Goal: Information Seeking & Learning: Learn about a topic

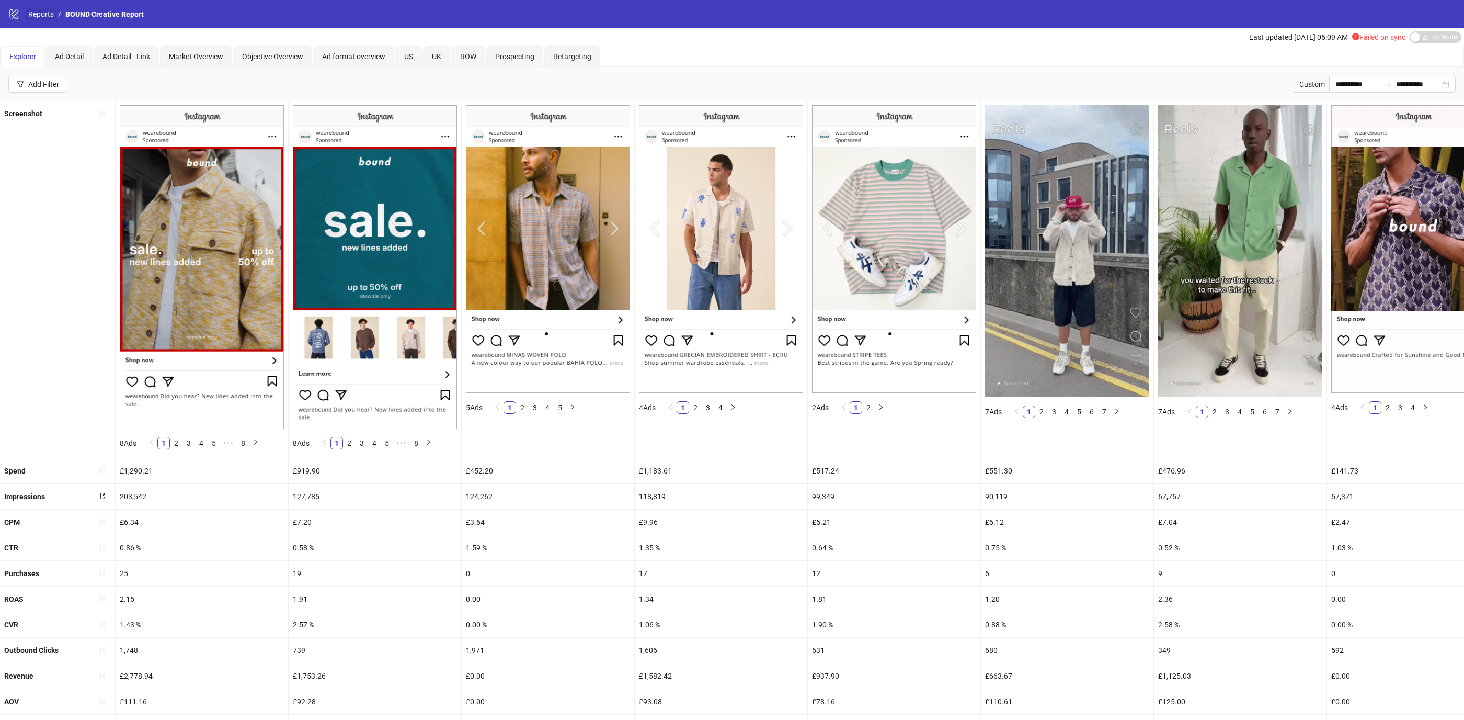
click at [41, 16] on link "Reports" at bounding box center [41, 14] width 30 height 12
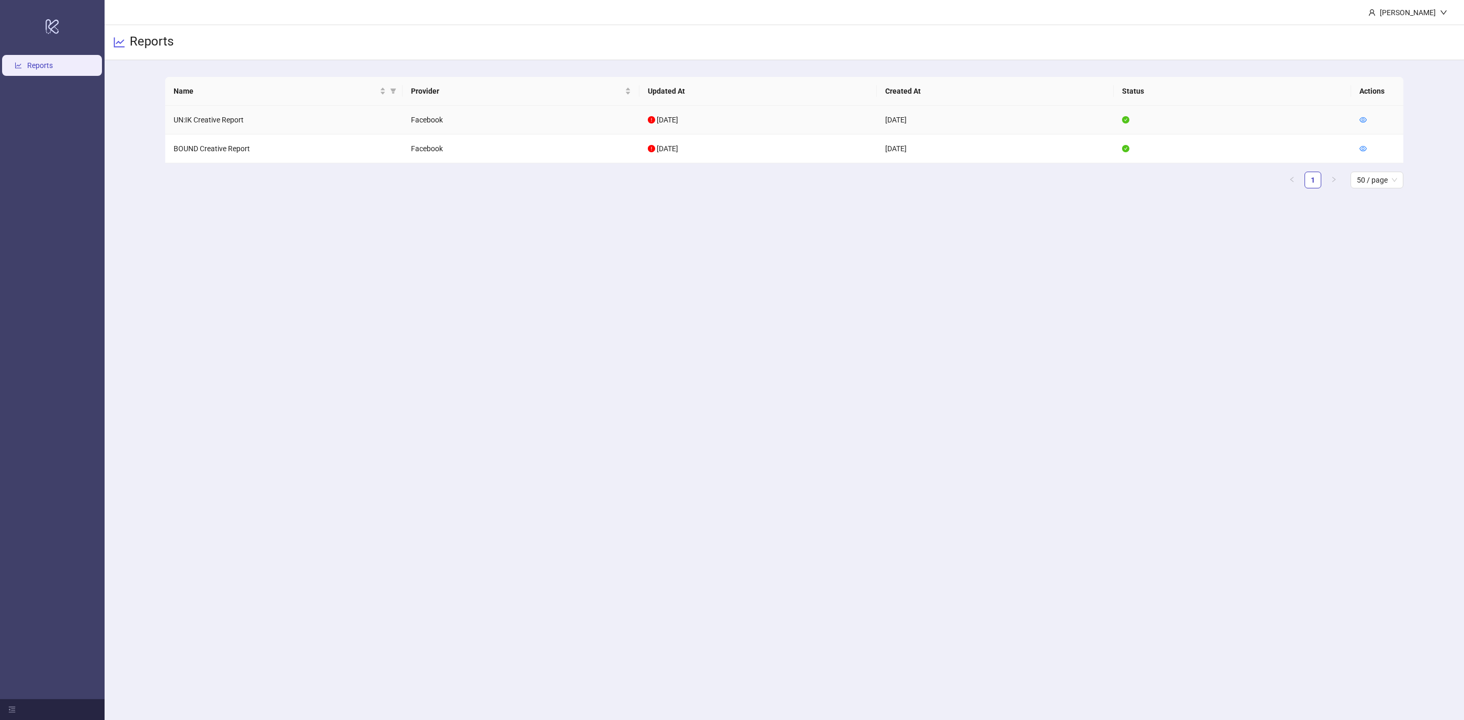
click at [1365, 127] on td at bounding box center [1377, 120] width 52 height 29
click at [1365, 121] on icon "eye" at bounding box center [1363, 119] width 7 height 7
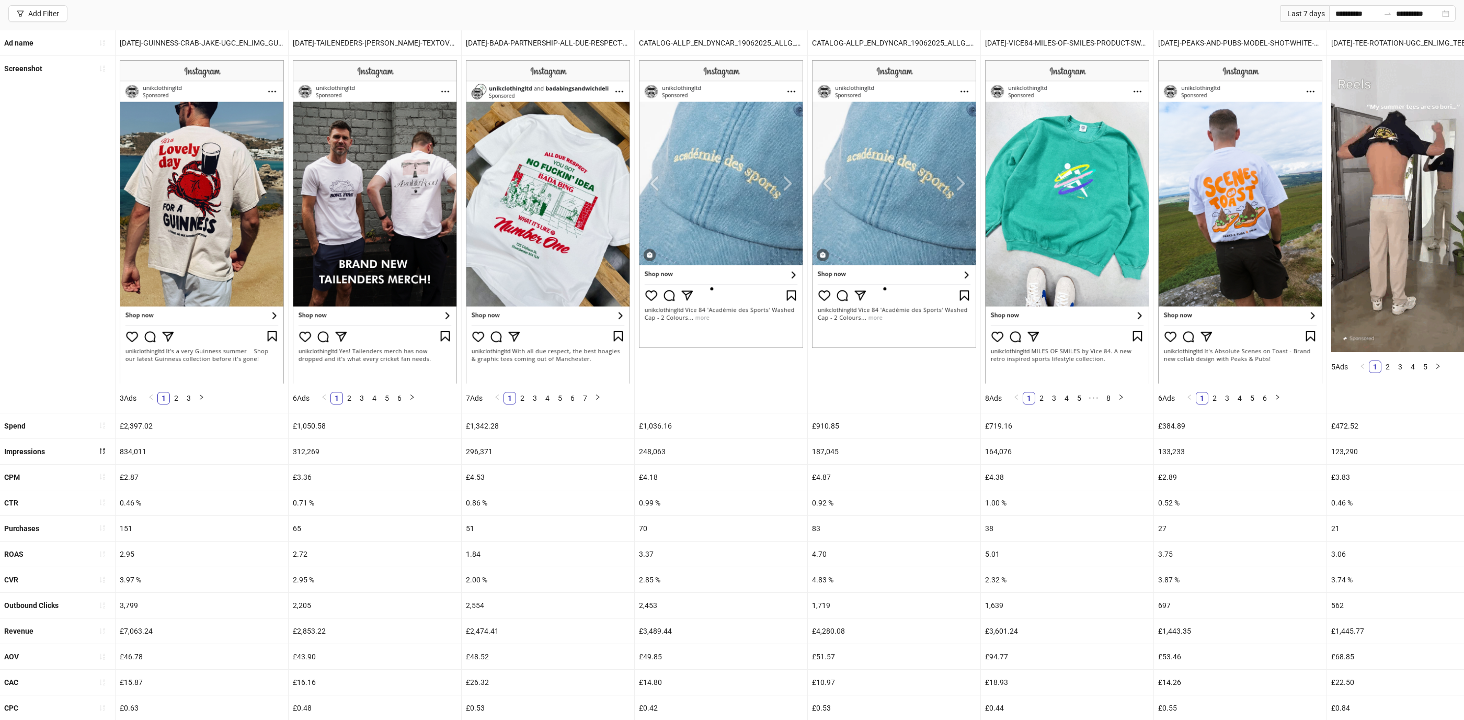
scroll to position [106, 0]
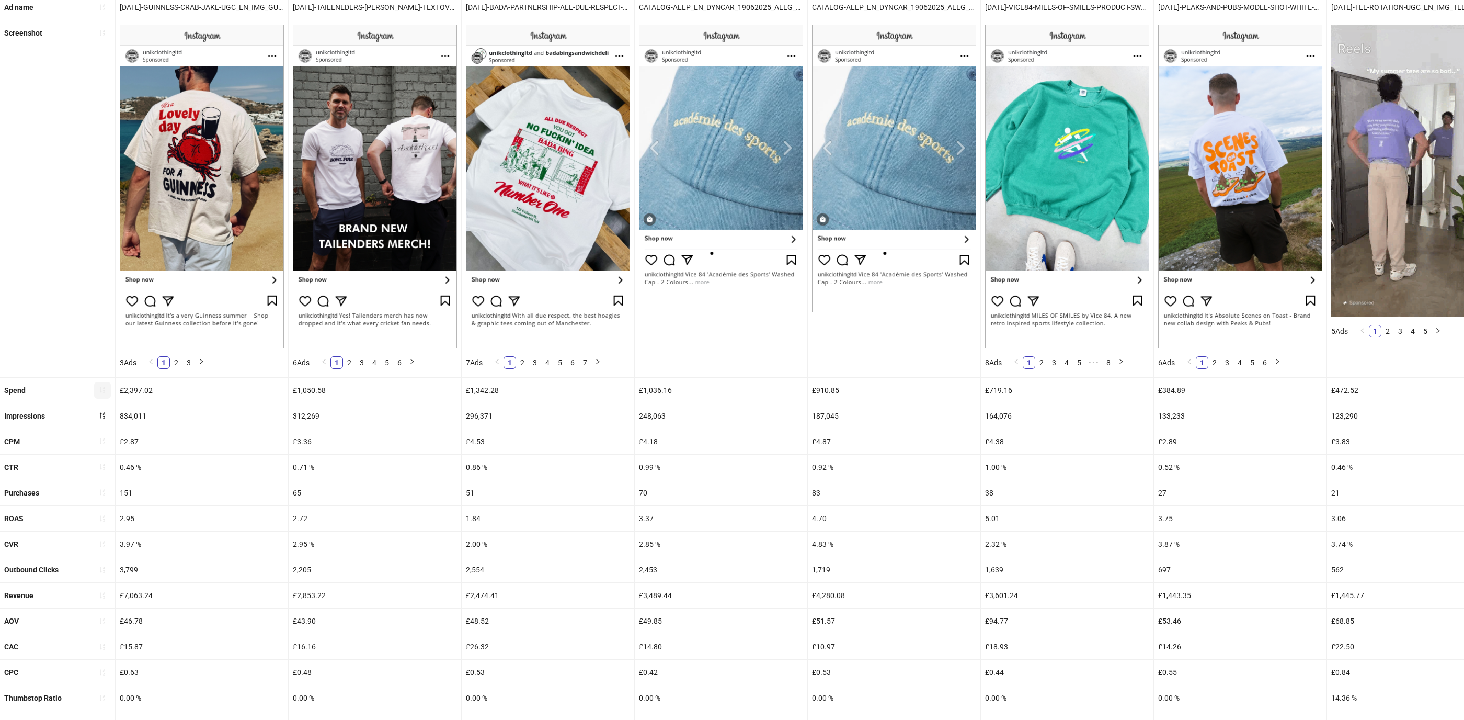
click at [102, 392] on span "button" at bounding box center [102, 390] width 7 height 8
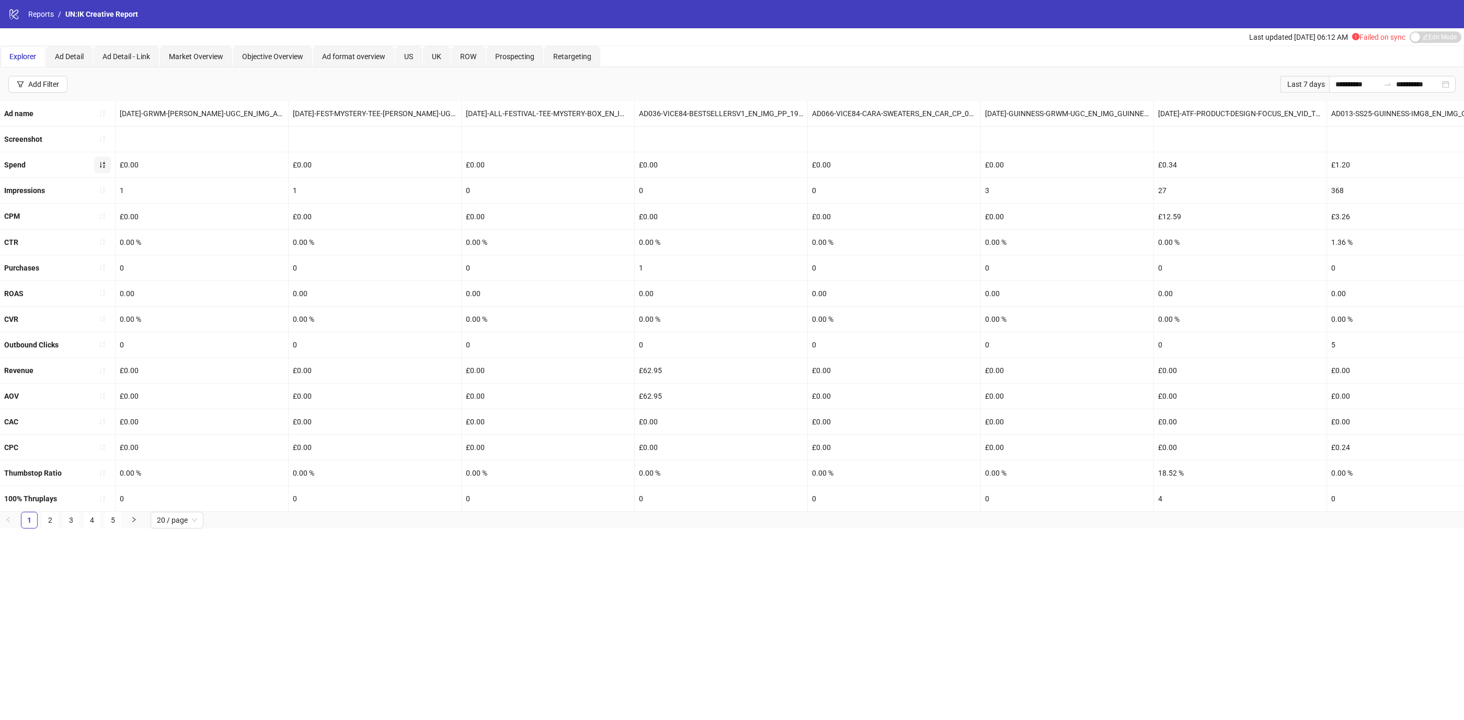
scroll to position [0, 0]
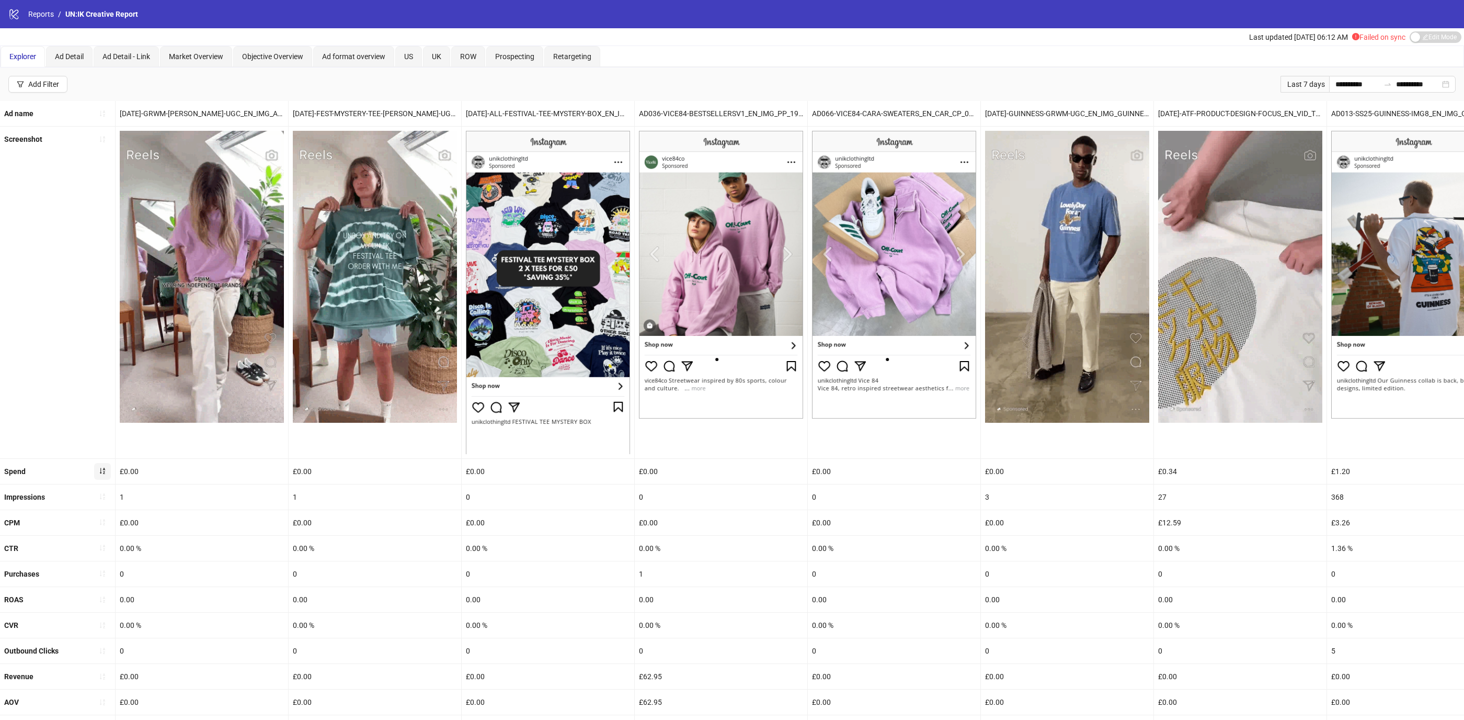
click at [106, 466] on button "button" at bounding box center [102, 471] width 17 height 17
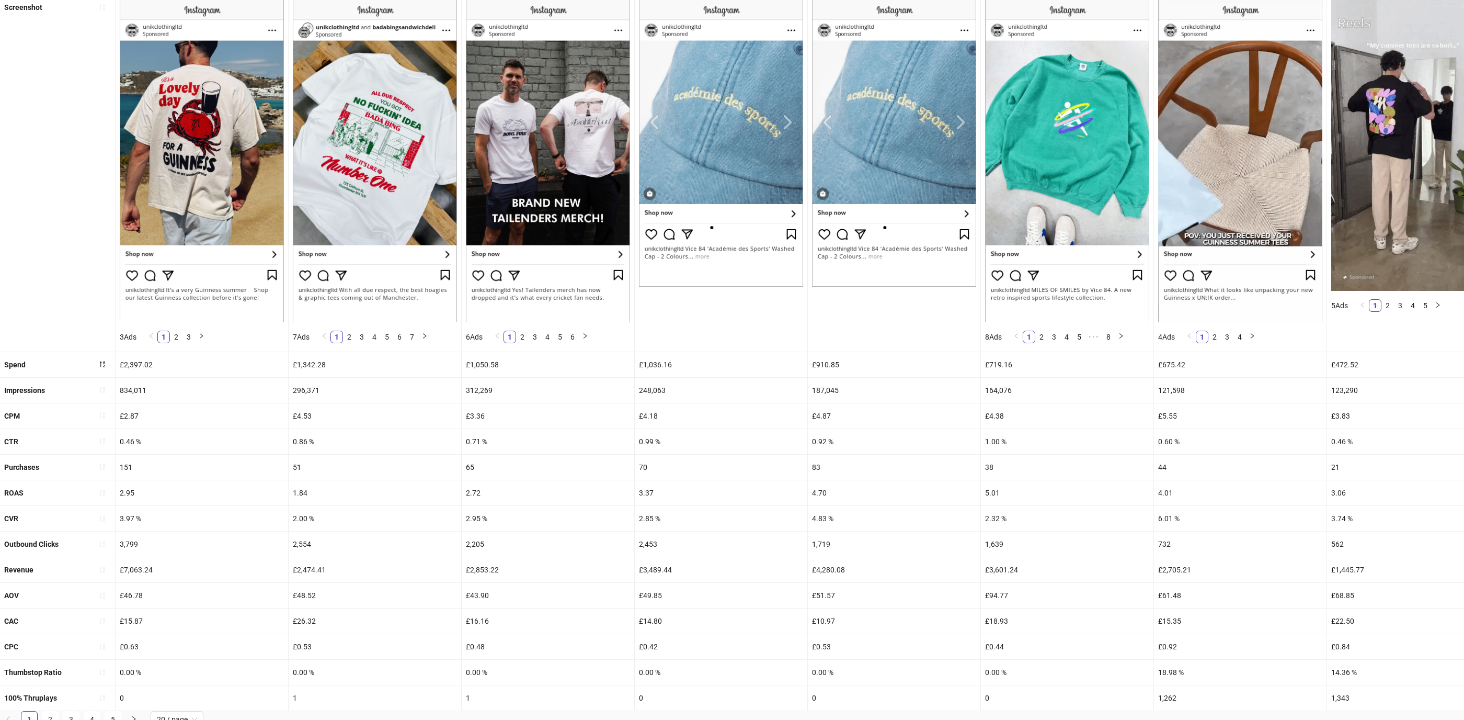
scroll to position [136, 0]
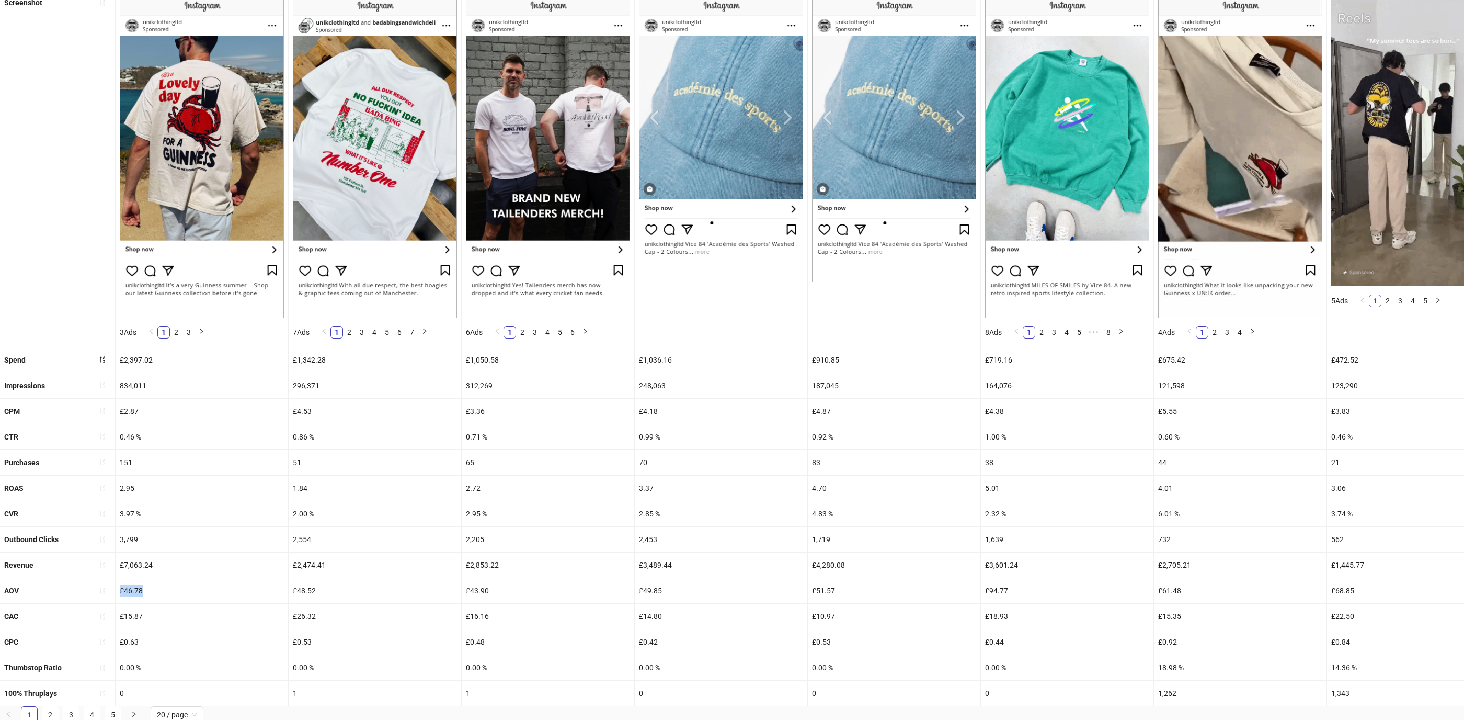
drag, startPoint x: 142, startPoint y: 592, endPoint x: 120, endPoint y: 591, distance: 22.5
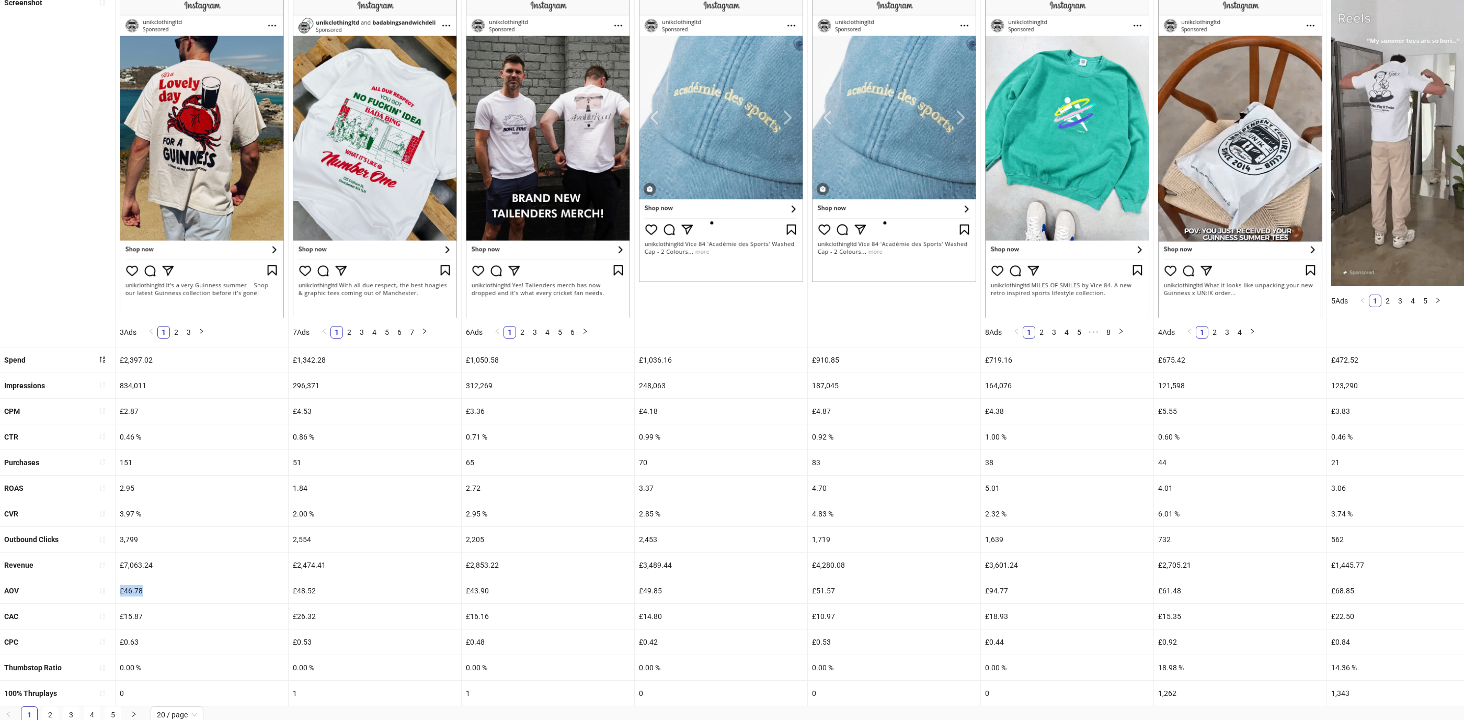
click at [120, 591] on div "£46.78" at bounding box center [202, 590] width 173 height 25
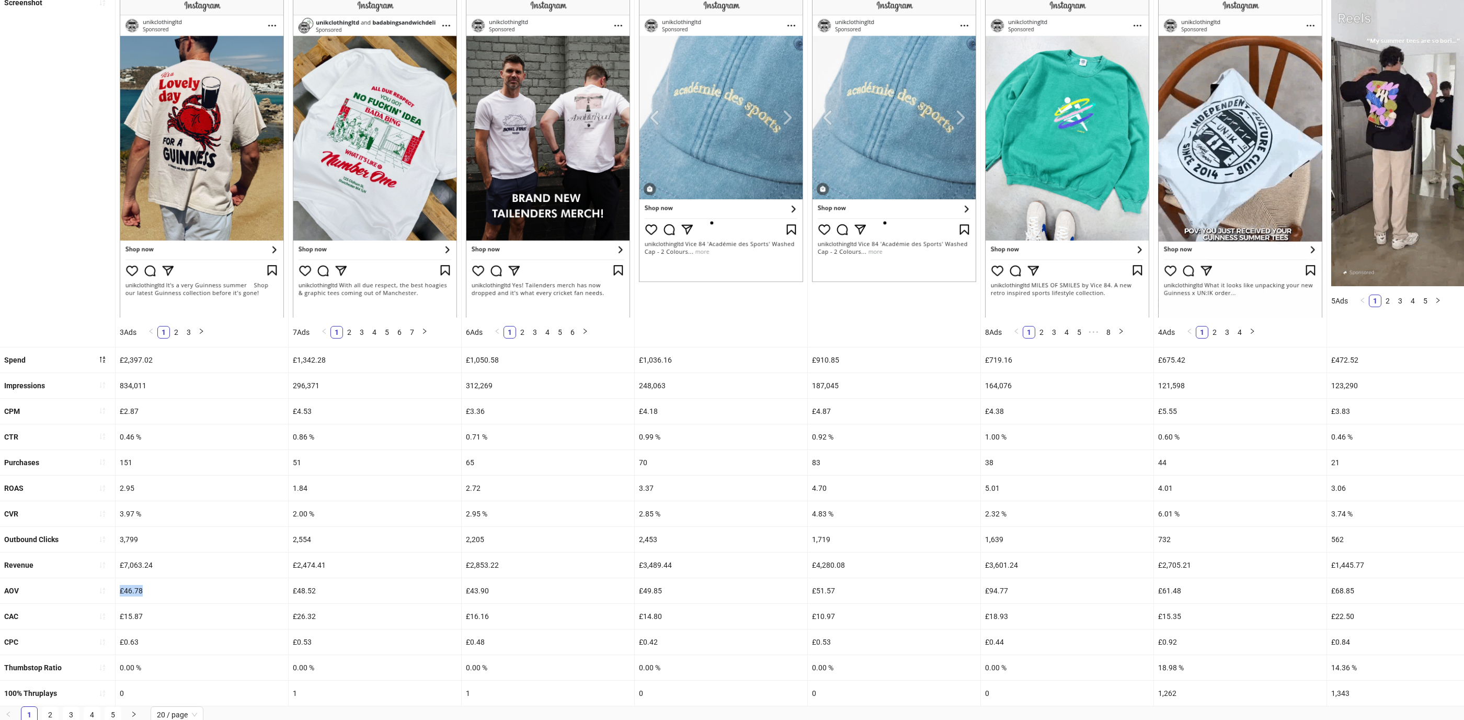
click at [141, 588] on div "£46.78" at bounding box center [202, 590] width 173 height 25
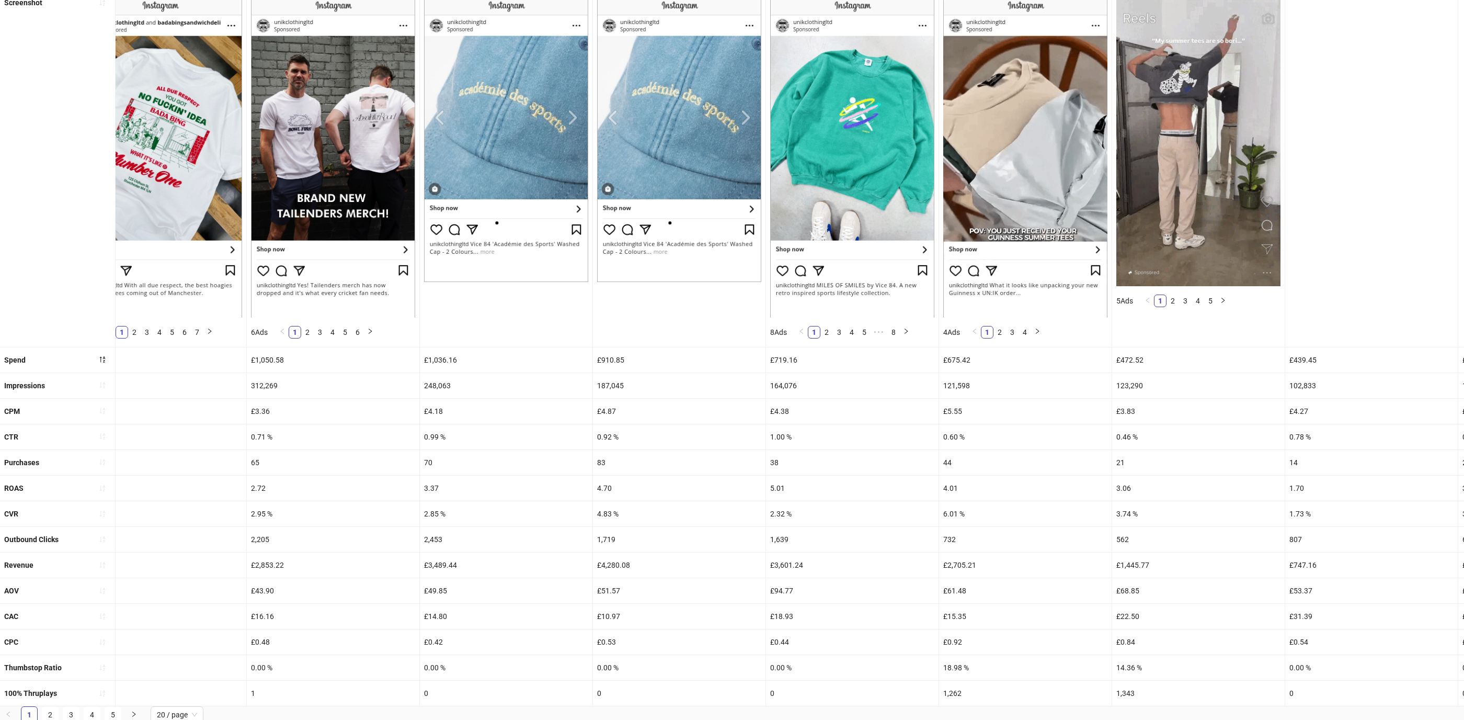
scroll to position [0, 283]
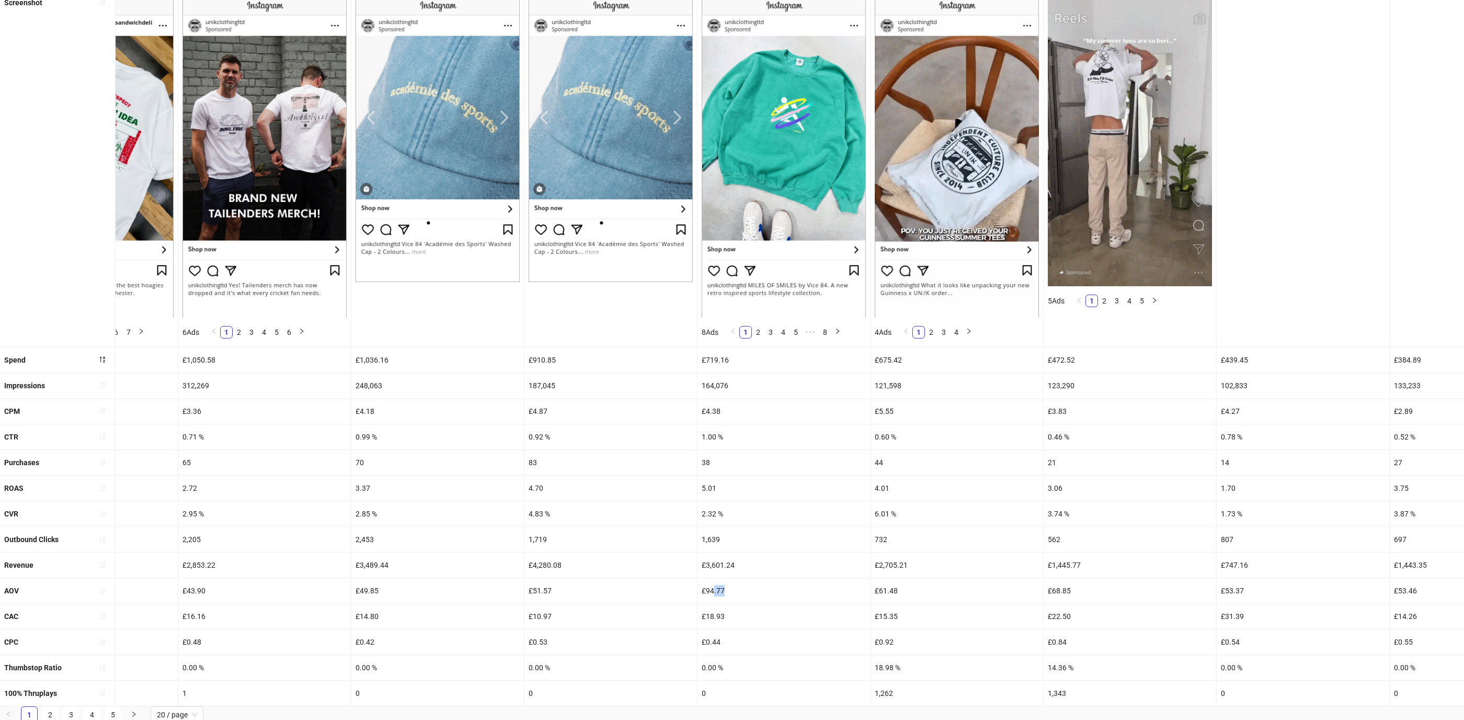
click at [713, 586] on div "£94.77" at bounding box center [784, 590] width 173 height 25
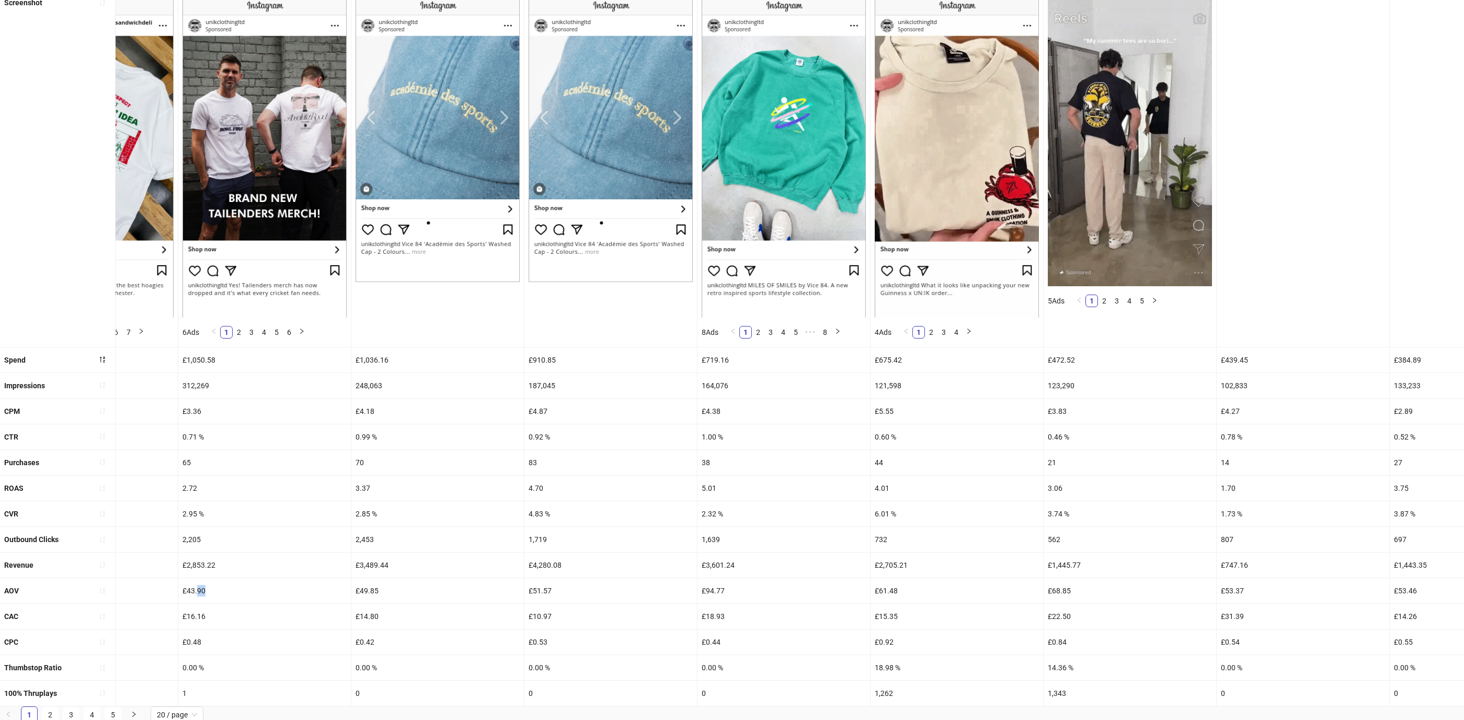
drag, startPoint x: 218, startPoint y: 593, endPoint x: 197, endPoint y: 591, distance: 20.9
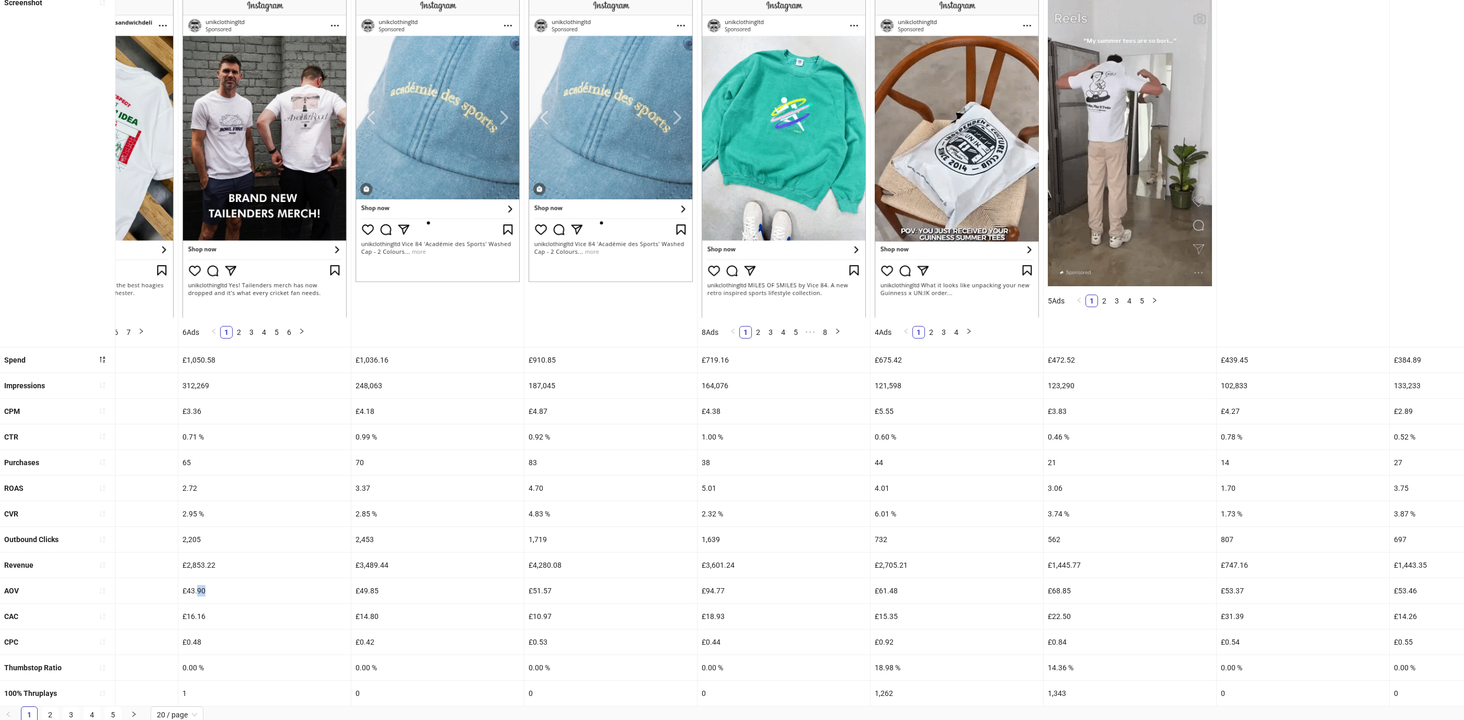
click at [197, 591] on div "£43.90" at bounding box center [264, 590] width 173 height 25
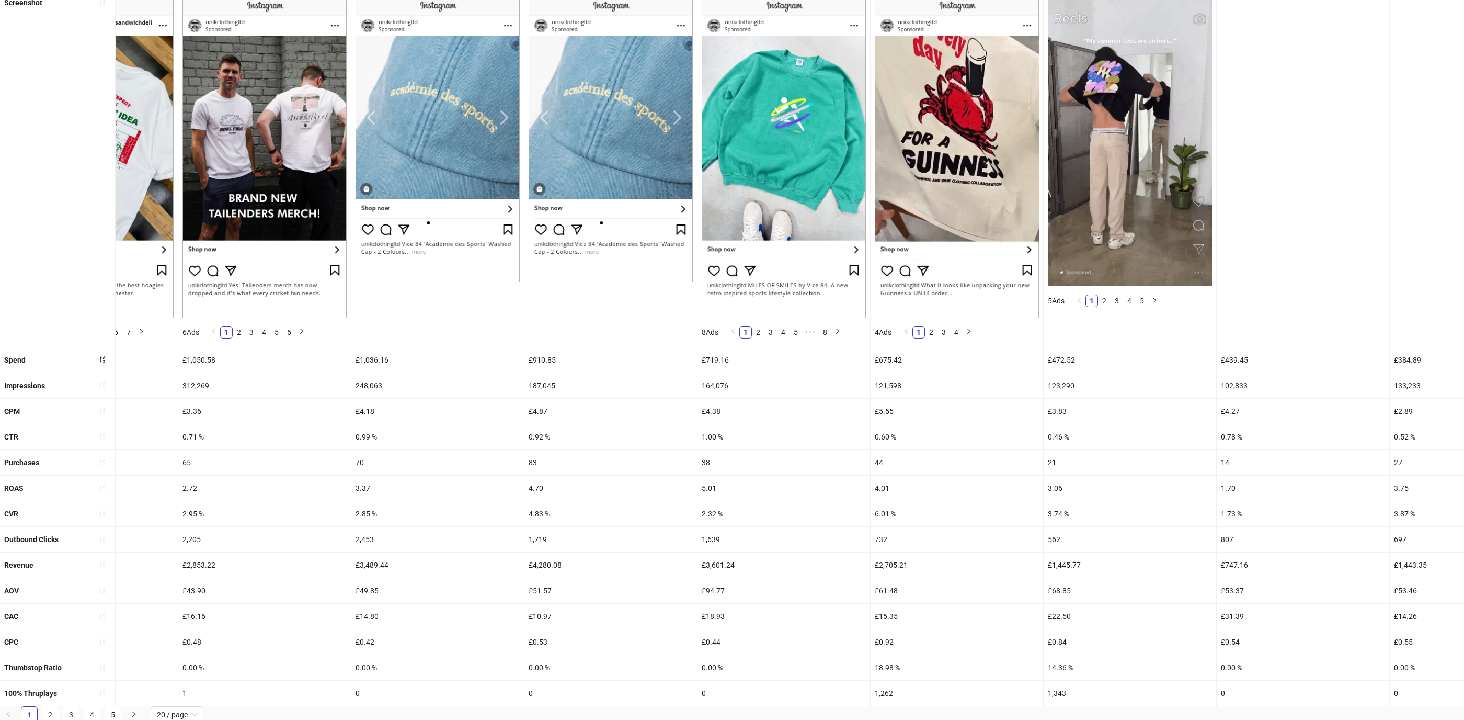
click at [197, 592] on div "£43.90" at bounding box center [264, 590] width 173 height 25
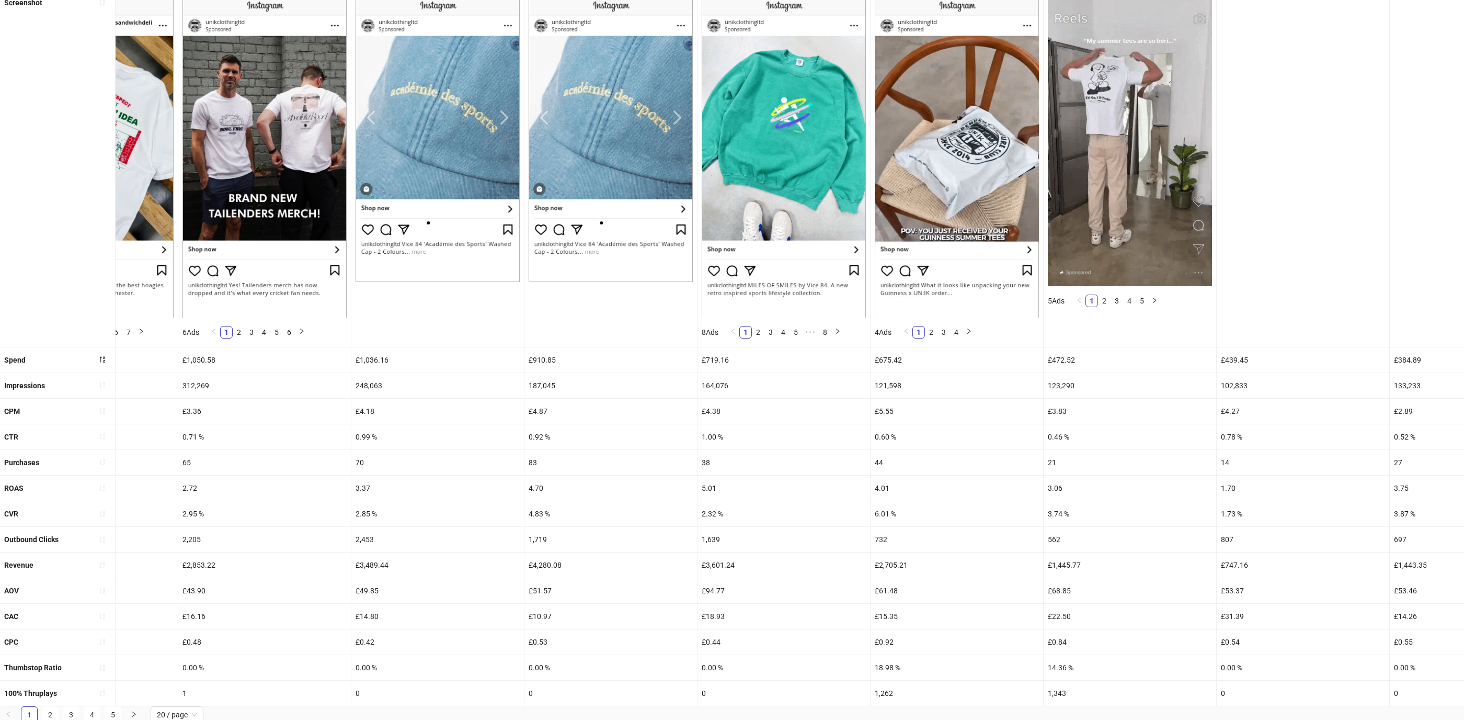
scroll to position [0, 0]
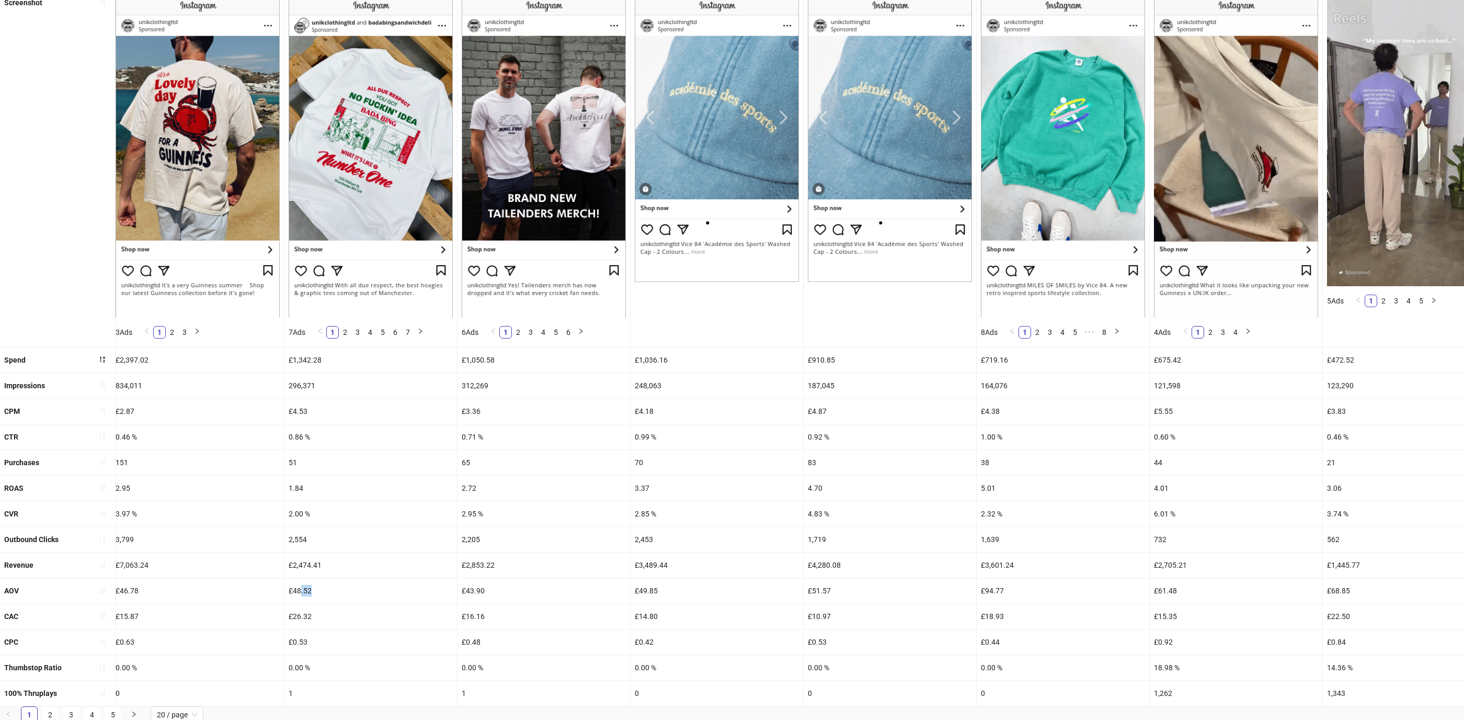
drag, startPoint x: 316, startPoint y: 588, endPoint x: 299, endPoint y: 588, distance: 16.7
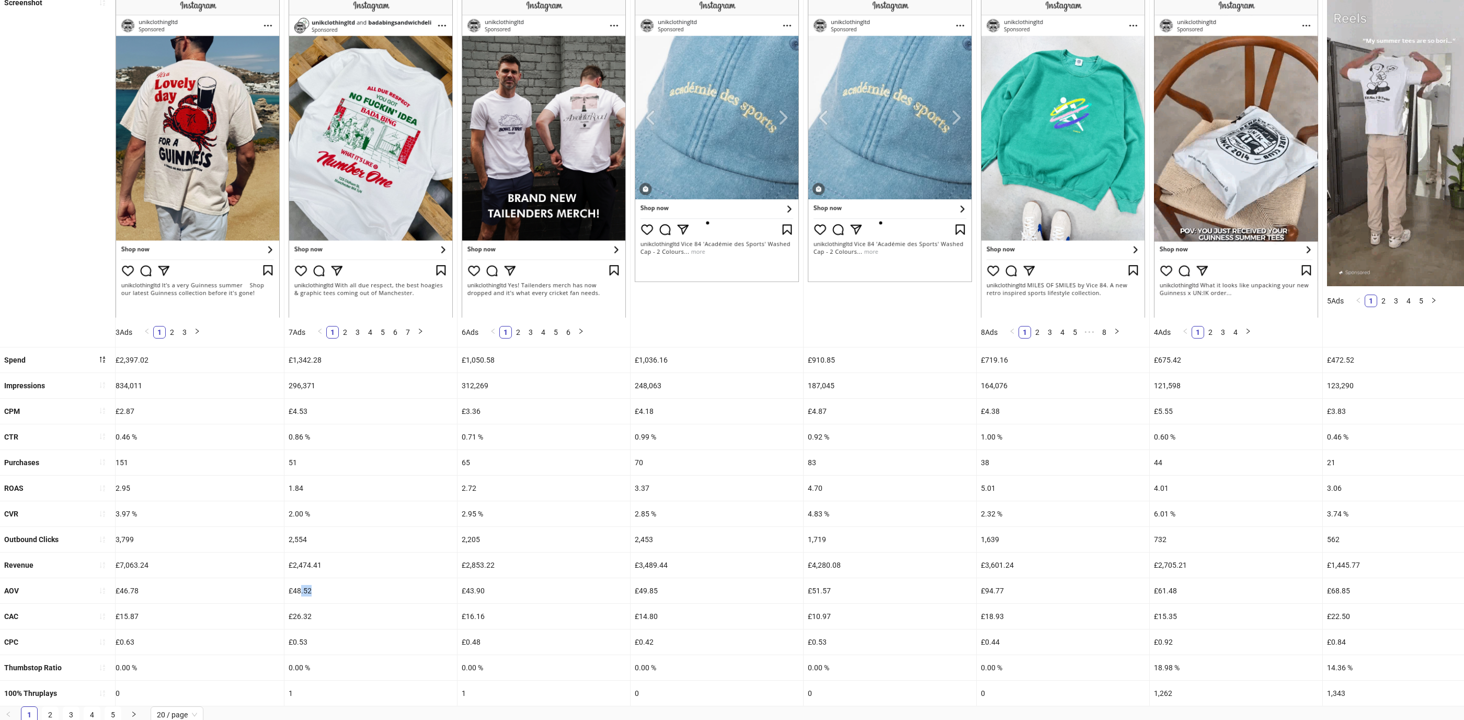
click at [299, 588] on div "£48.52" at bounding box center [370, 590] width 173 height 25
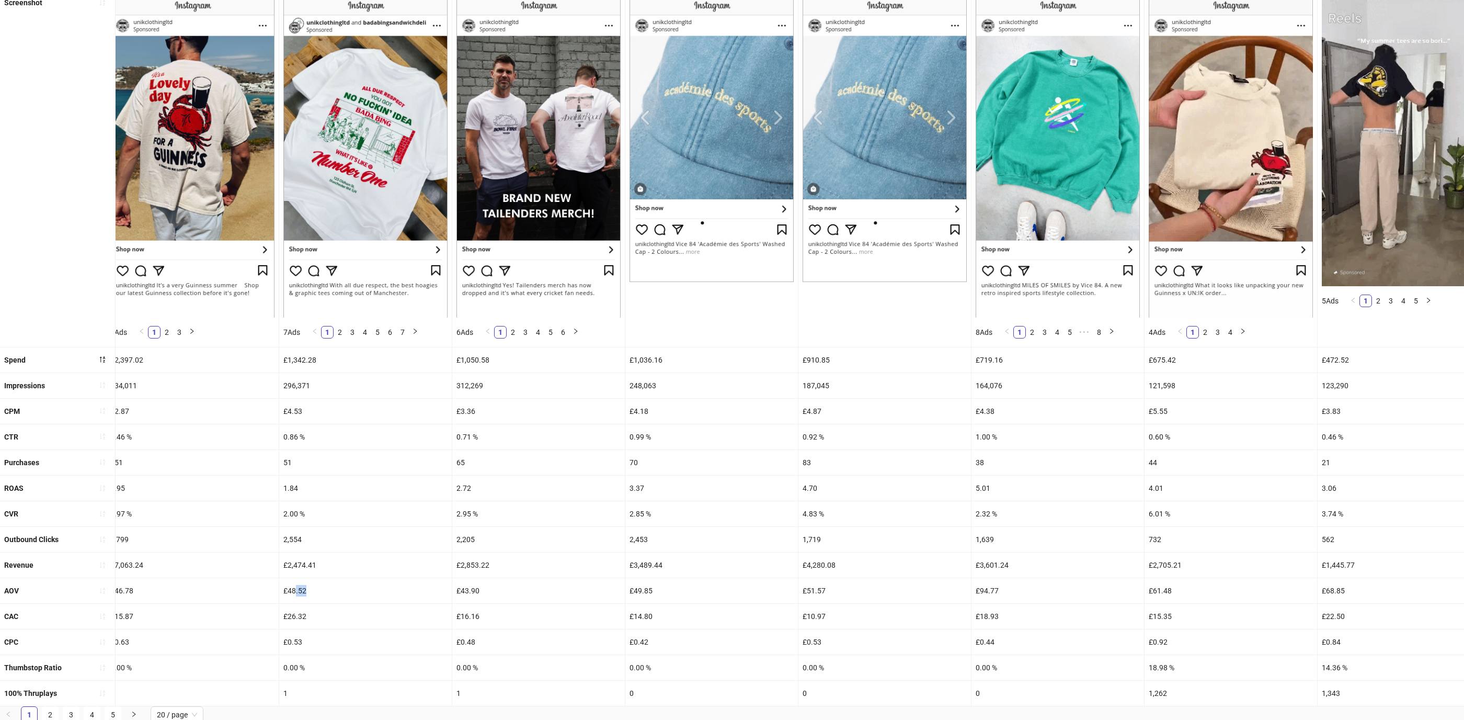
scroll to position [0, 12]
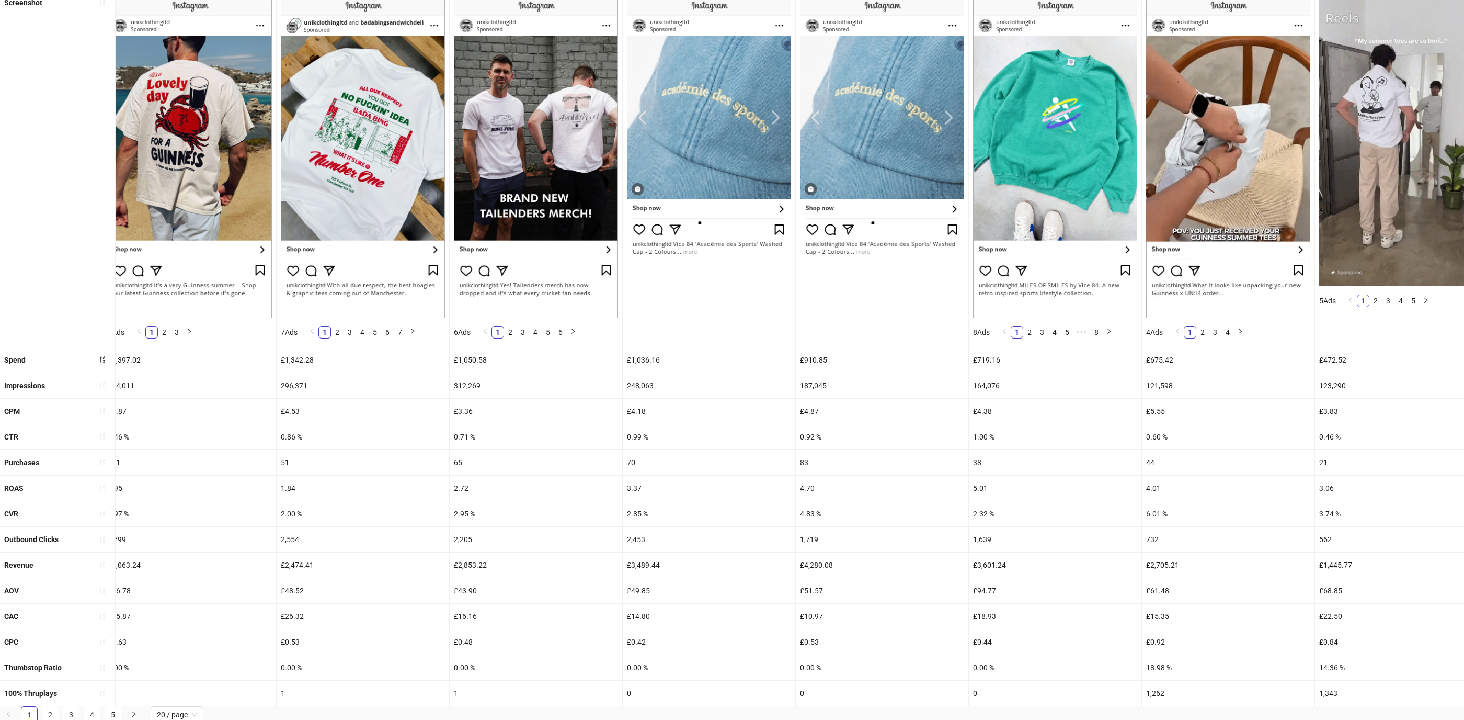
click at [354, 424] on div "0.86 %" at bounding box center [363, 436] width 173 height 25
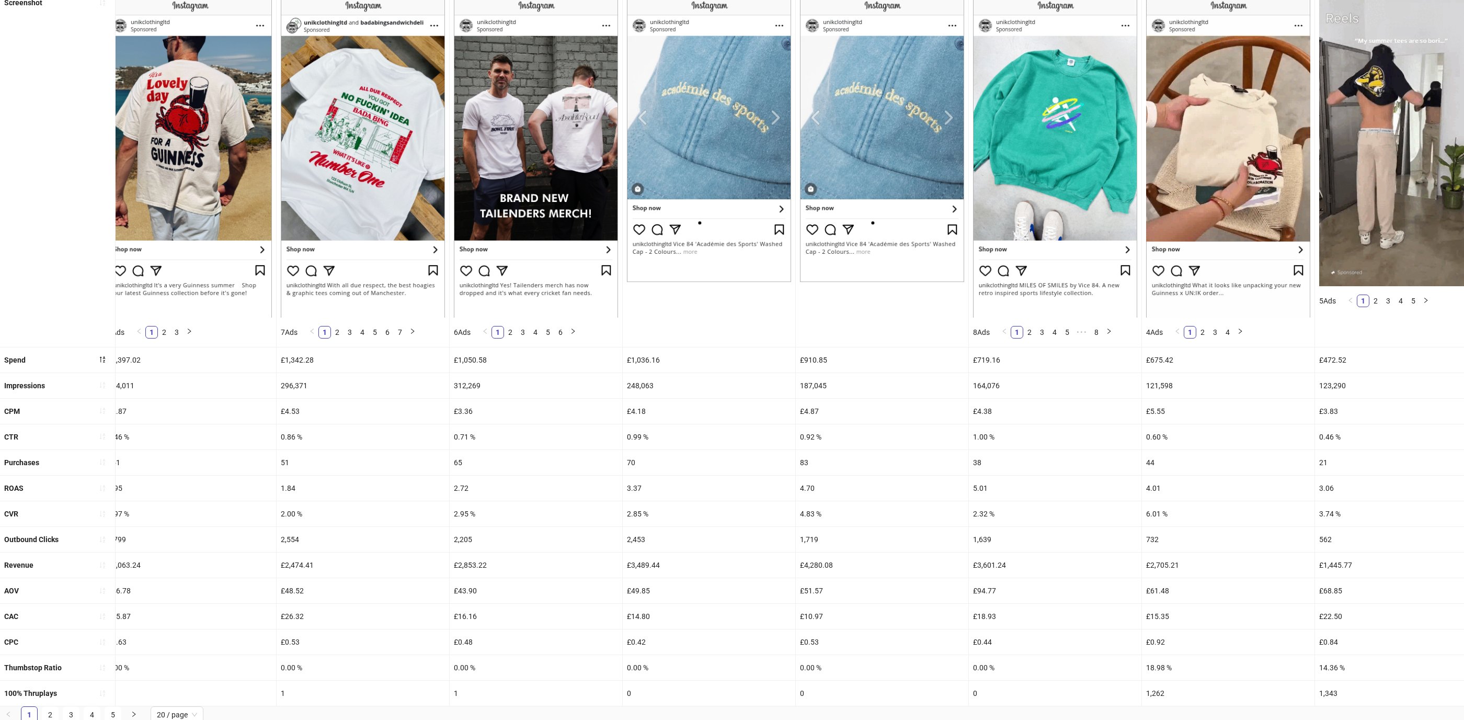
scroll to position [0, 0]
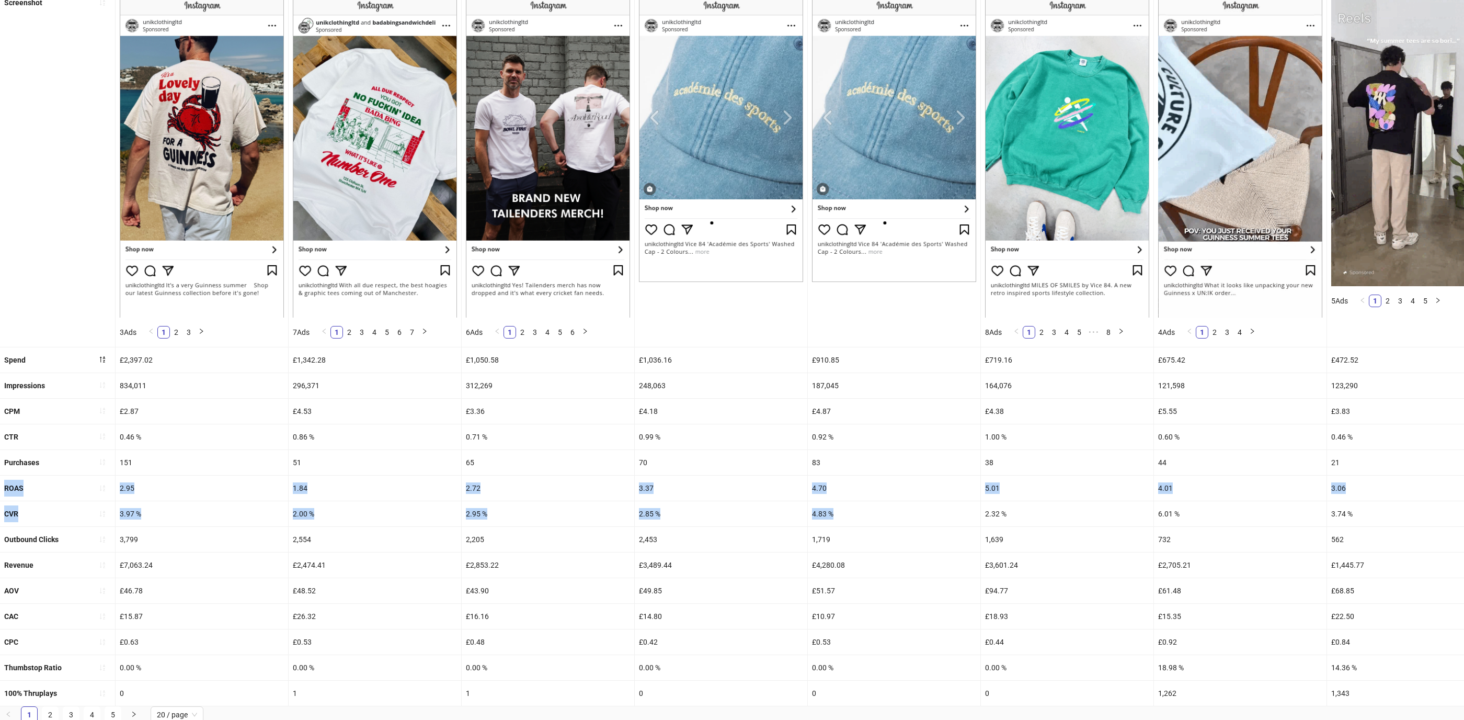
drag, startPoint x: 6, startPoint y: 486, endPoint x: 922, endPoint y: 510, distance: 916.5
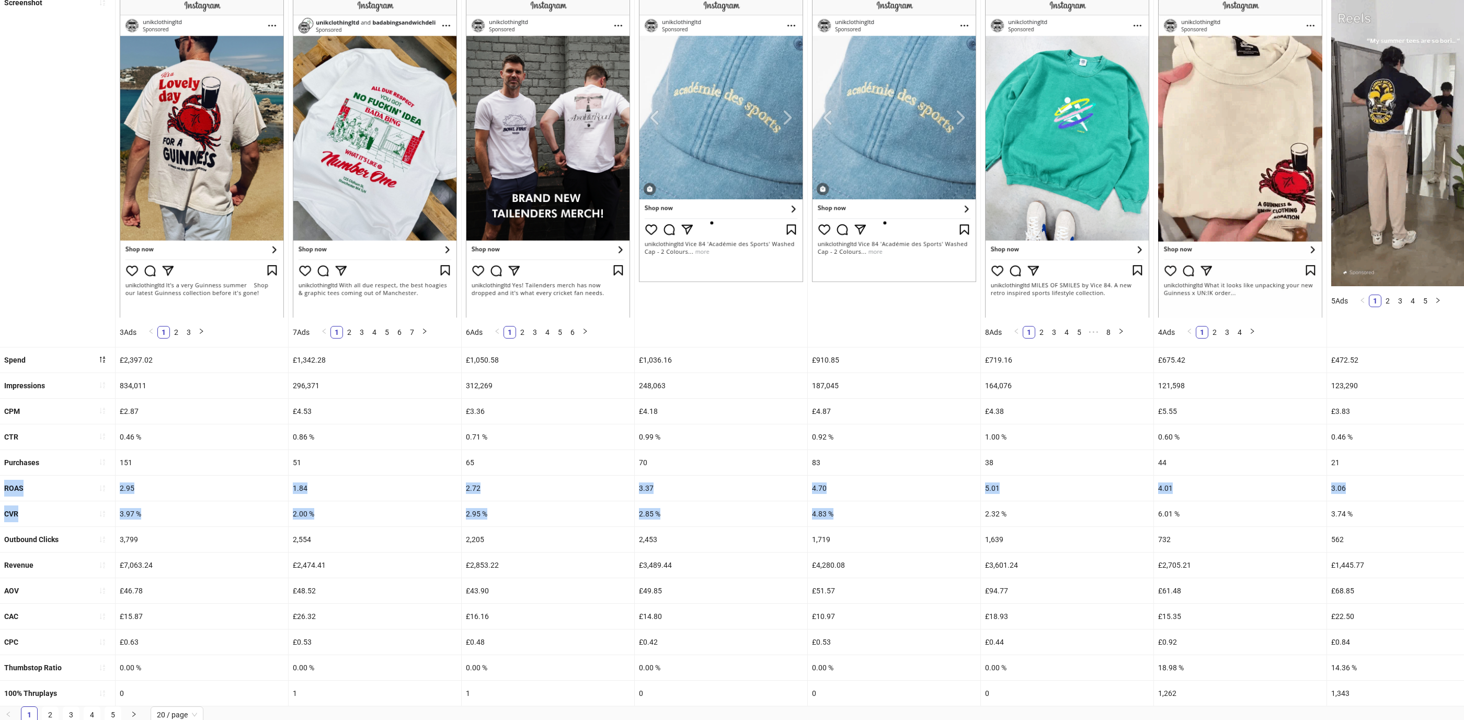
click at [922, 510] on ul "Ad name [DATE]-GUINNESS-CRAB-JAKE-UGC_EN_IMG_GUINNESS_CP_17072025_ALLG_CC_SC1_N…" at bounding box center [732, 335] width 1464 height 742
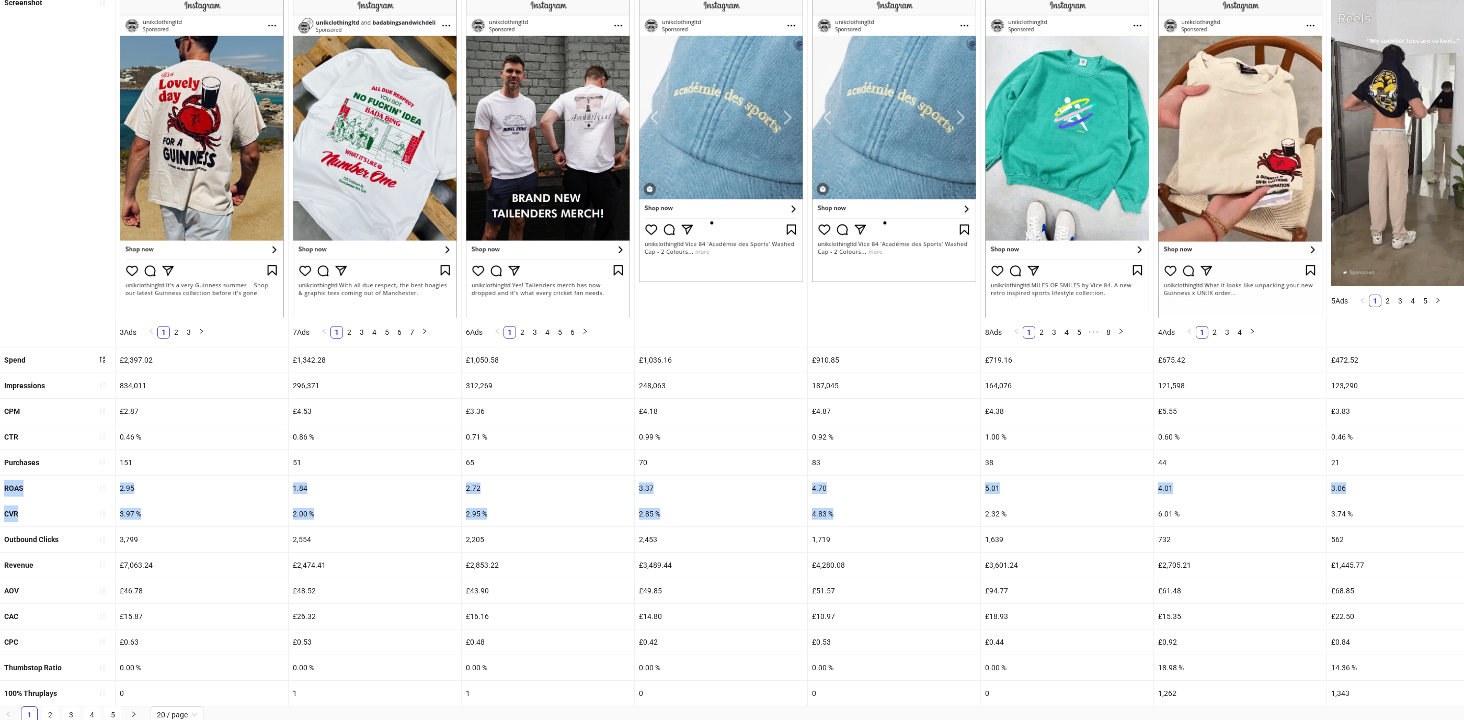
click at [158, 494] on div "2.95" at bounding box center [202, 487] width 173 height 25
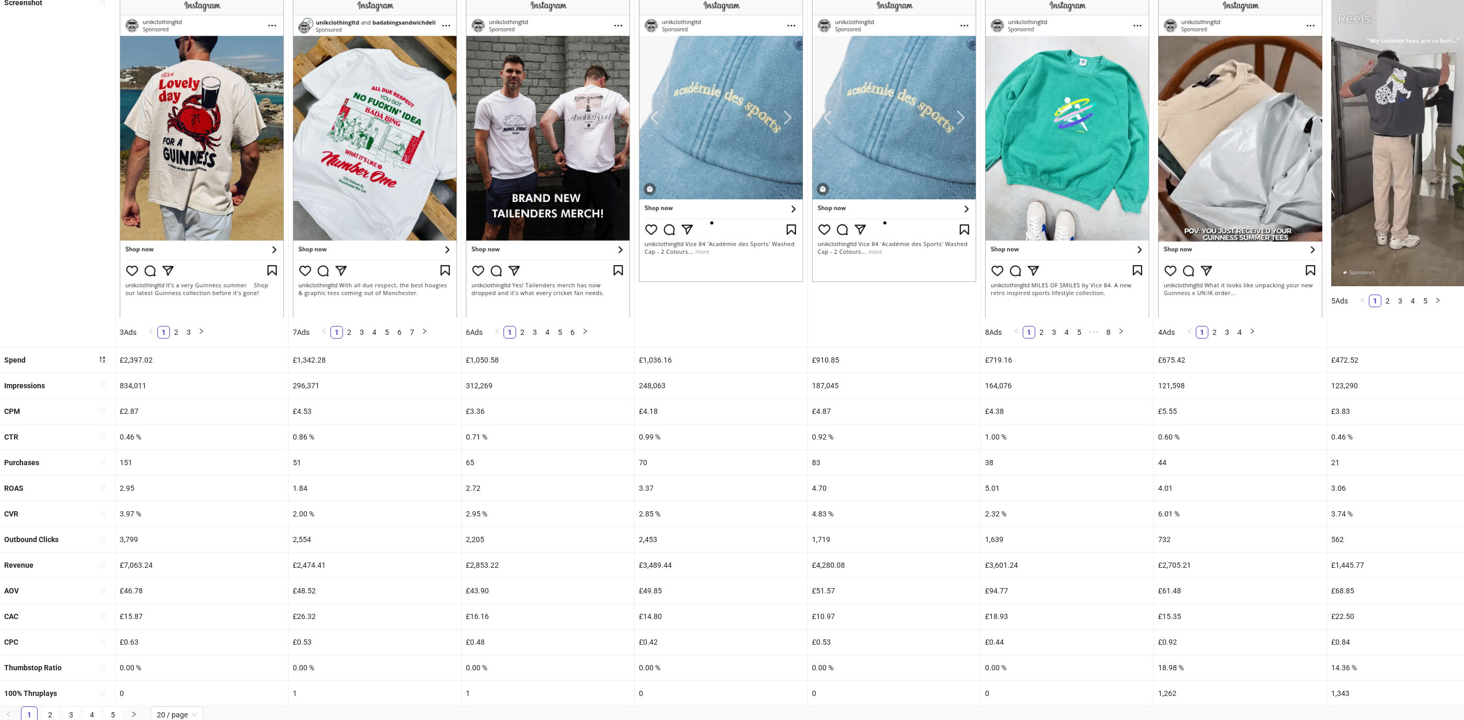
click at [115, 484] on div "ROAS" at bounding box center [58, 487] width 116 height 25
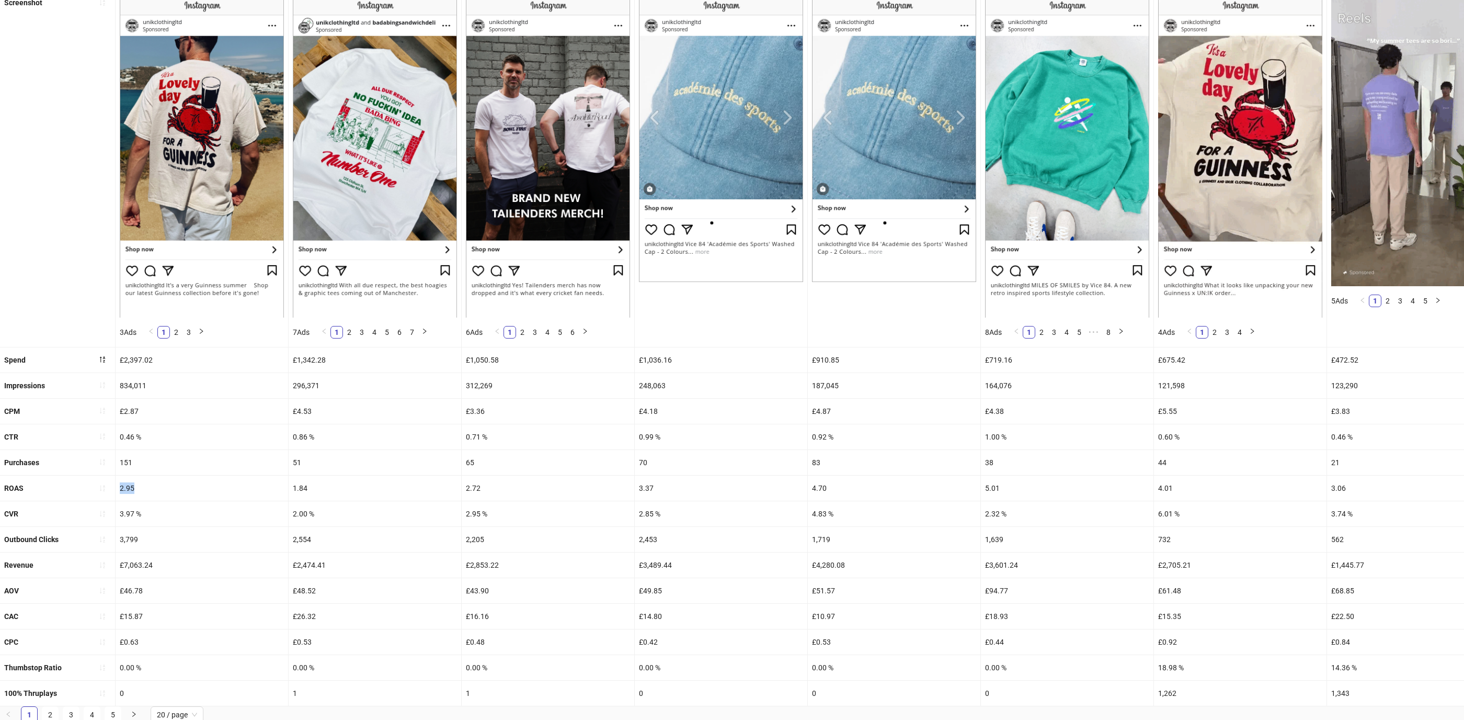
drag, startPoint x: 129, startPoint y: 485, endPoint x: 158, endPoint y: 484, distance: 29.8
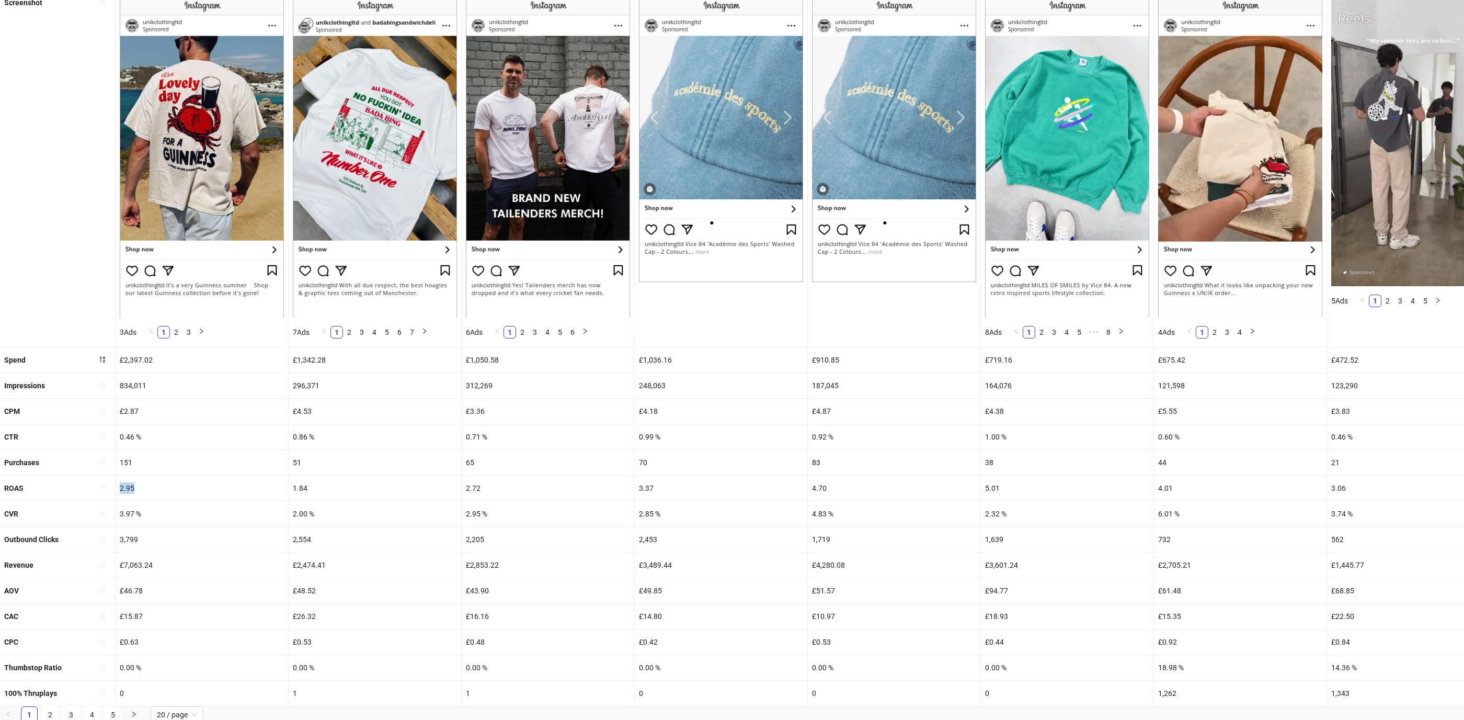
click at [158, 484] on div "2.95" at bounding box center [202, 487] width 173 height 25
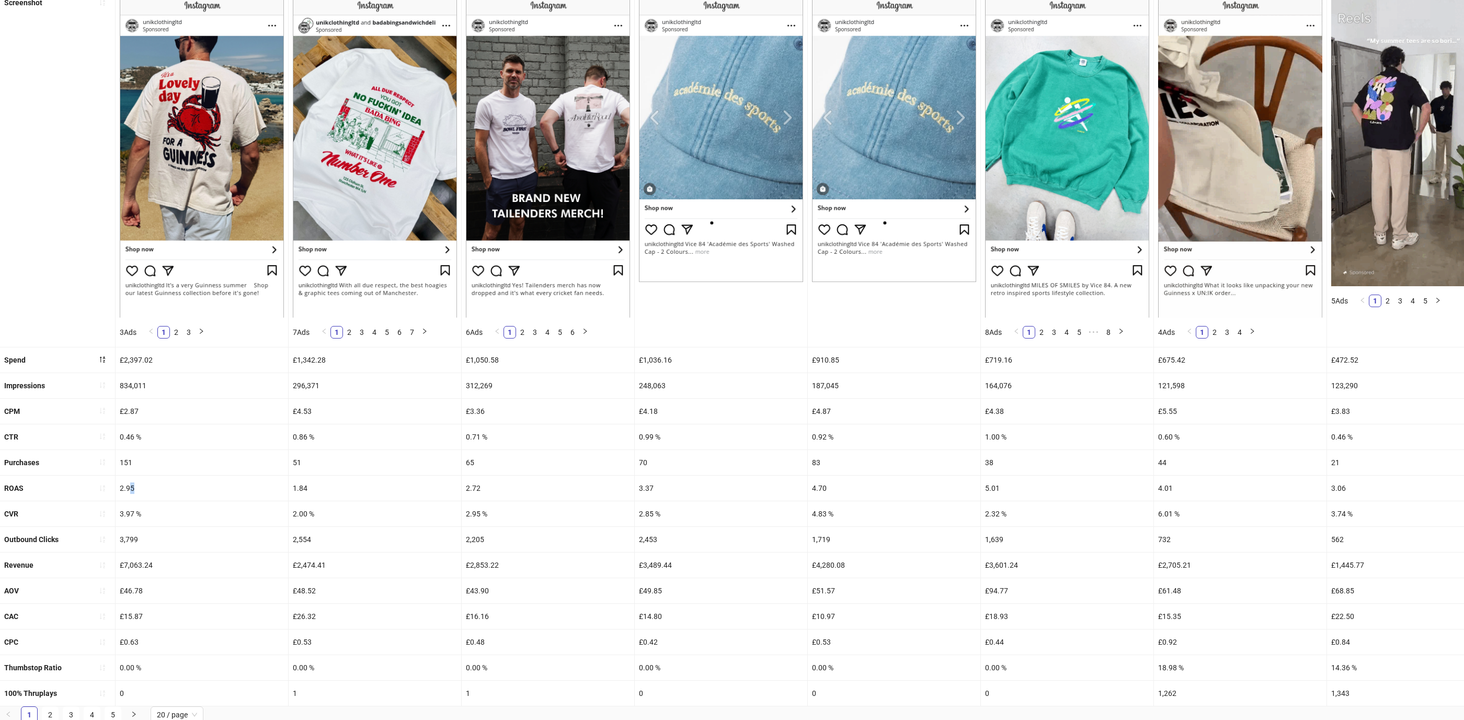
drag, startPoint x: 160, startPoint y: 485, endPoint x: 131, endPoint y: 485, distance: 28.8
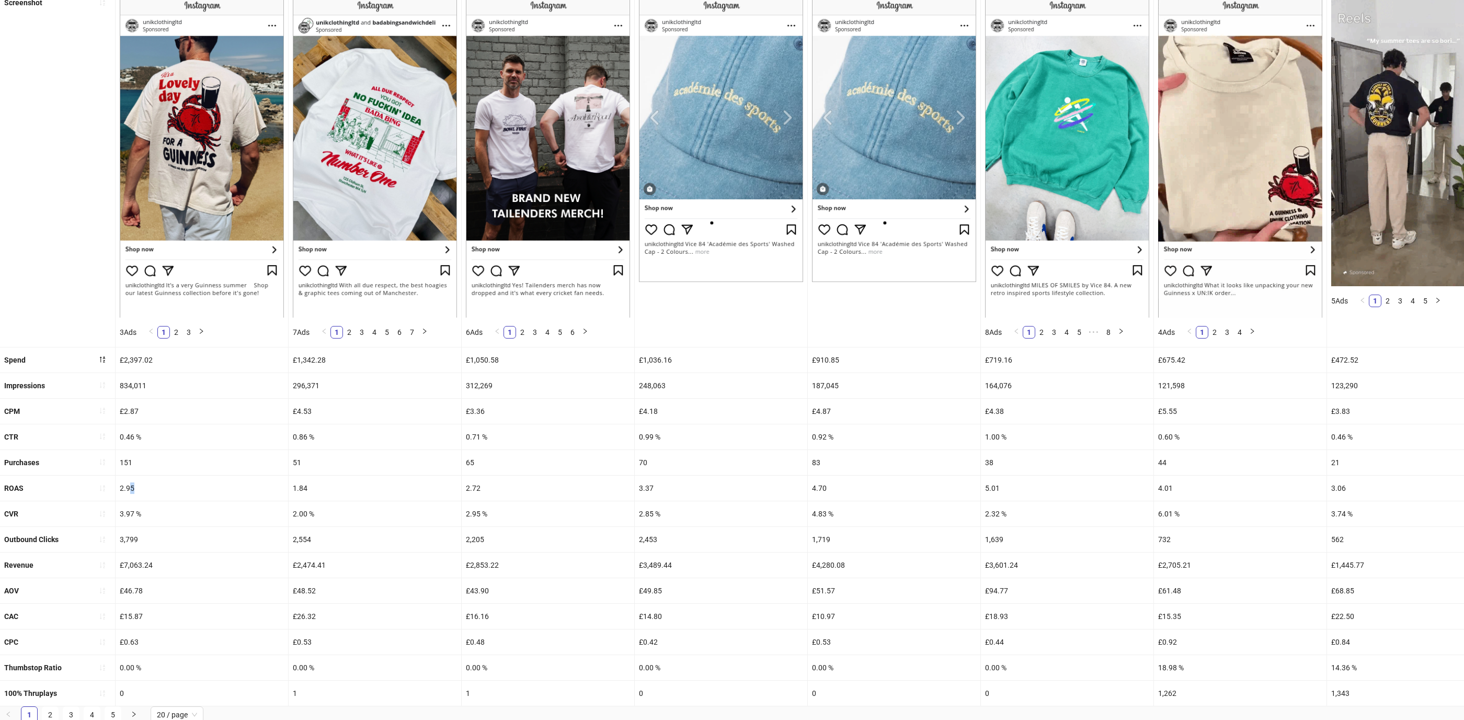
click at [131, 485] on div "2.95" at bounding box center [202, 487] width 173 height 25
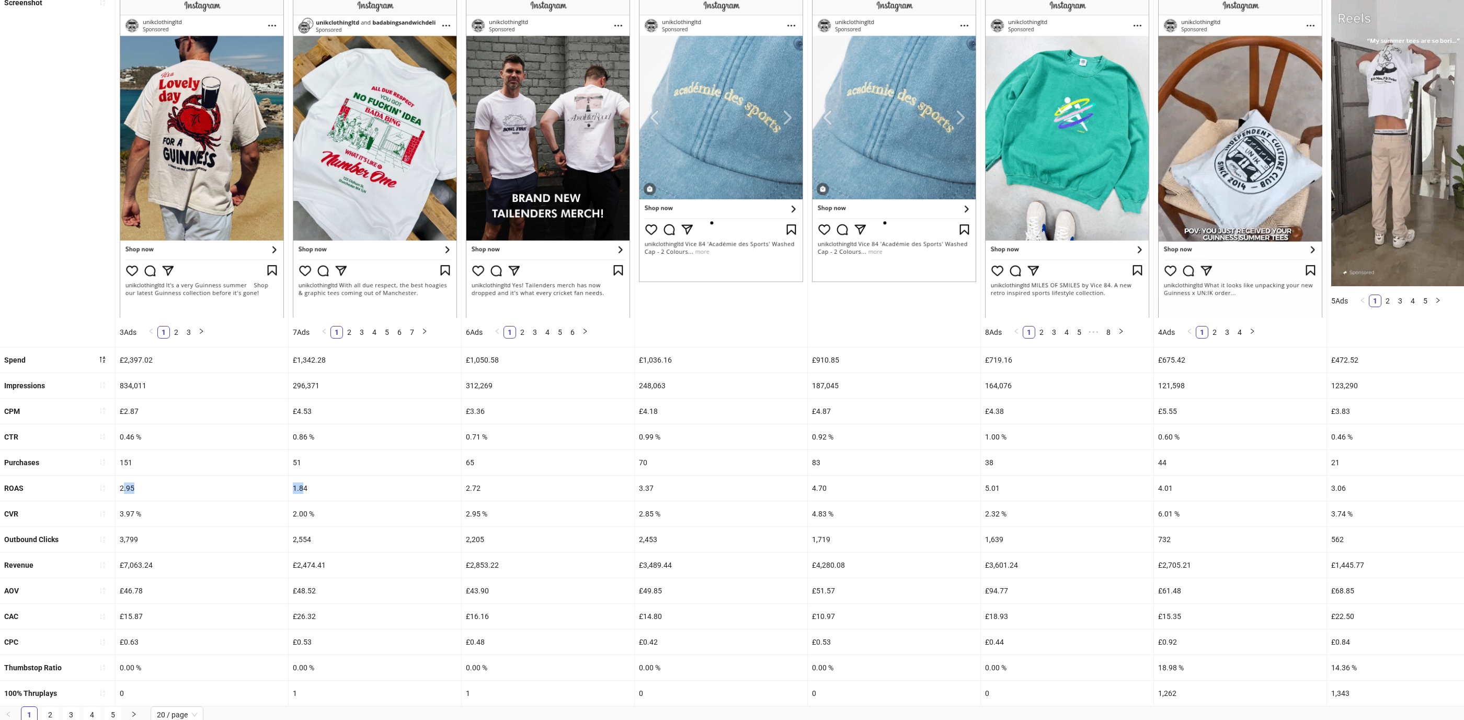
drag, startPoint x: 122, startPoint y: 485, endPoint x: 302, endPoint y: 487, distance: 179.9
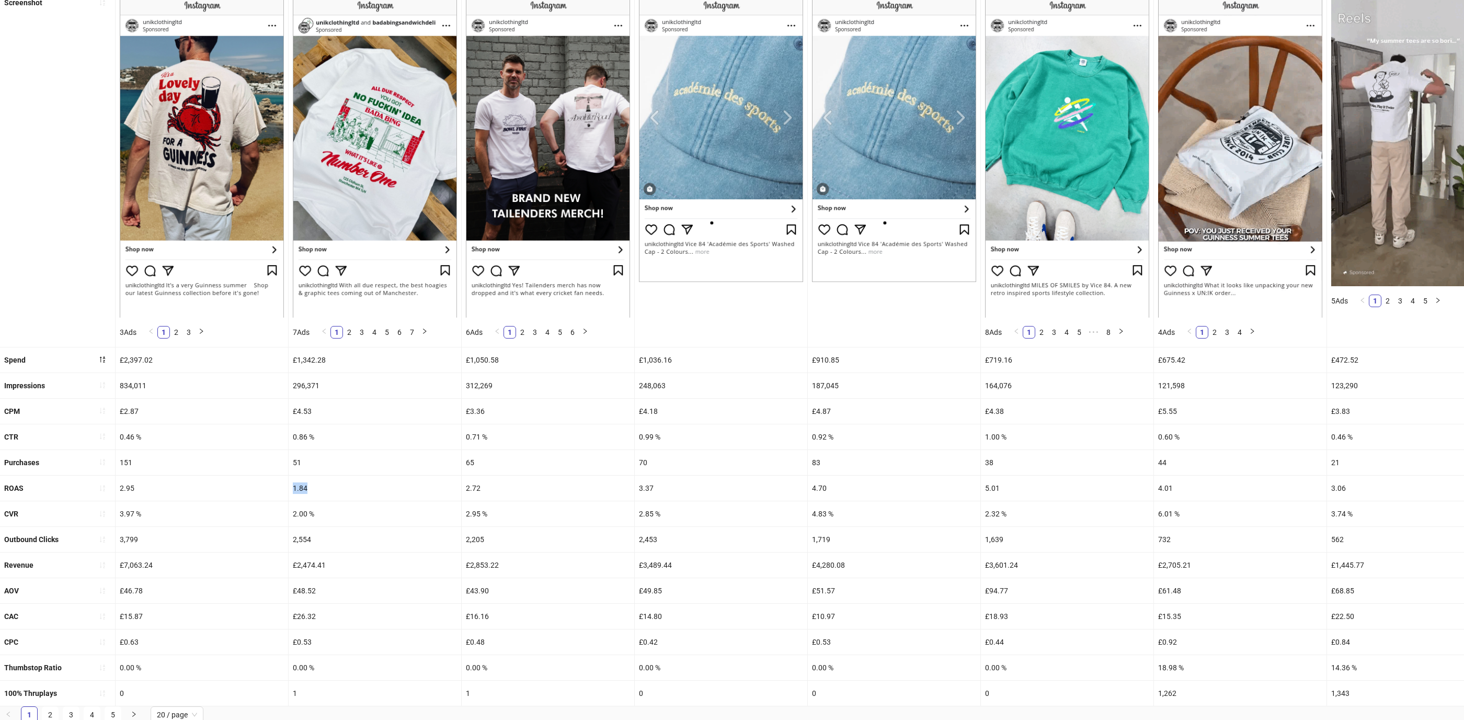
drag, startPoint x: 304, startPoint y: 488, endPoint x: 290, endPoint y: 488, distance: 14.1
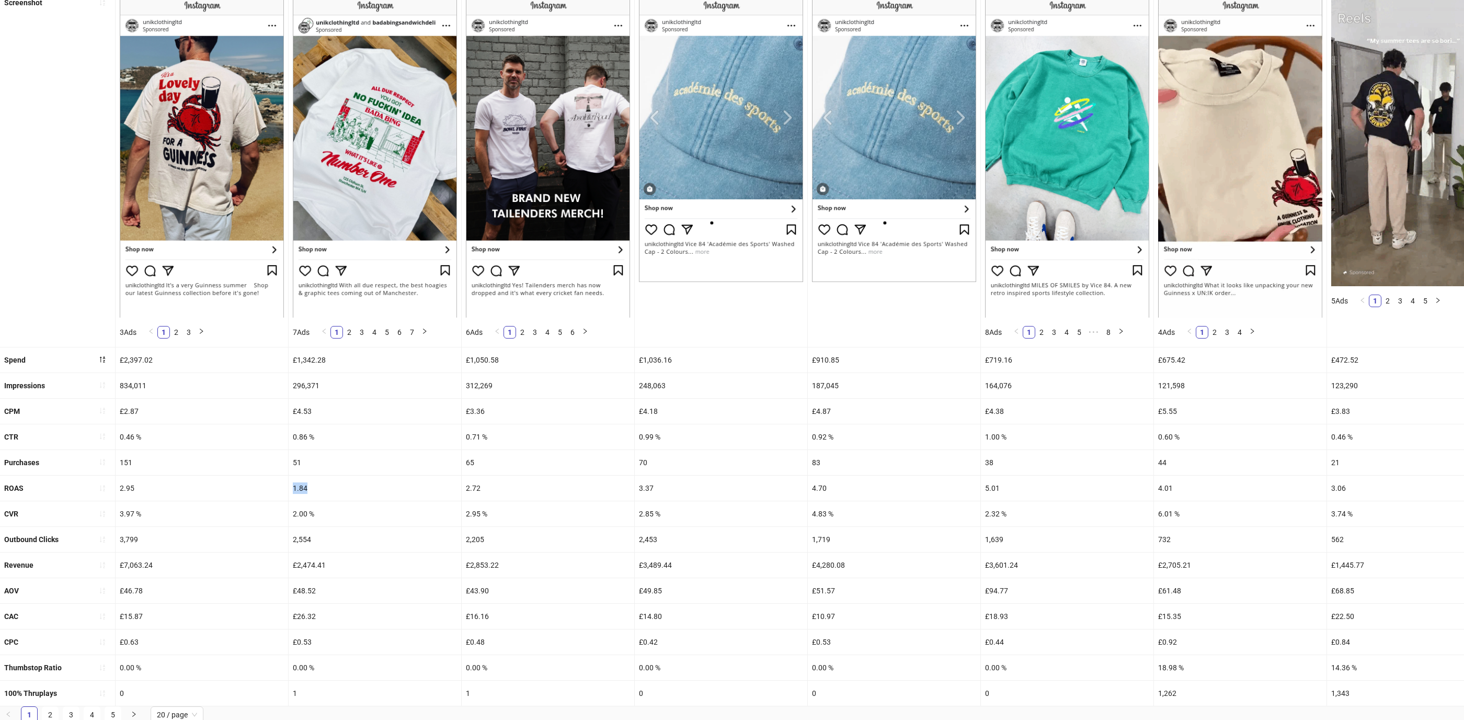
click at [290, 488] on div "1.84" at bounding box center [375, 487] width 173 height 25
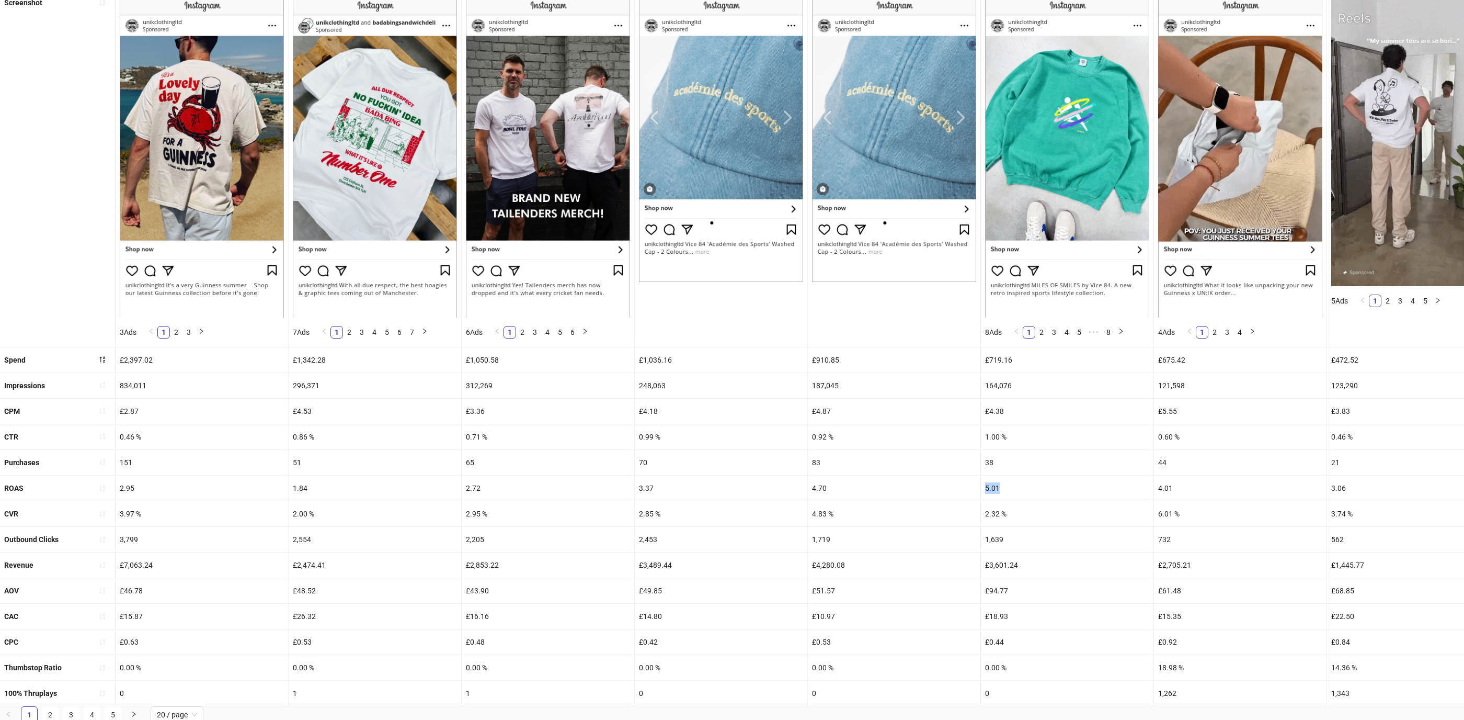
drag, startPoint x: 1027, startPoint y: 488, endPoint x: 975, endPoint y: 484, distance: 51.9
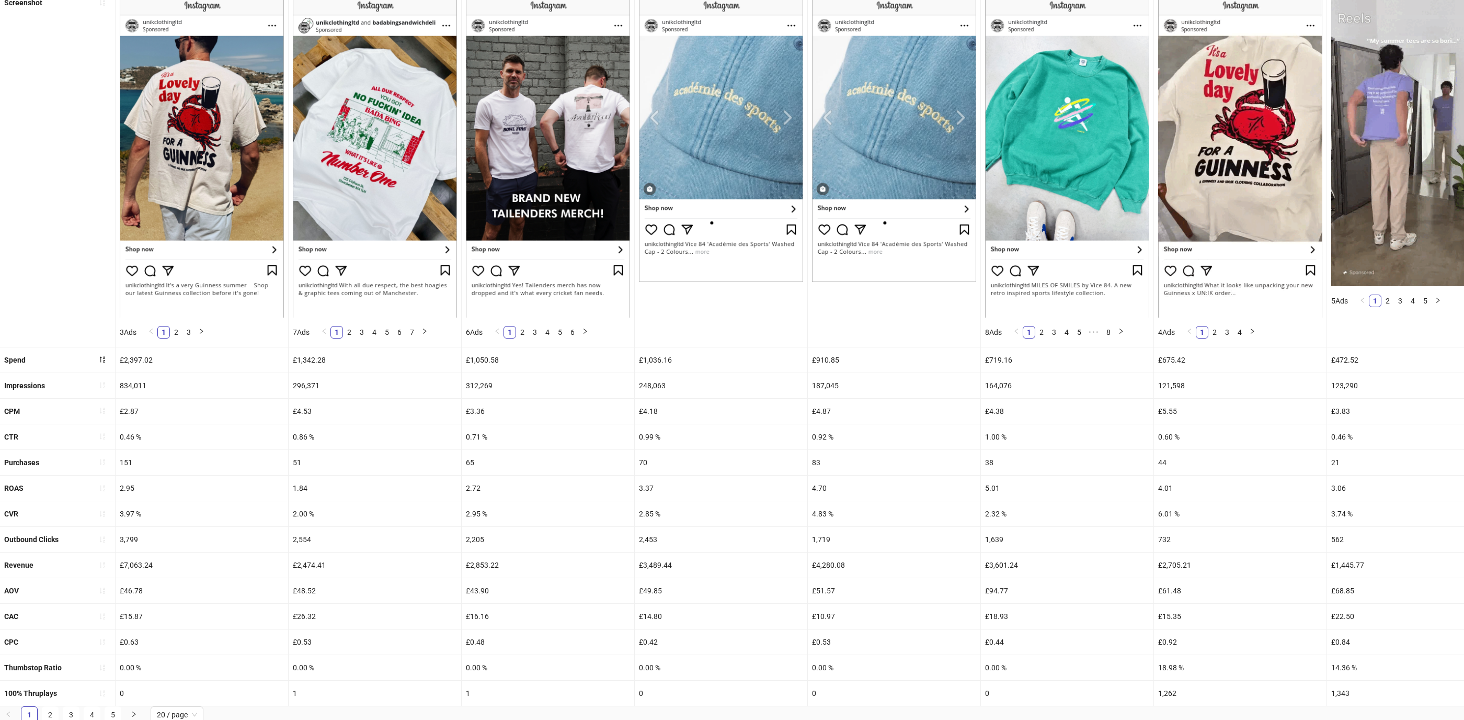
click at [317, 569] on div "£2,474.41" at bounding box center [375, 564] width 173 height 25
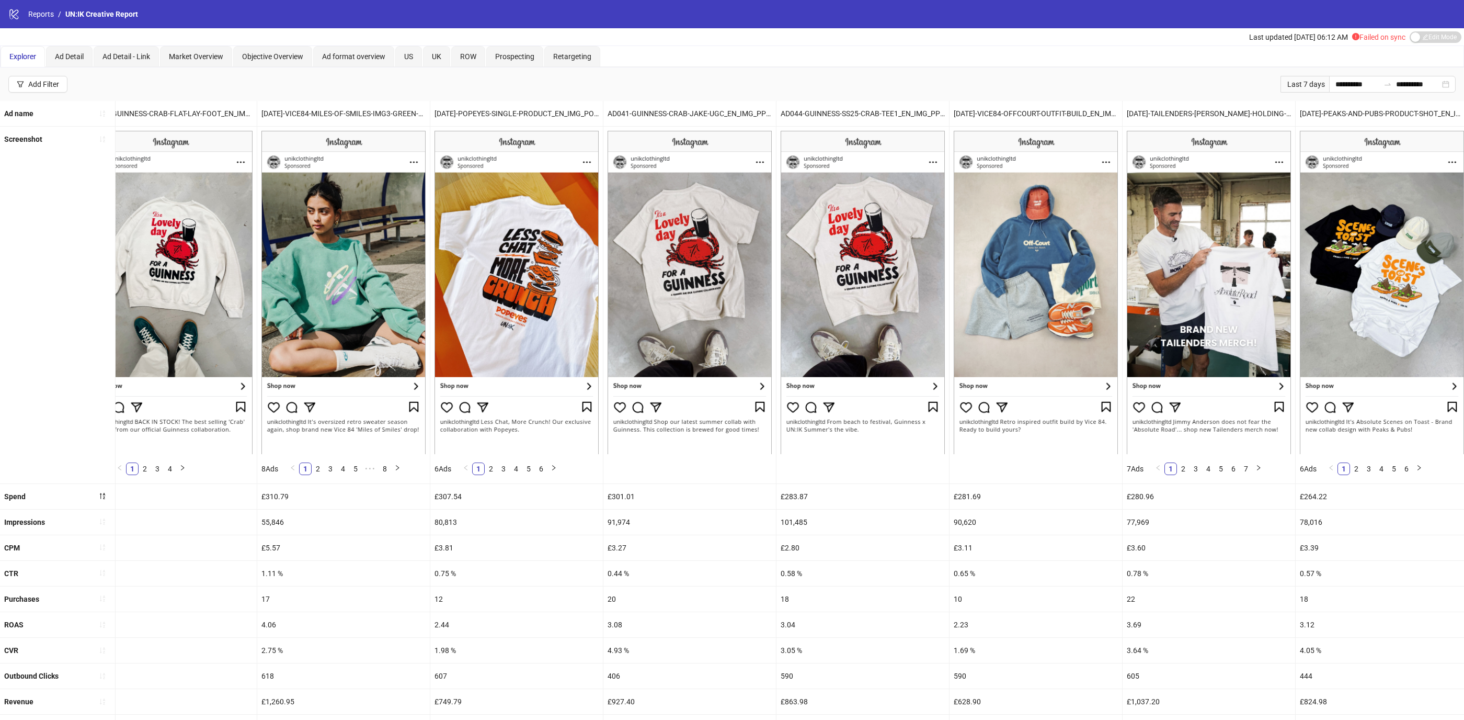
click at [1316, 84] on div "Last 7 days" at bounding box center [1305, 84] width 49 height 17
click at [1345, 83] on input "**********" at bounding box center [1358, 84] width 44 height 12
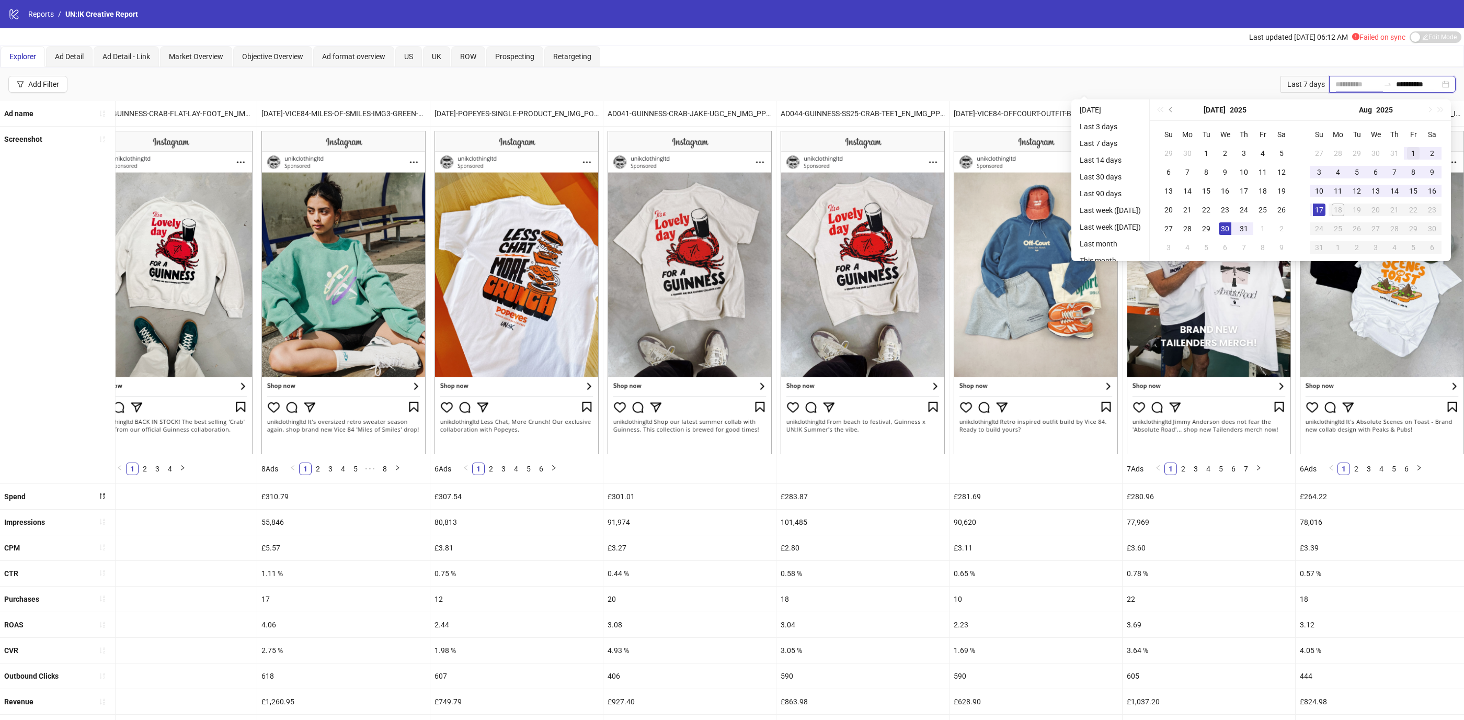
type input "**********"
drag, startPoint x: 1422, startPoint y: 150, endPoint x: 1422, endPoint y: 177, distance: 27.7
click at [1420, 150] on div "1" at bounding box center [1413, 153] width 13 height 13
type input "**********"
click at [1323, 211] on div "17" at bounding box center [1319, 209] width 13 height 13
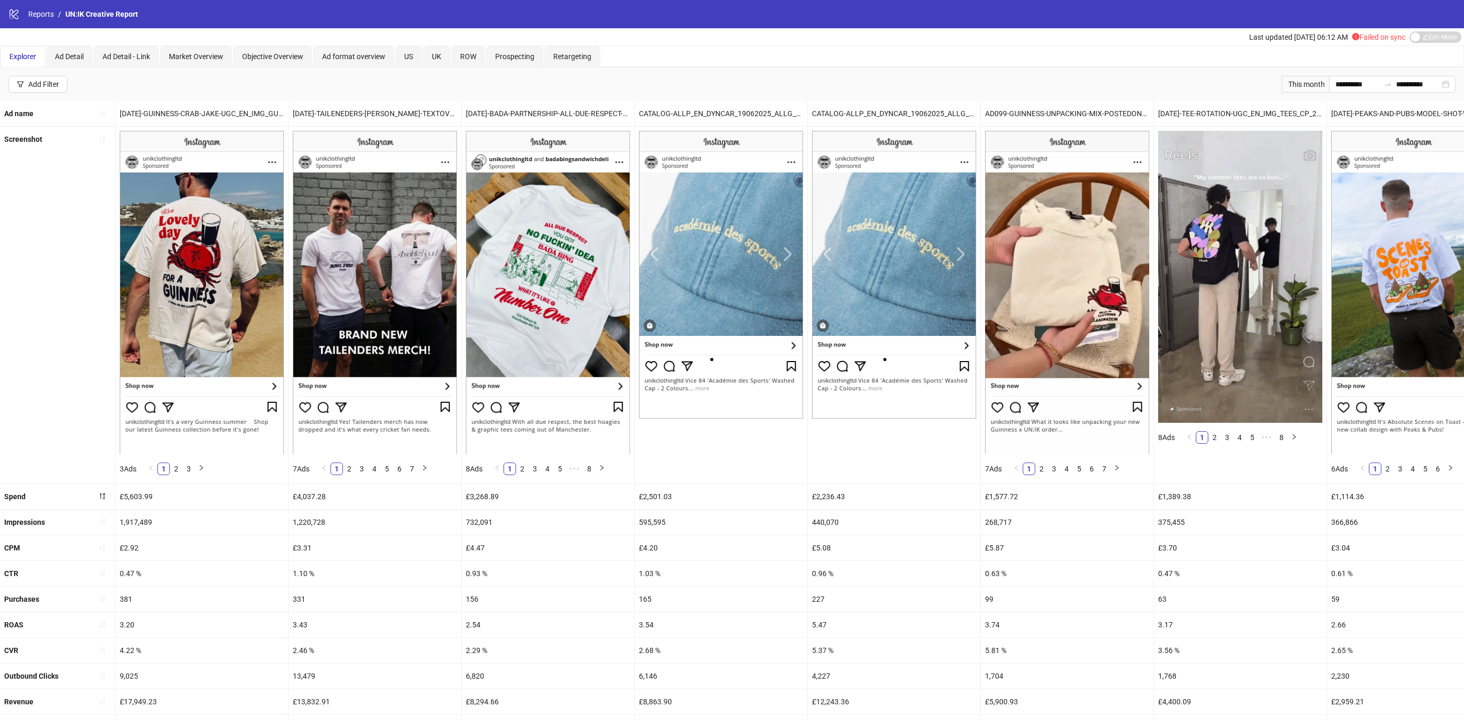
scroll to position [136, 0]
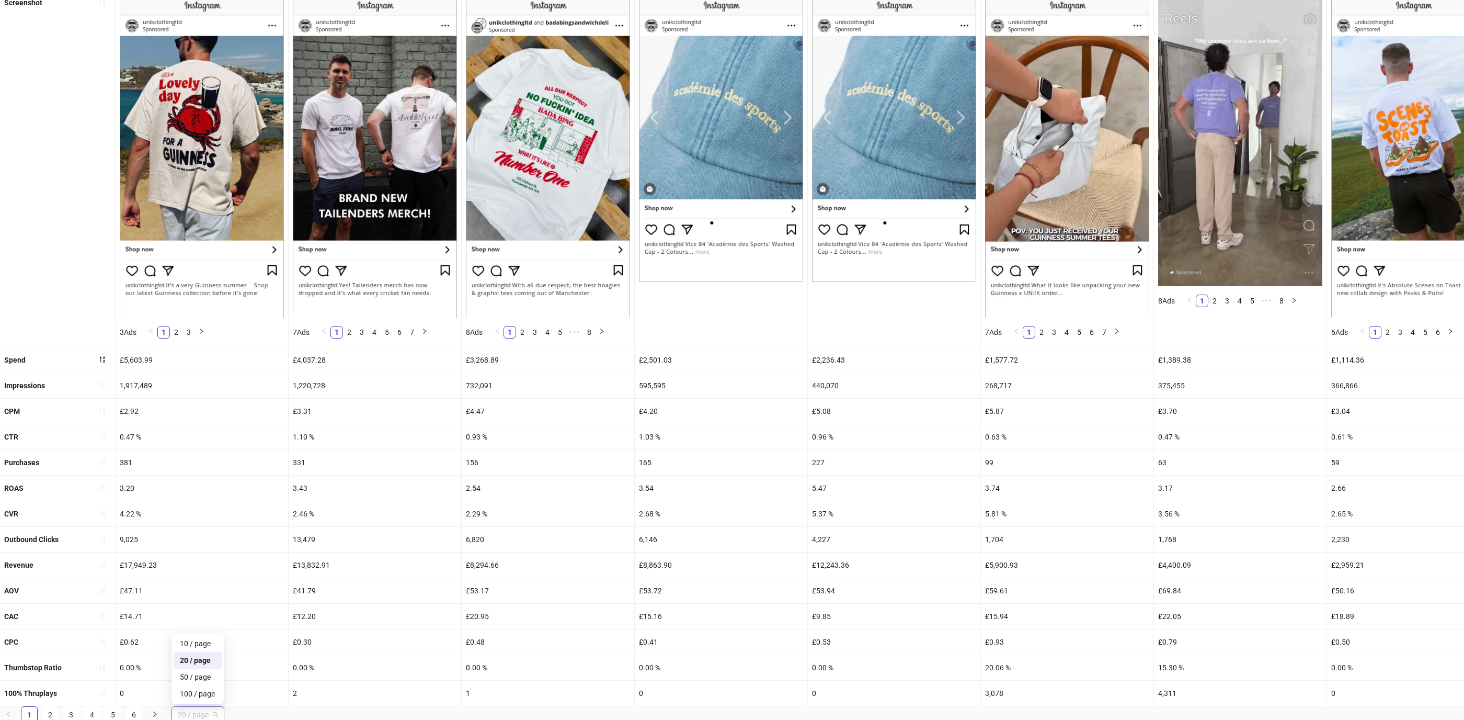
click at [205, 708] on span "20 / page" at bounding box center [198, 715] width 40 height 16
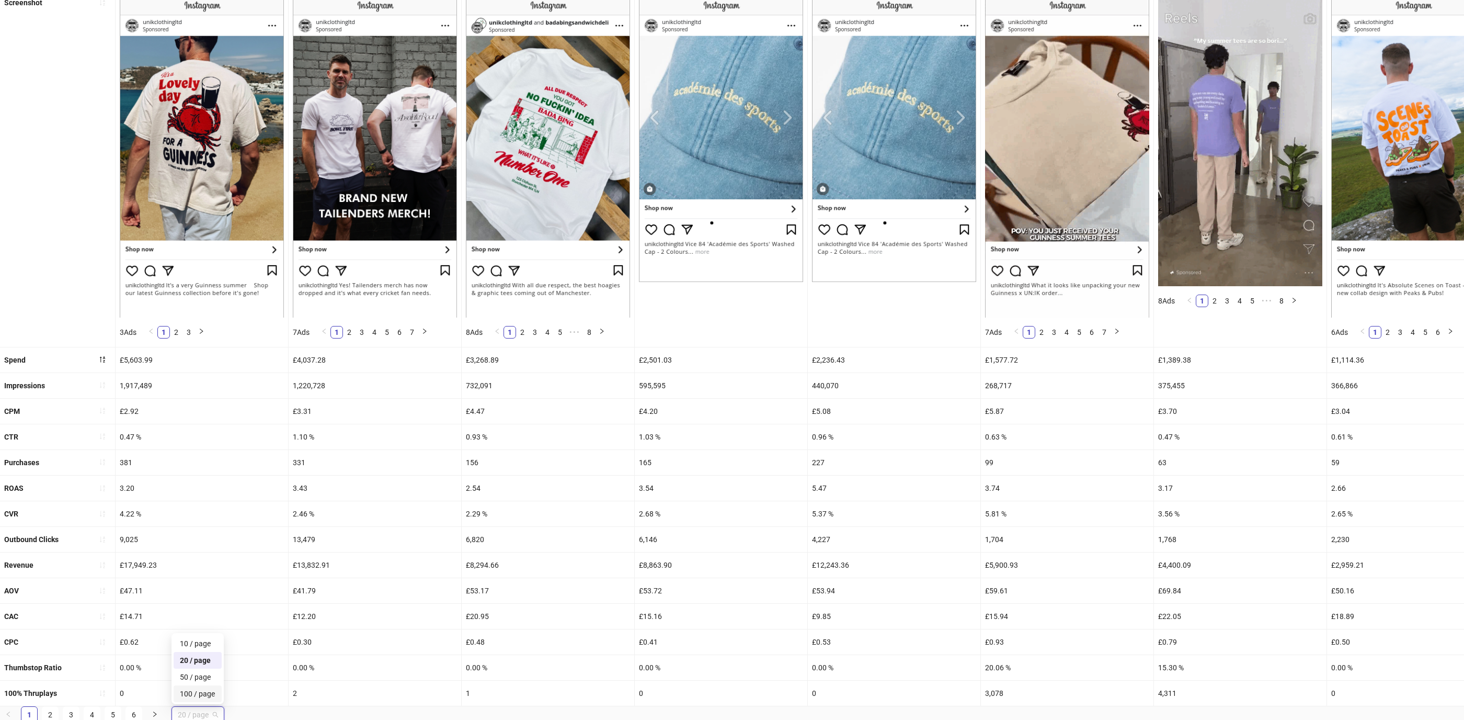
click at [203, 688] on div "100 / page" at bounding box center [198, 694] width 36 height 12
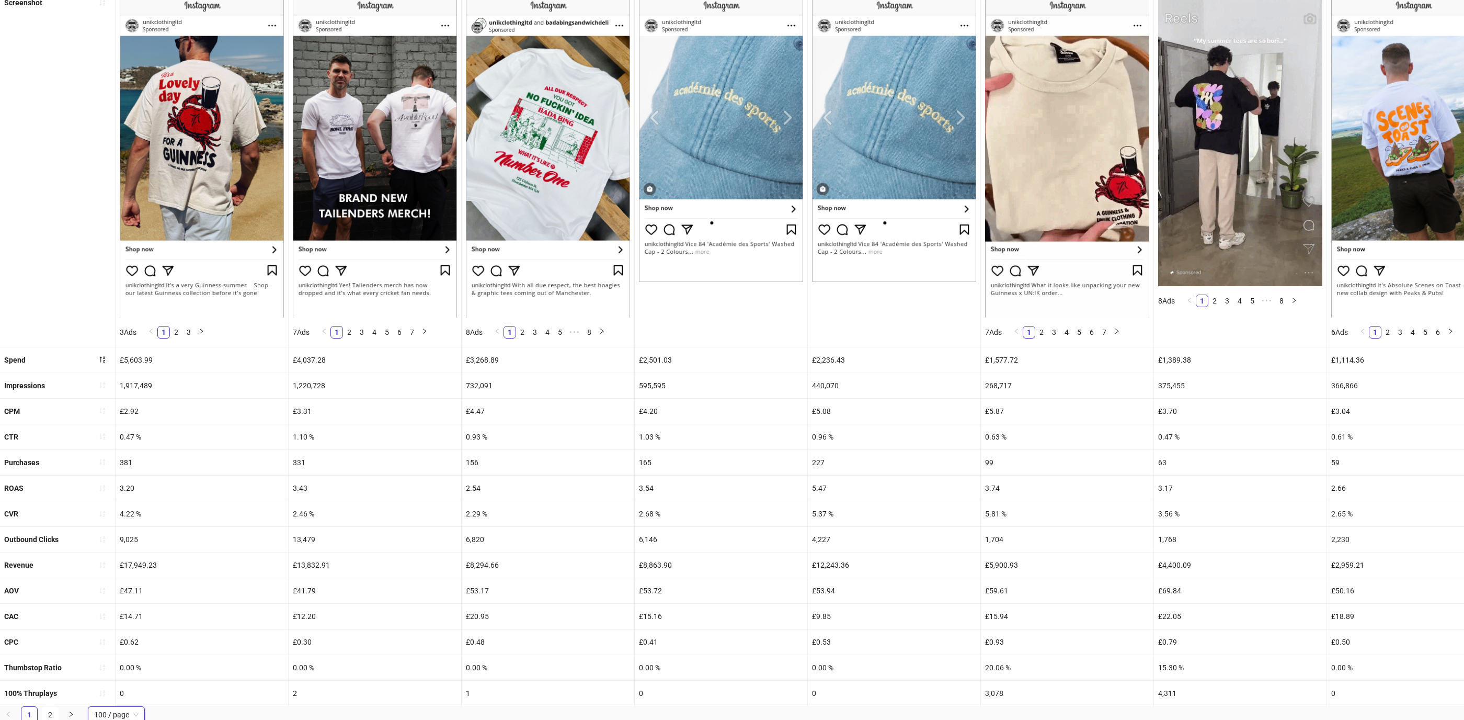
click at [492, 552] on div "£8,294.66" at bounding box center [548, 564] width 173 height 25
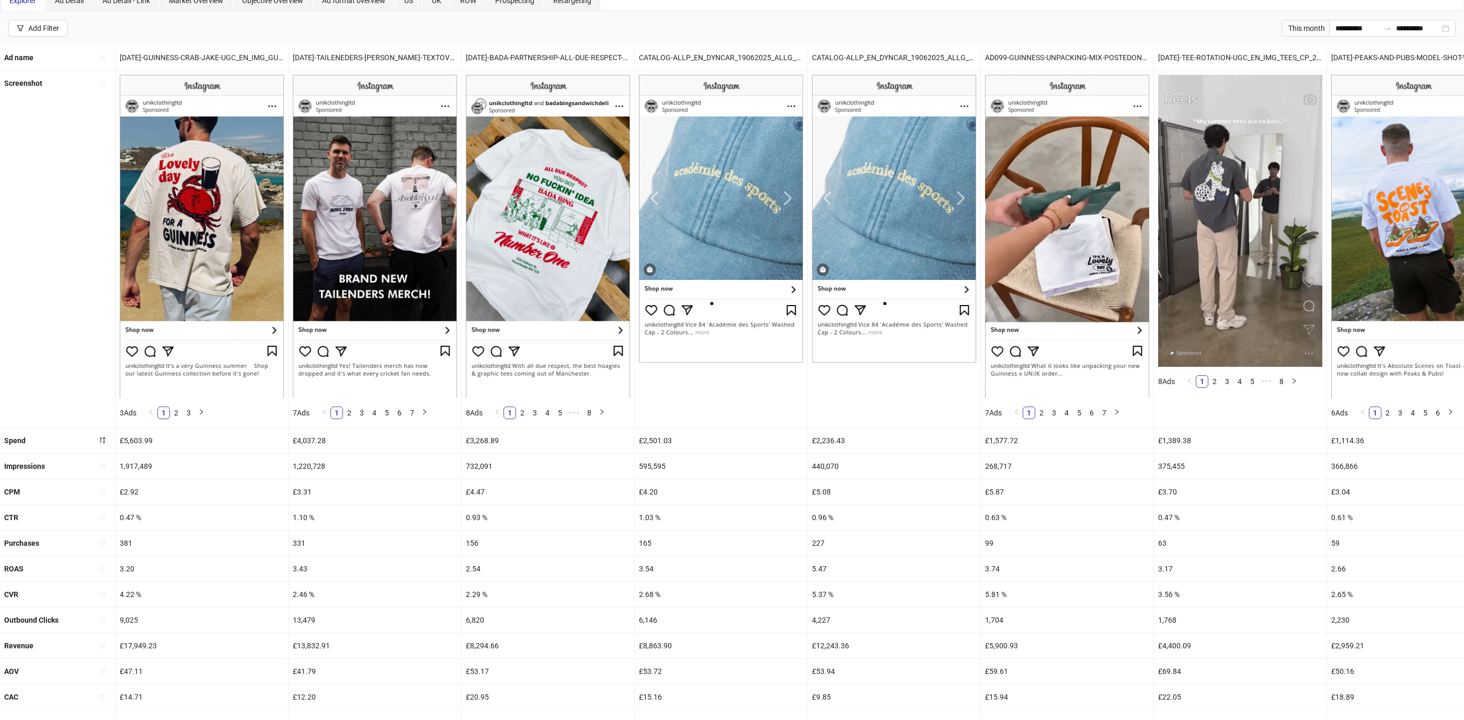
scroll to position [0, 0]
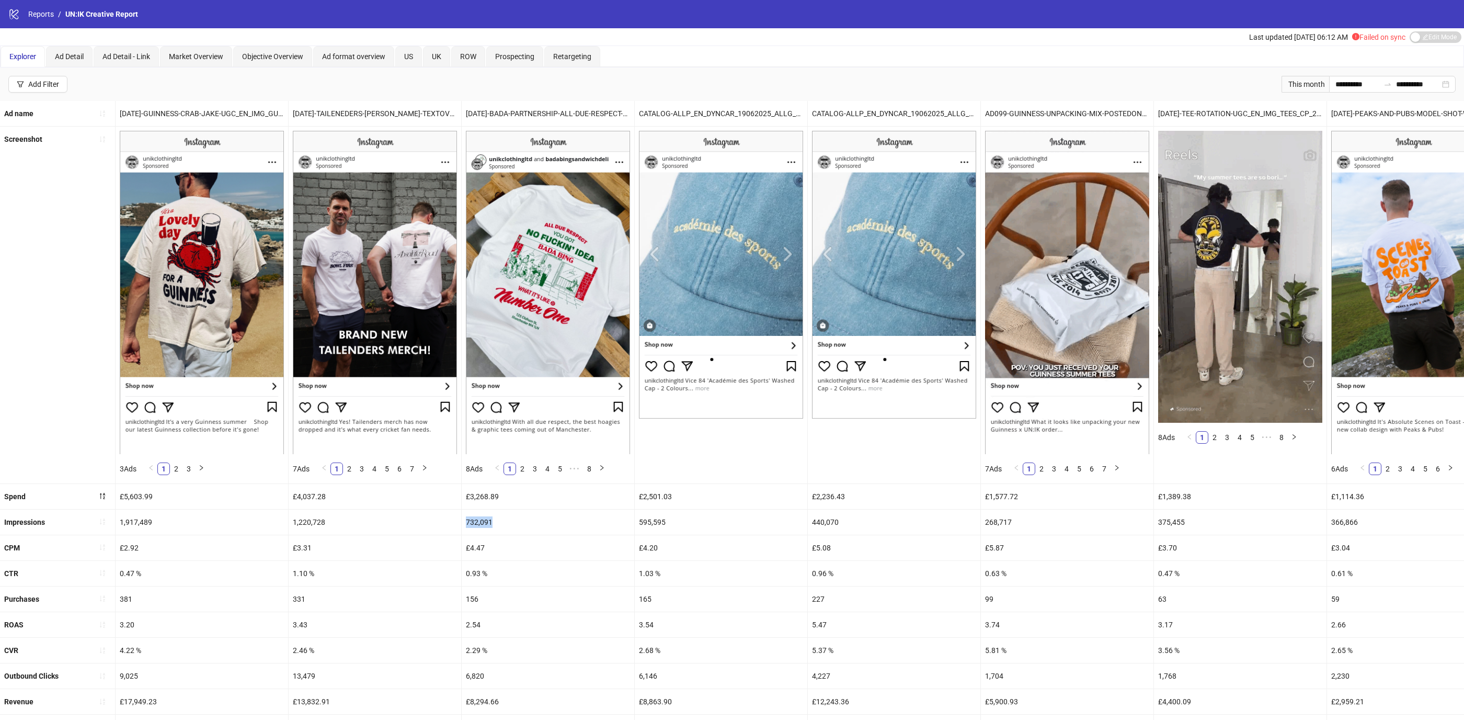
click at [560, 507] on ul "Ad name [DATE]-GUINNESS-CRAB-JAKE-UGC_EN_IMG_GUINNESS_CP_17072025_ALLG_CC_SC1_N…" at bounding box center [732, 472] width 1464 height 742
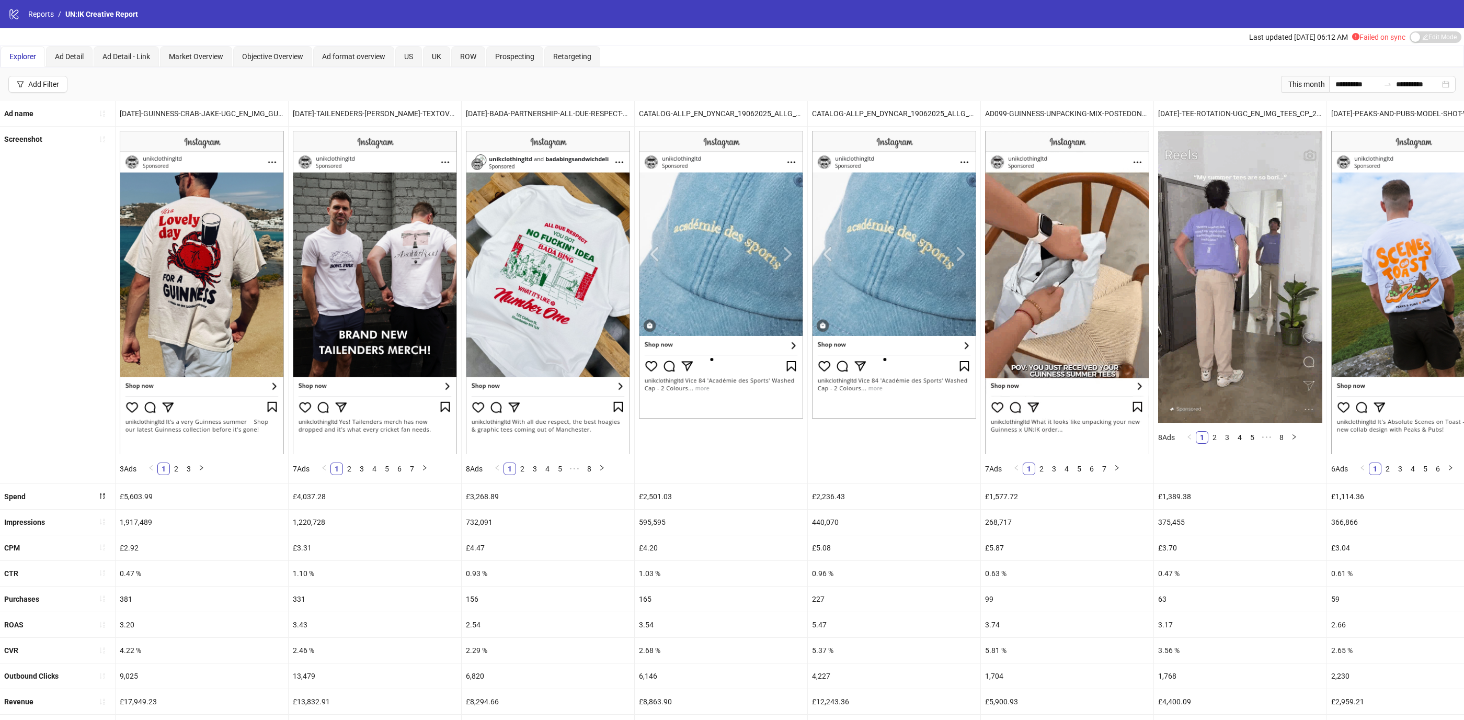
click at [966, 50] on div "Explorer Ad Detail Ad Detail - Link Market Overview Objective Overview Ad forma…" at bounding box center [732, 56] width 1463 height 21
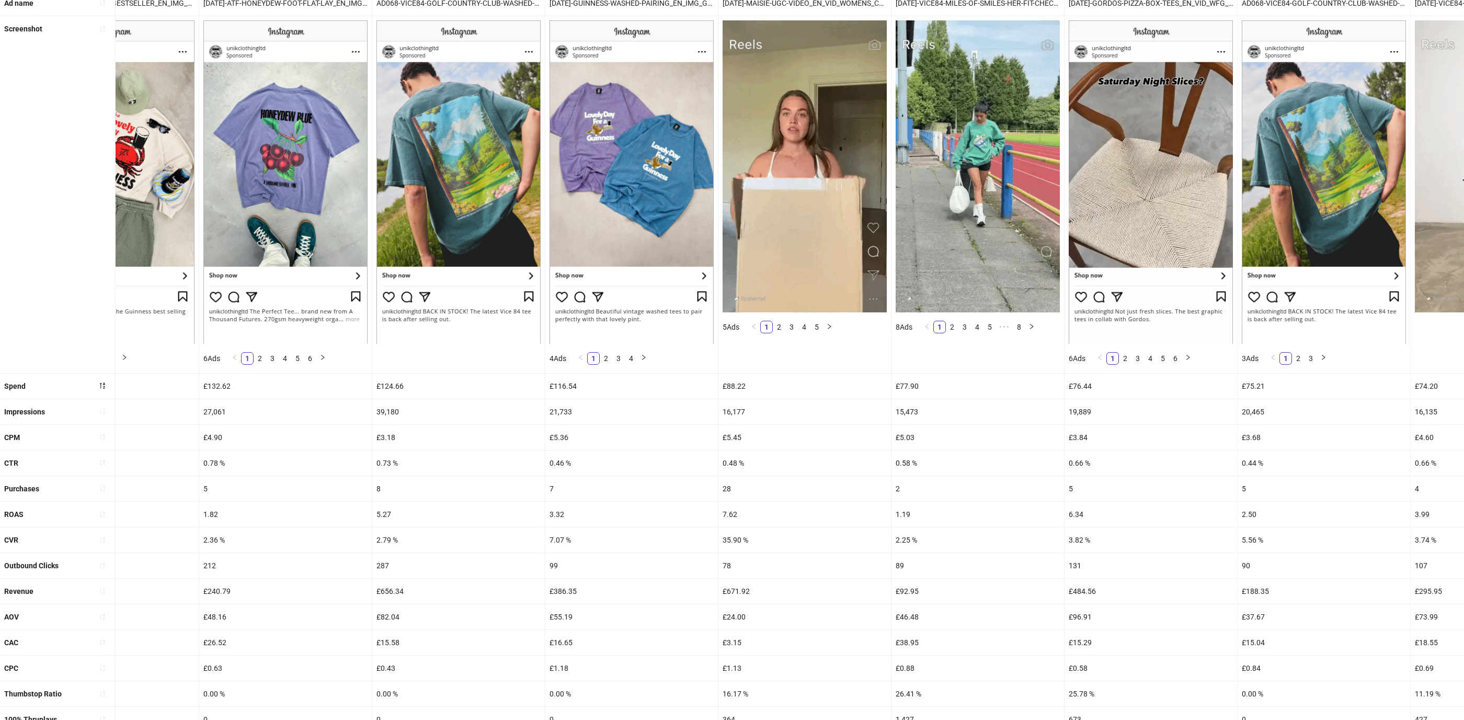
scroll to position [0, 7712]
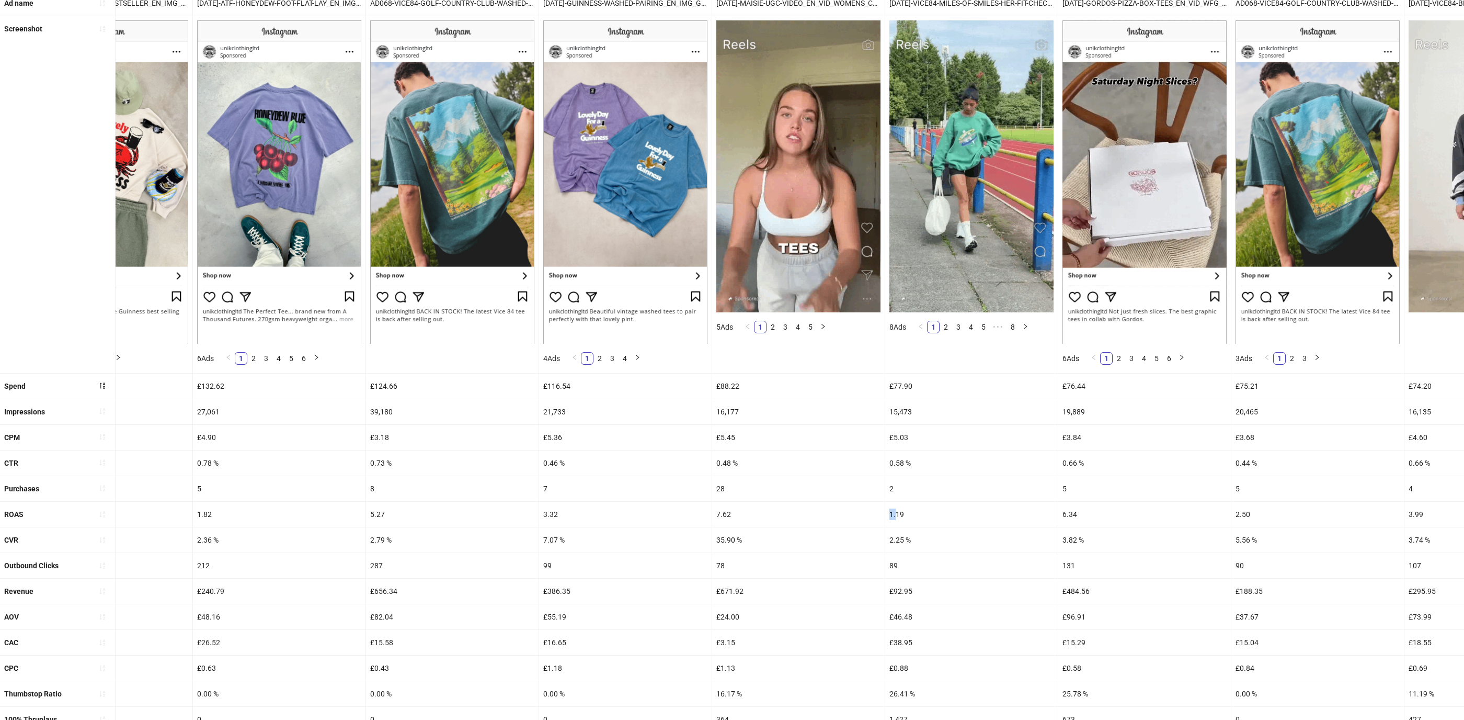
click at [885, 516] on div "1.19" at bounding box center [971, 514] width 173 height 25
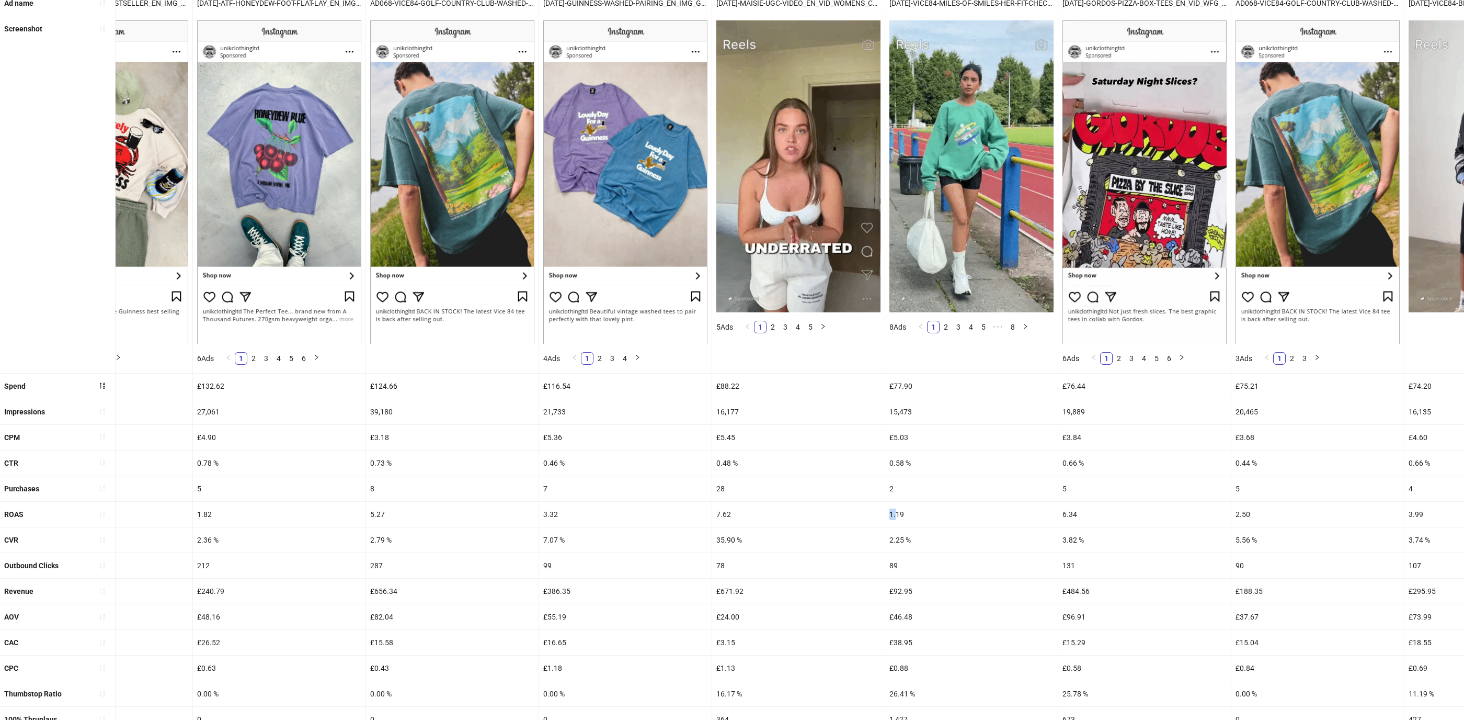
click at [885, 516] on div "1.19" at bounding box center [971, 514] width 173 height 25
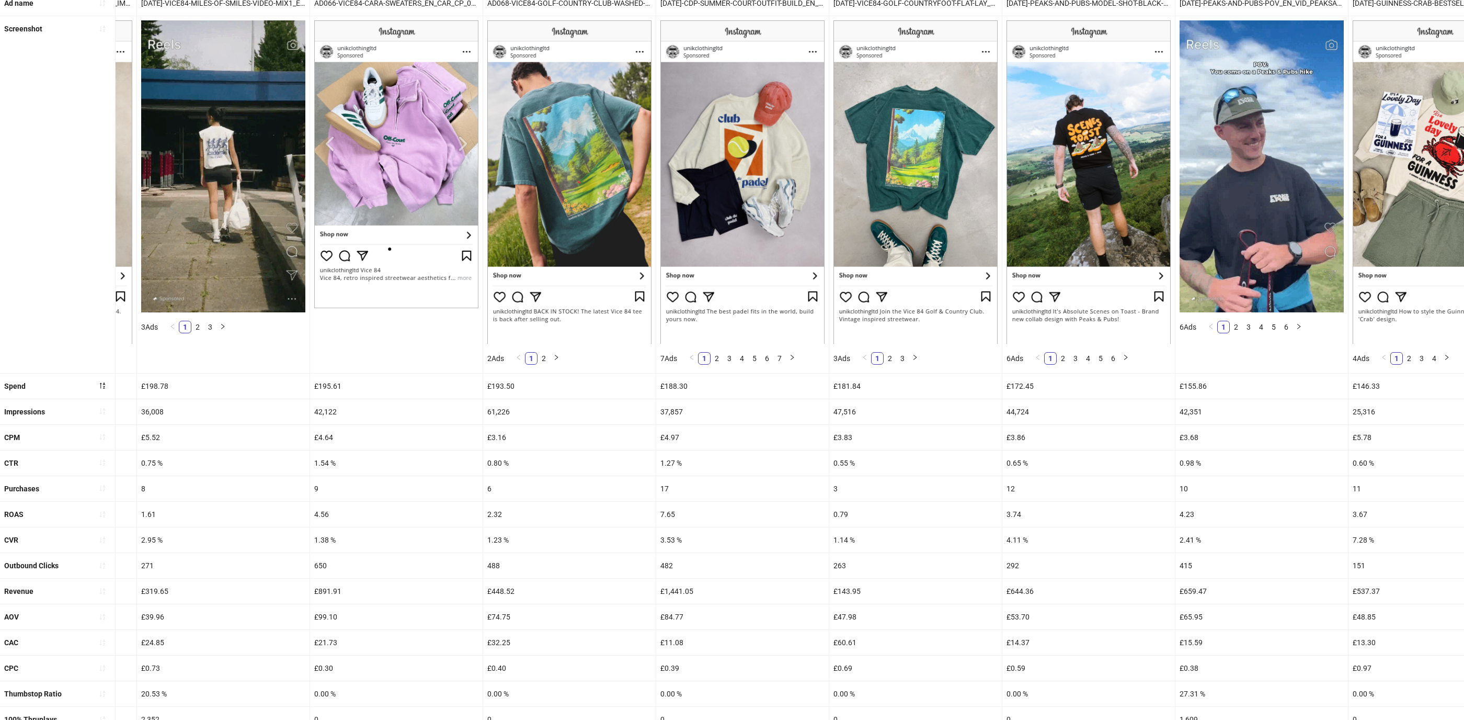
scroll to position [0, 6108]
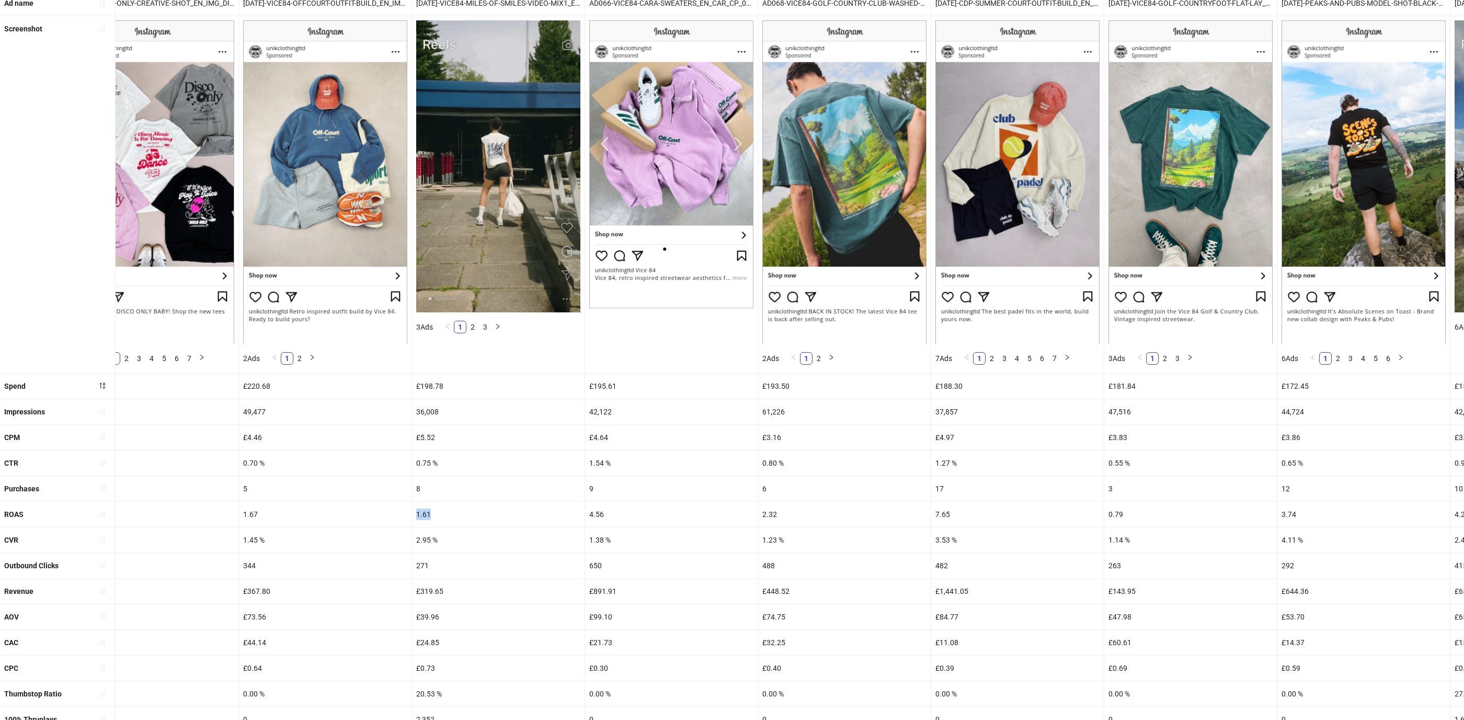
click at [392, 510] on div "1.67" at bounding box center [325, 514] width 173 height 25
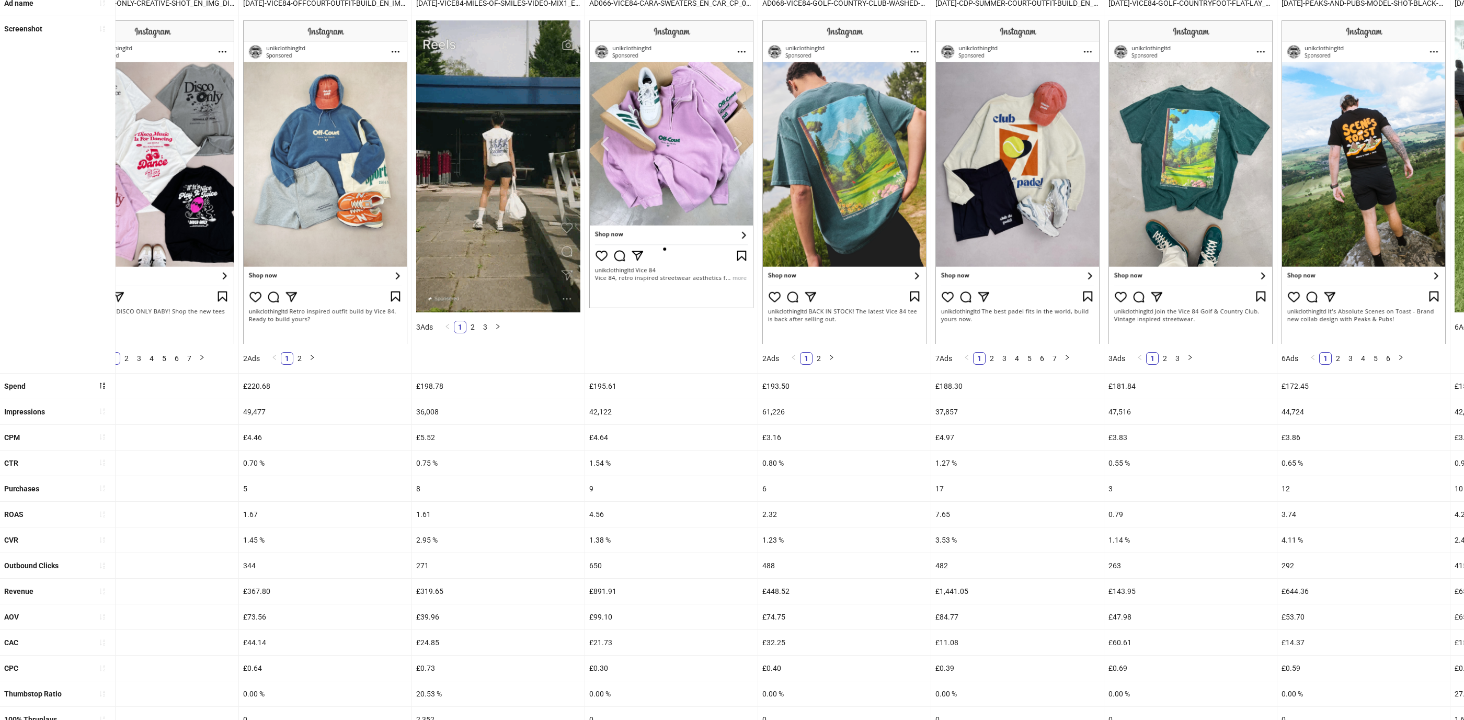
click at [392, 510] on div "1.67" at bounding box center [325, 514] width 173 height 25
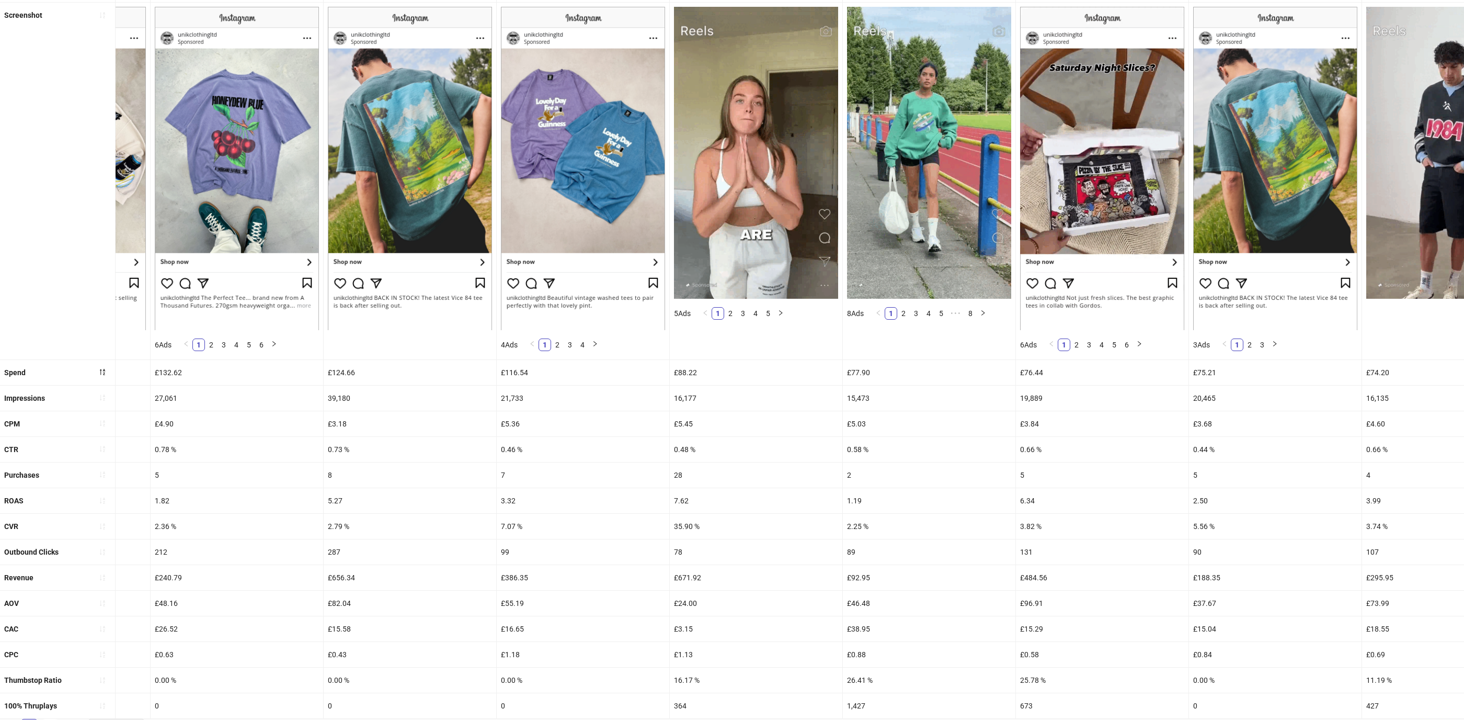
scroll to position [136, 0]
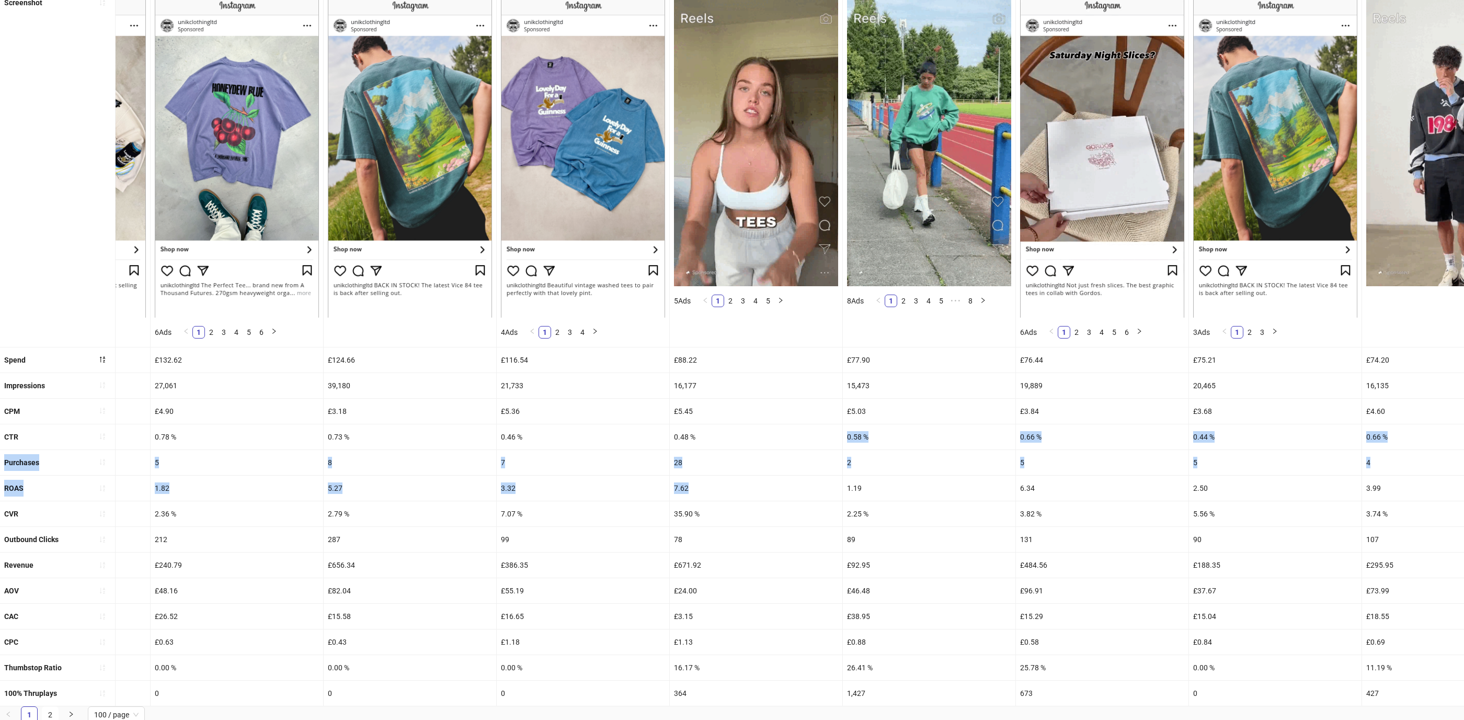
drag, startPoint x: 732, startPoint y: 496, endPoint x: 684, endPoint y: 435, distance: 77.8
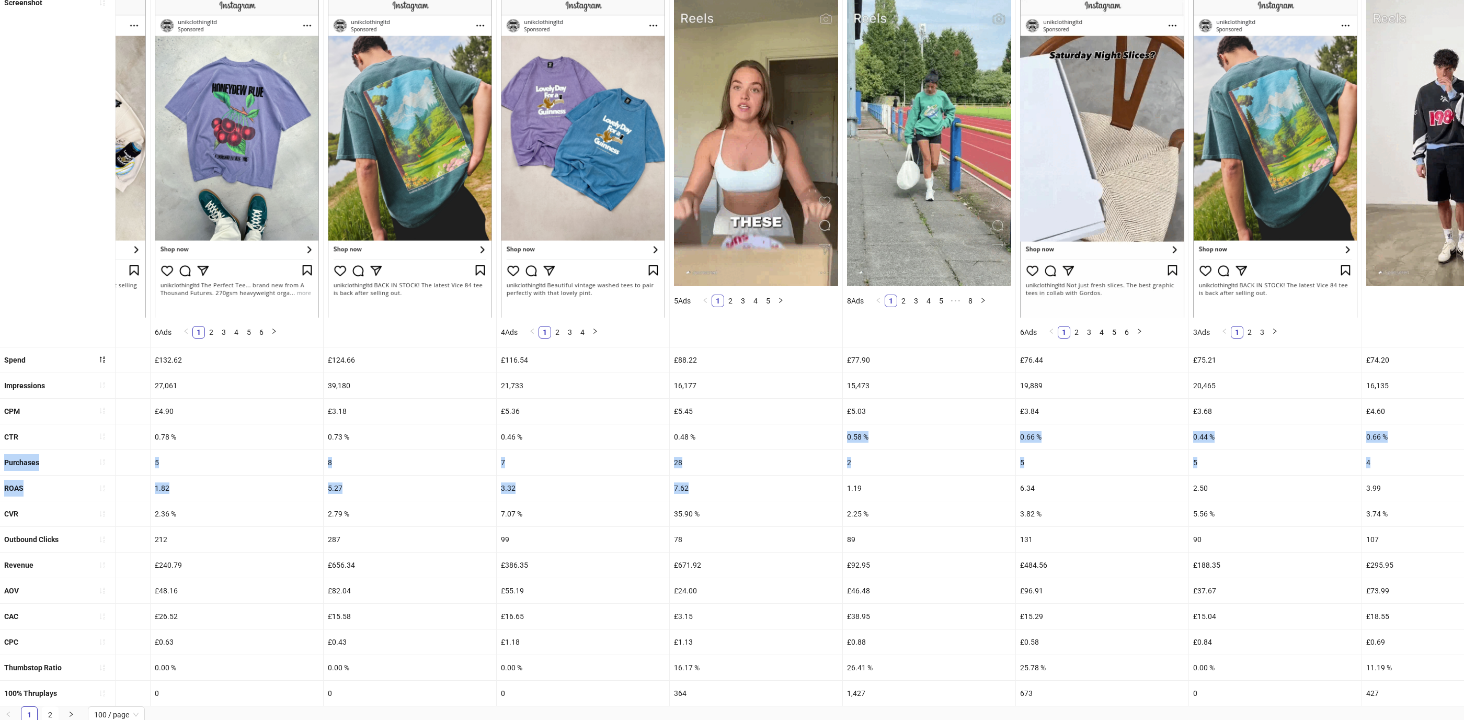
click at [684, 435] on ul "Ad name [DATE]-GUINNESS-CRAB-JAKE-UGC_EN_IMG_GUINNESS_CP_17072025_ALLG_CC_SC1_N…" at bounding box center [732, 335] width 1464 height 742
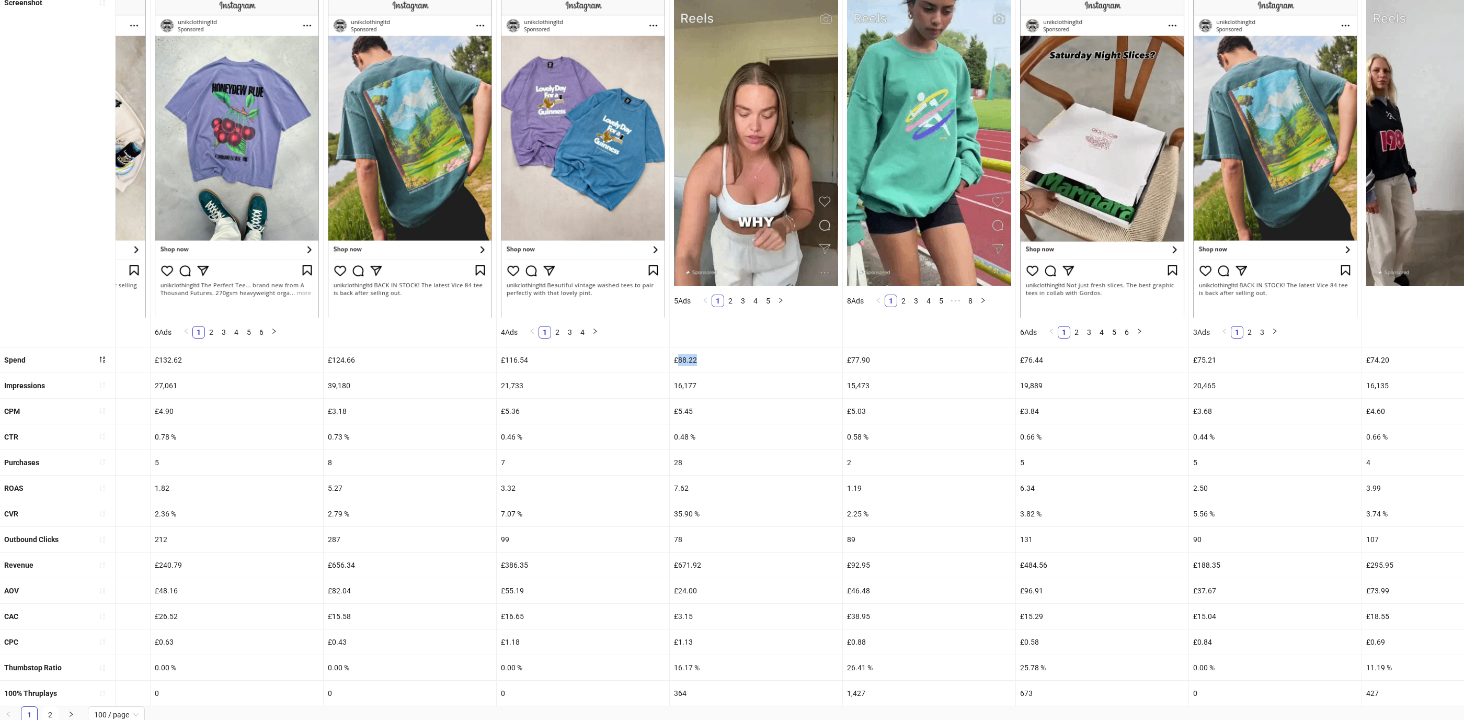
drag, startPoint x: 694, startPoint y: 366, endPoint x: 668, endPoint y: 357, distance: 28.0
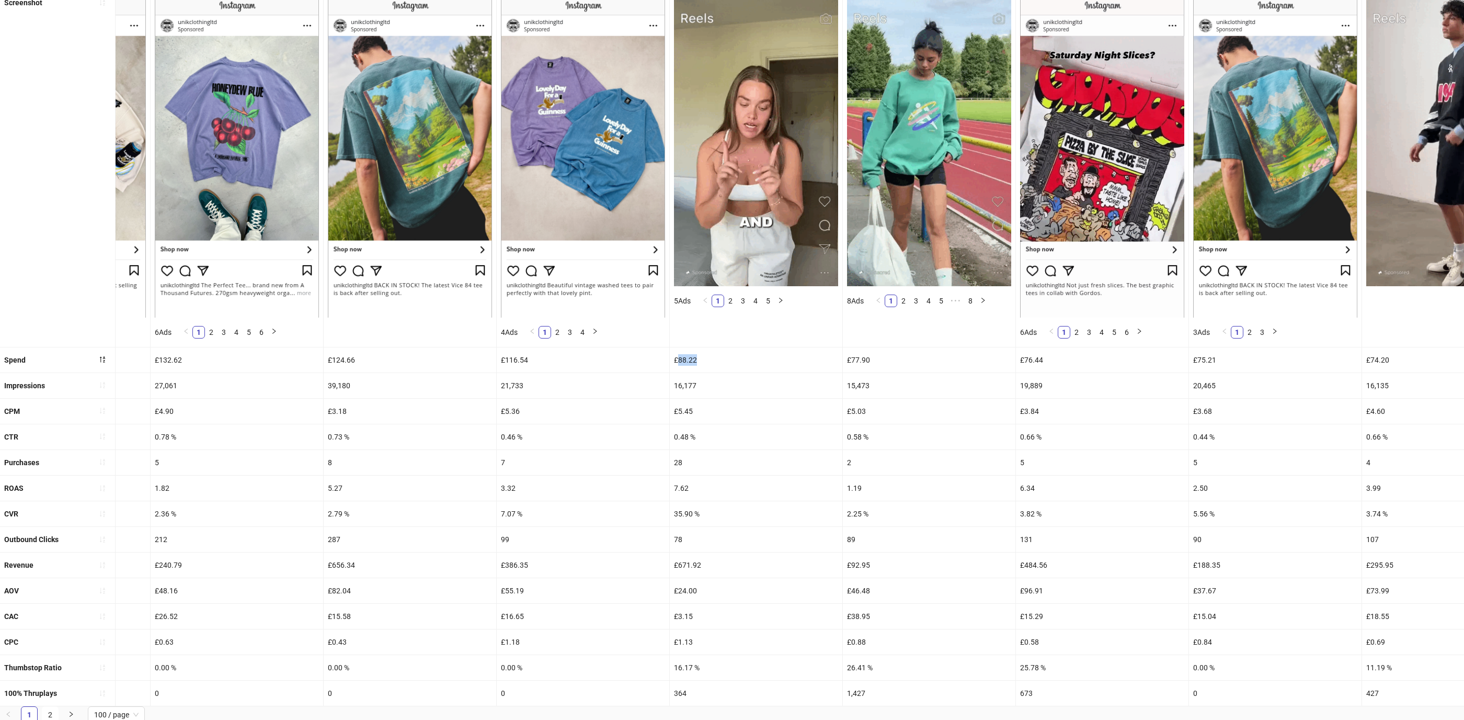
click at [670, 357] on div "£88.22" at bounding box center [756, 359] width 173 height 25
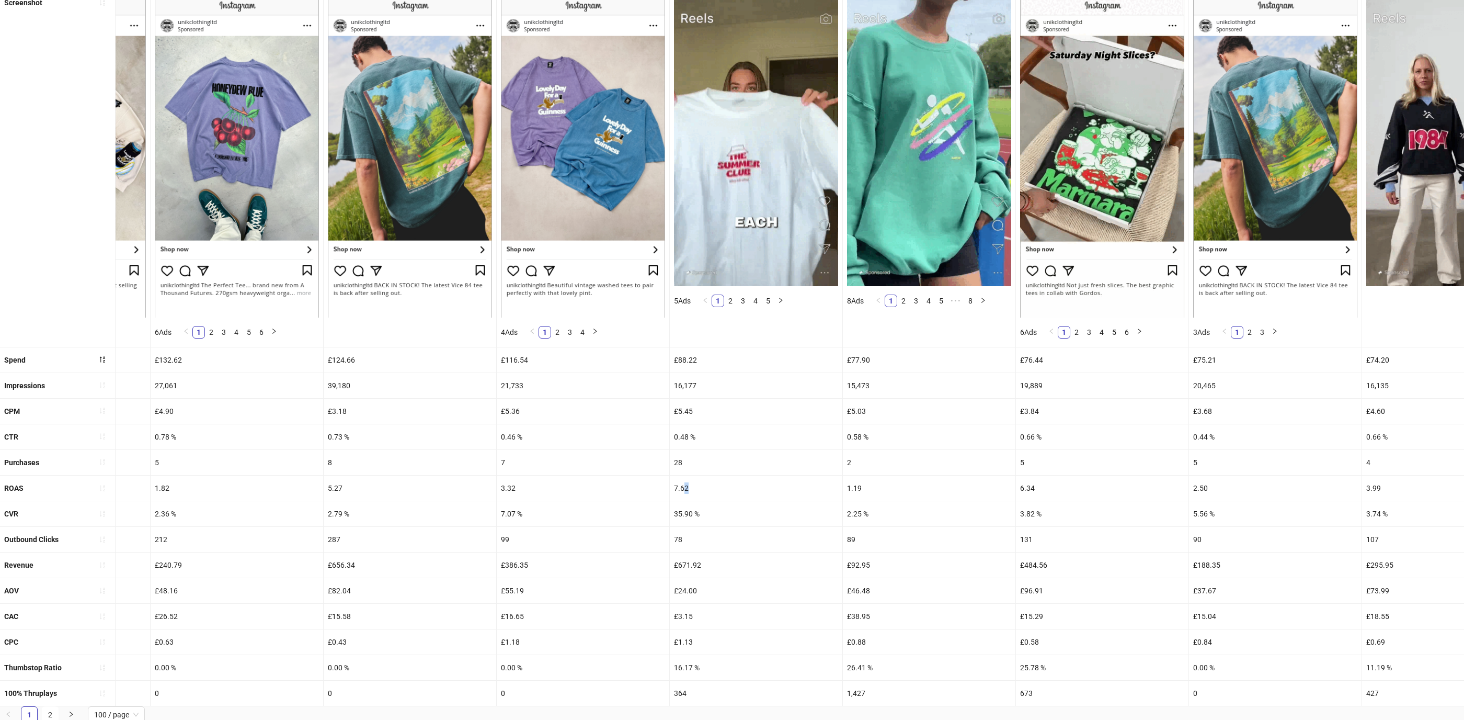
click at [673, 485] on div "7.62" at bounding box center [756, 487] width 173 height 25
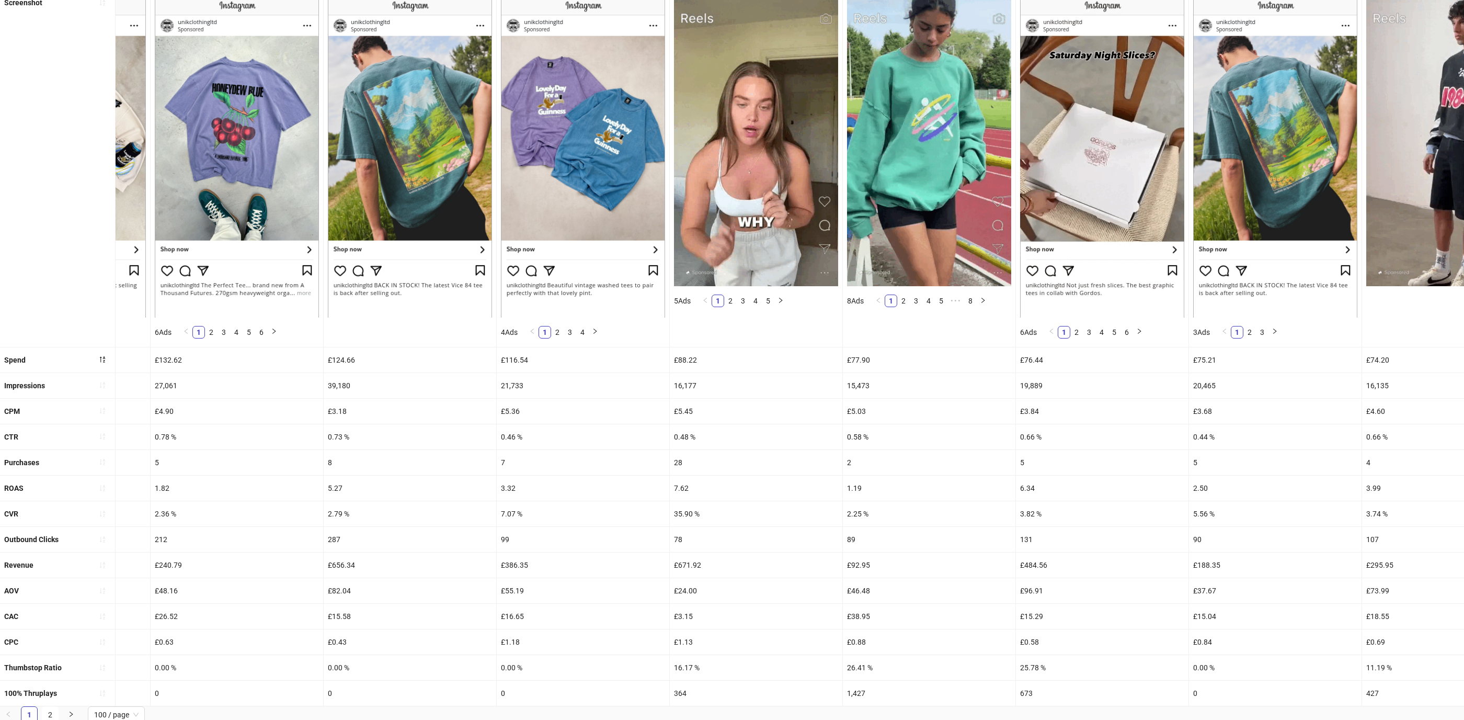
drag, startPoint x: 697, startPoint y: 571, endPoint x: 678, endPoint y: 569, distance: 18.4
click at [678, 569] on div "£671.92" at bounding box center [756, 564] width 173 height 25
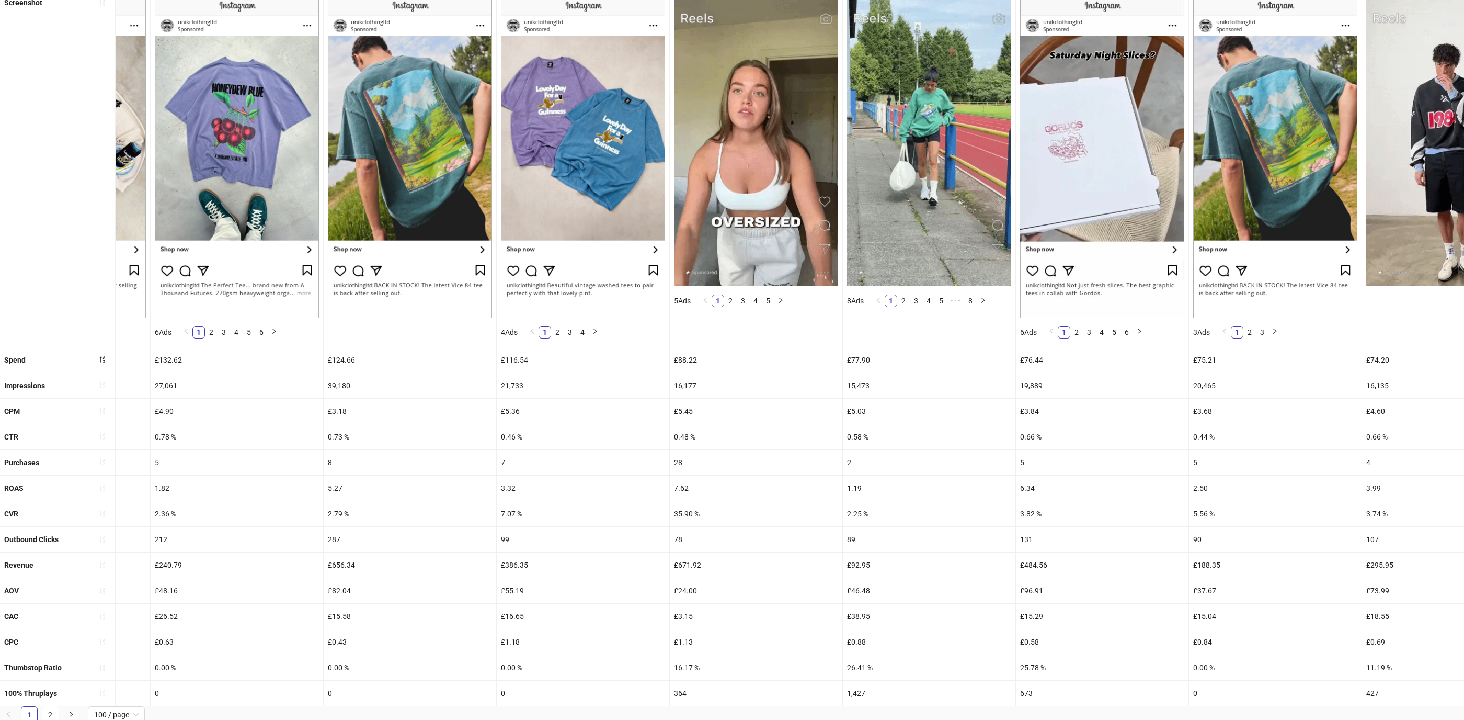
click at [678, 569] on div "£671.92" at bounding box center [756, 564] width 173 height 25
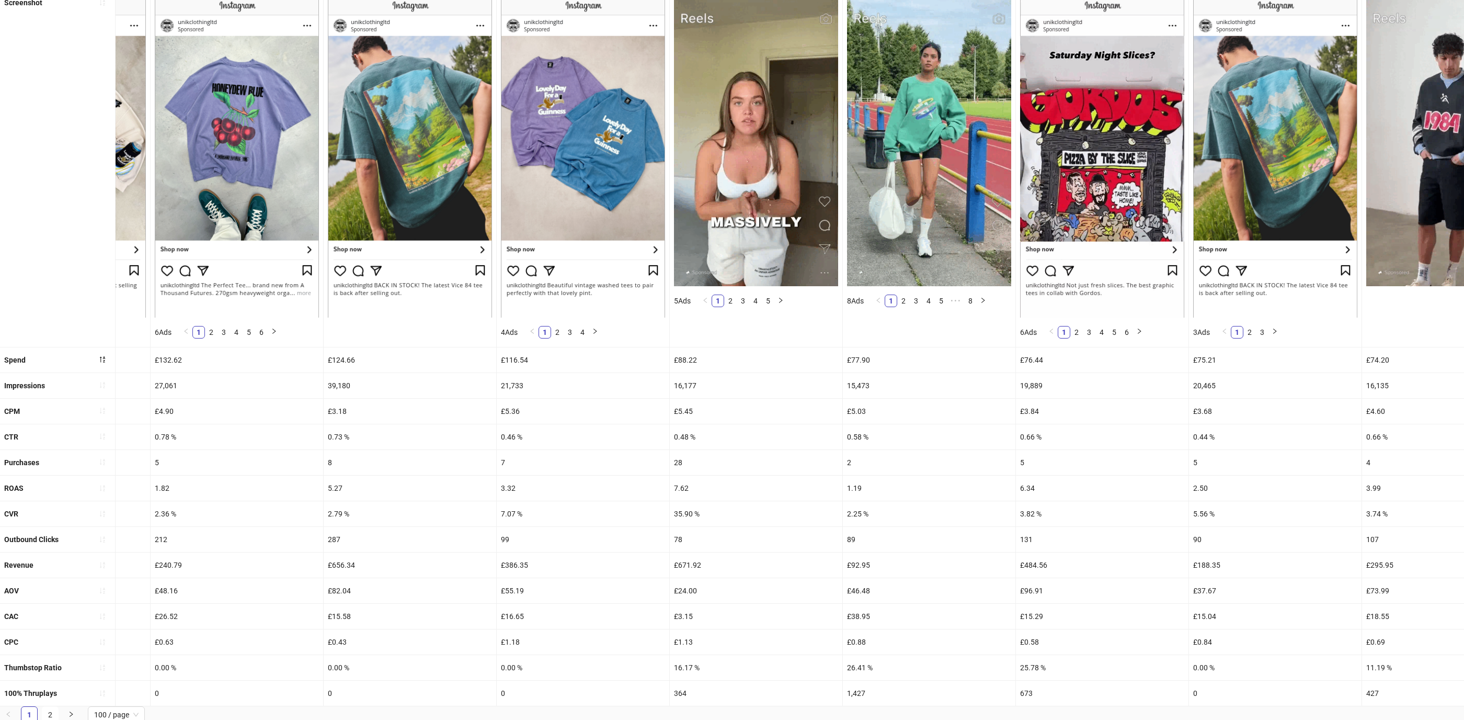
click at [677, 565] on div "£671.92" at bounding box center [756, 564] width 173 height 25
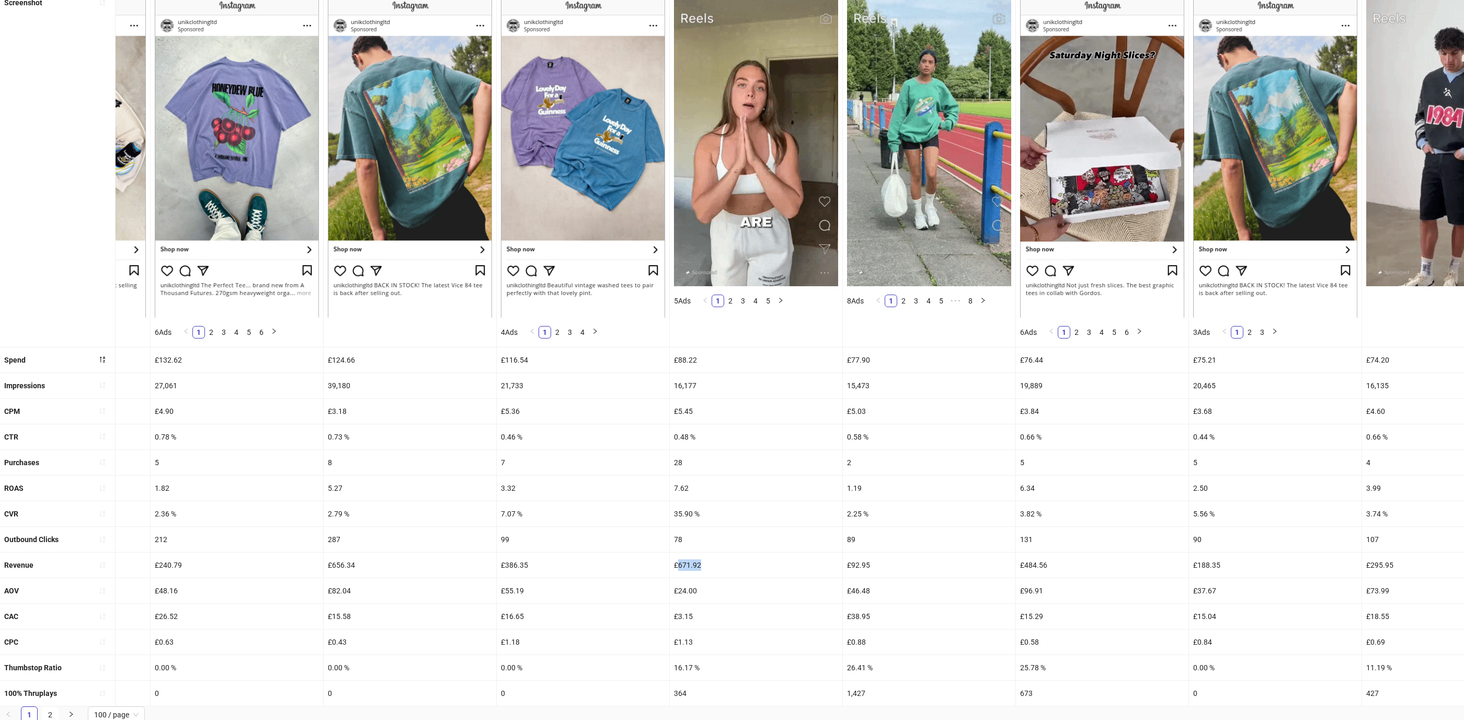
drag, startPoint x: 677, startPoint y: 565, endPoint x: 741, endPoint y: 566, distance: 63.3
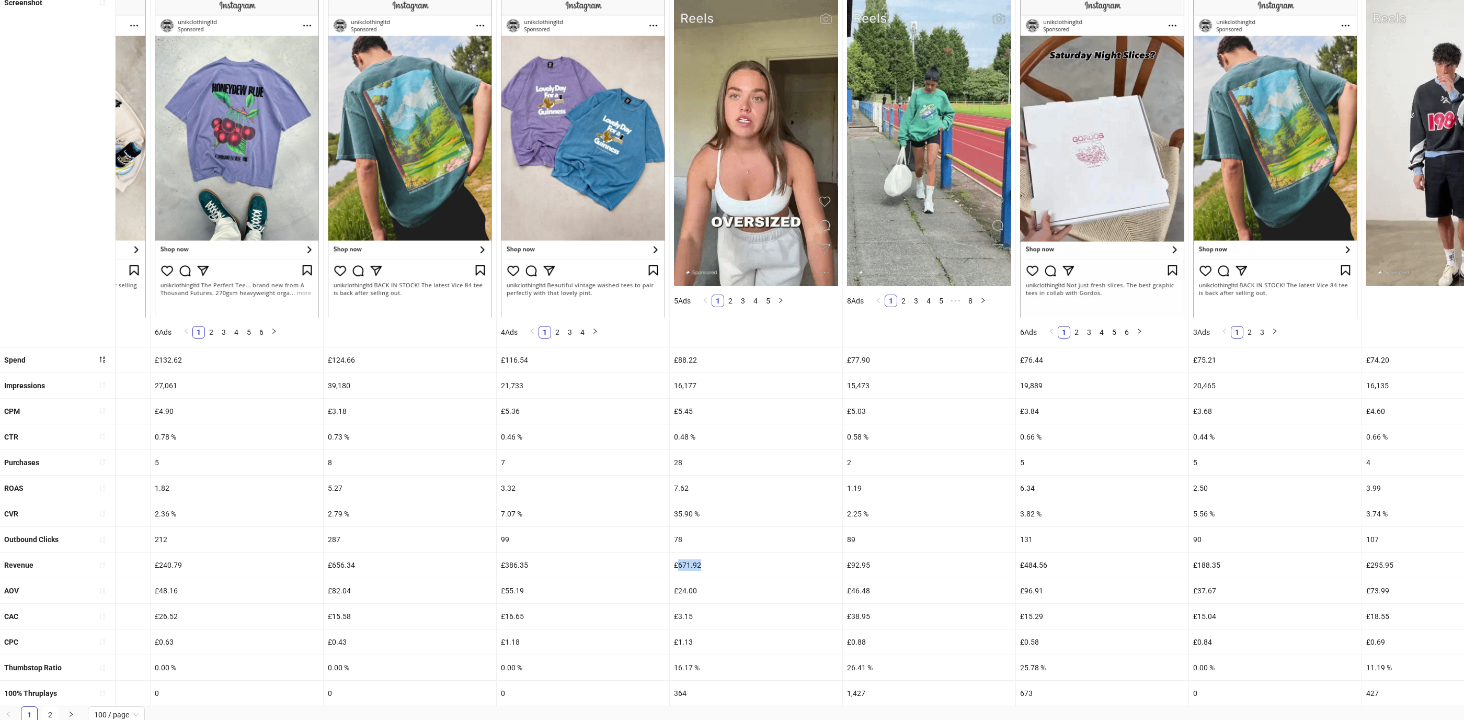
click at [741, 566] on div "£671.92" at bounding box center [756, 564] width 173 height 25
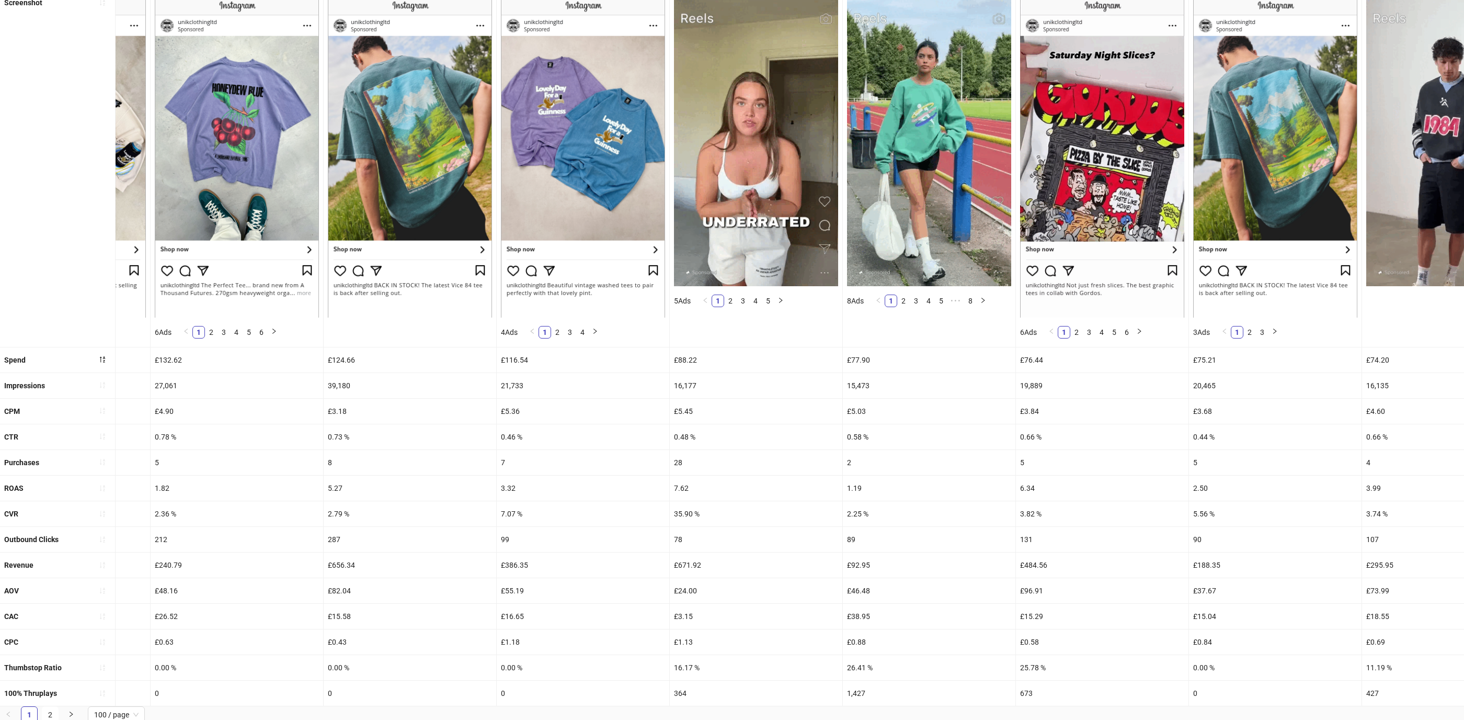
click at [741, 565] on div "£671.92" at bounding box center [756, 564] width 173 height 25
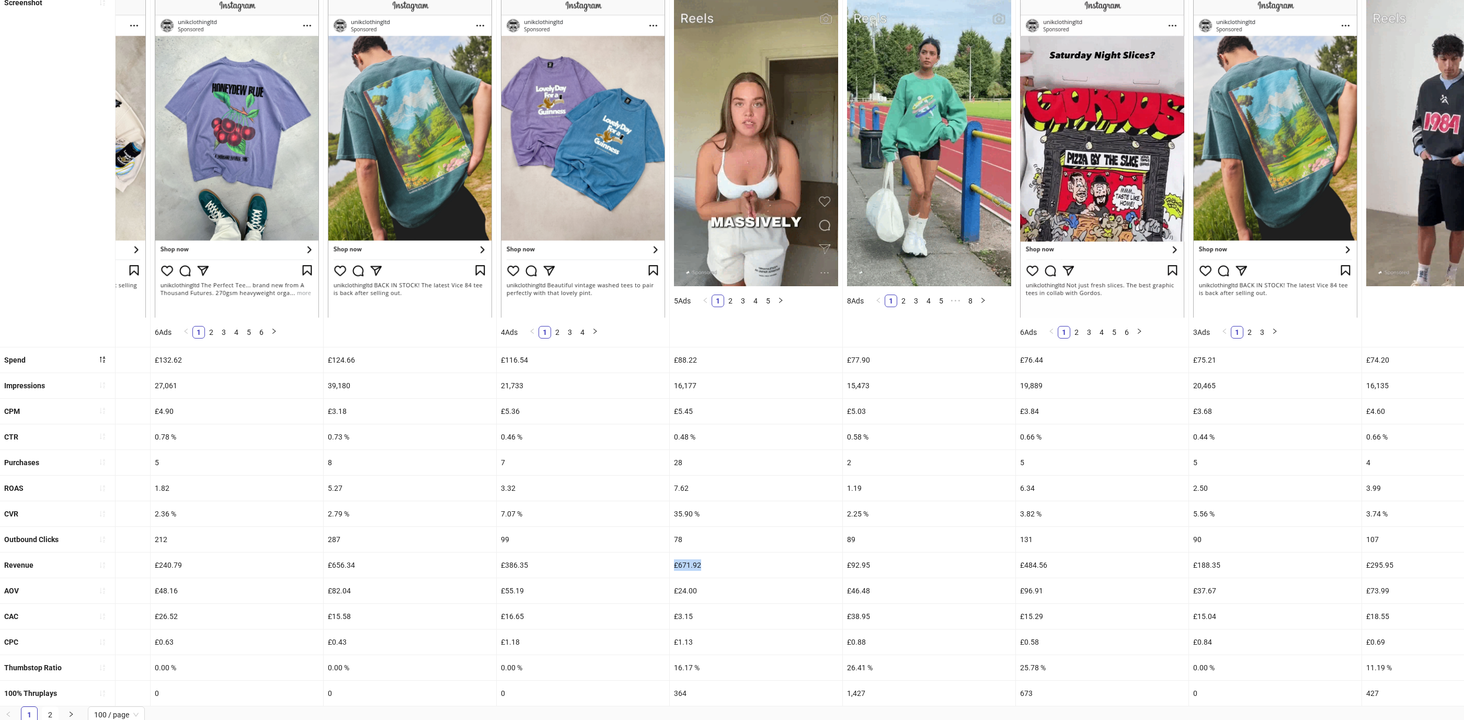
drag, startPoint x: 738, startPoint y: 565, endPoint x: 660, endPoint y: 585, distance: 79.9
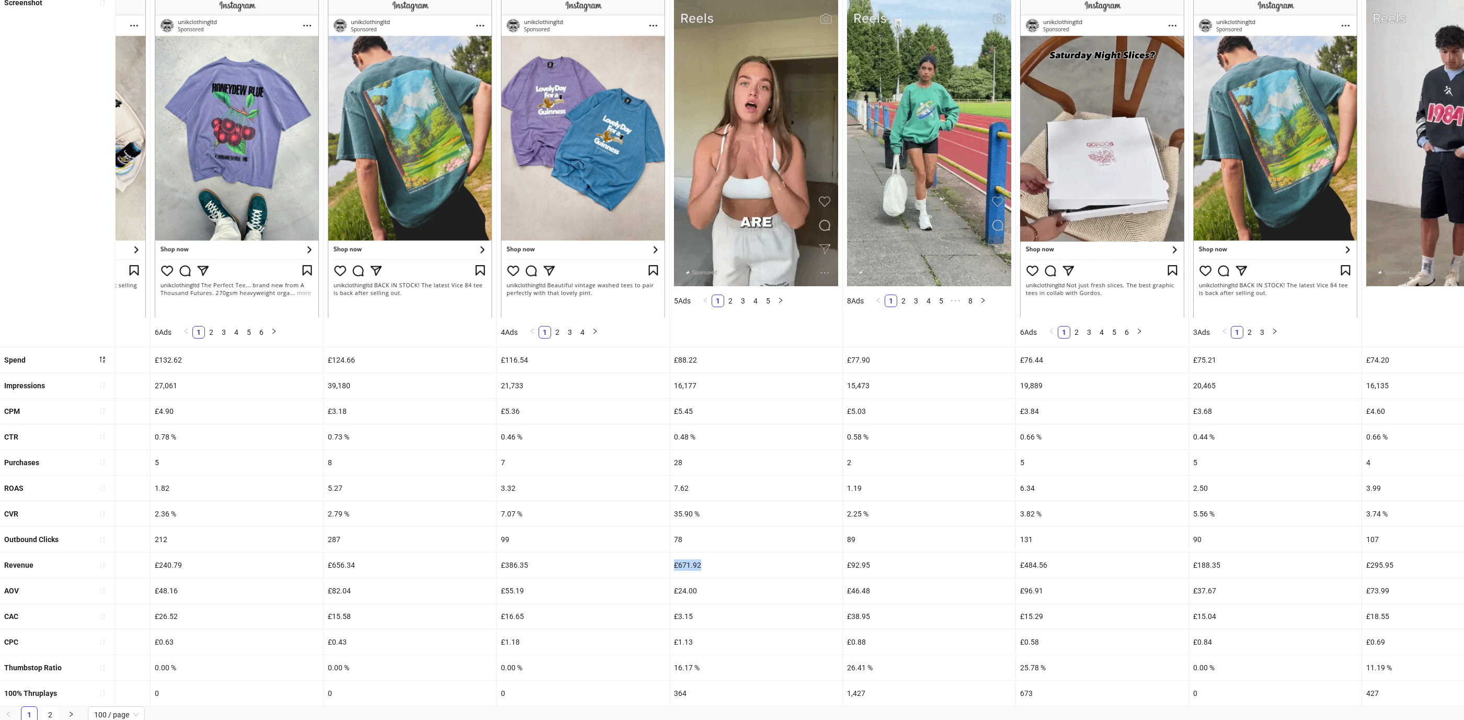
click at [657, 561] on div "Revenue £17,949.23 £13,832.91 £8,294.66 £8,863.90 £12,243.36 £5,900.93 £4,400.0…" at bounding box center [958, 565] width 17425 height 26
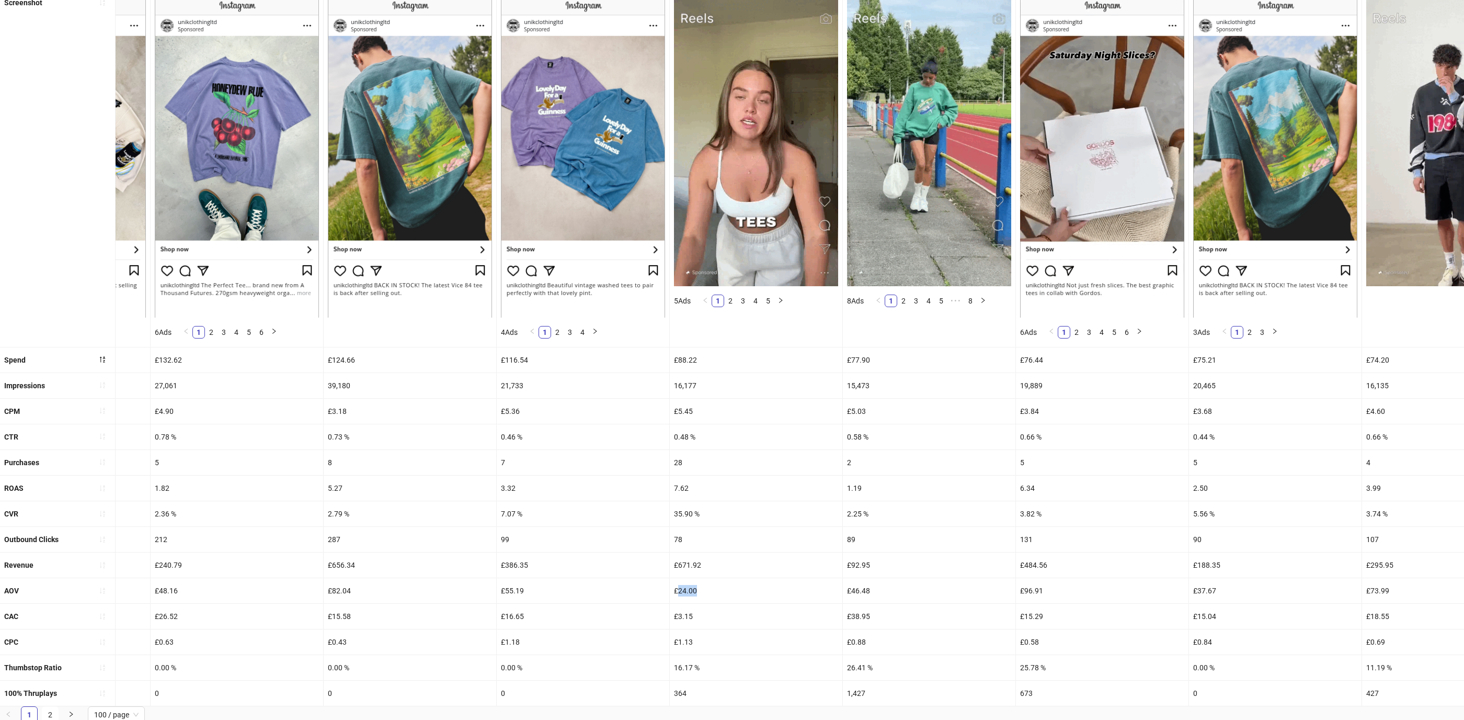
drag, startPoint x: 673, startPoint y: 587, endPoint x: 708, endPoint y: 587, distance: 34.5
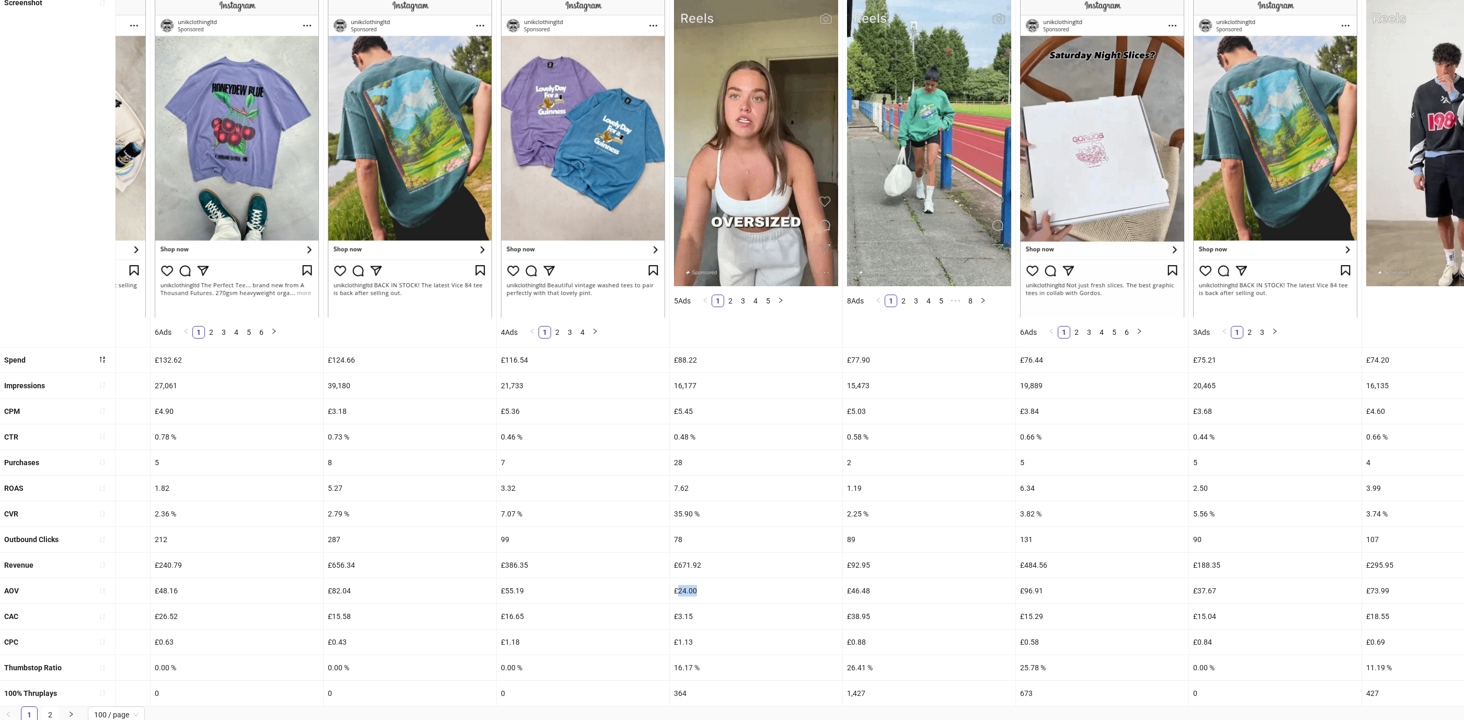
click at [707, 587] on div "£24.00" at bounding box center [756, 590] width 173 height 25
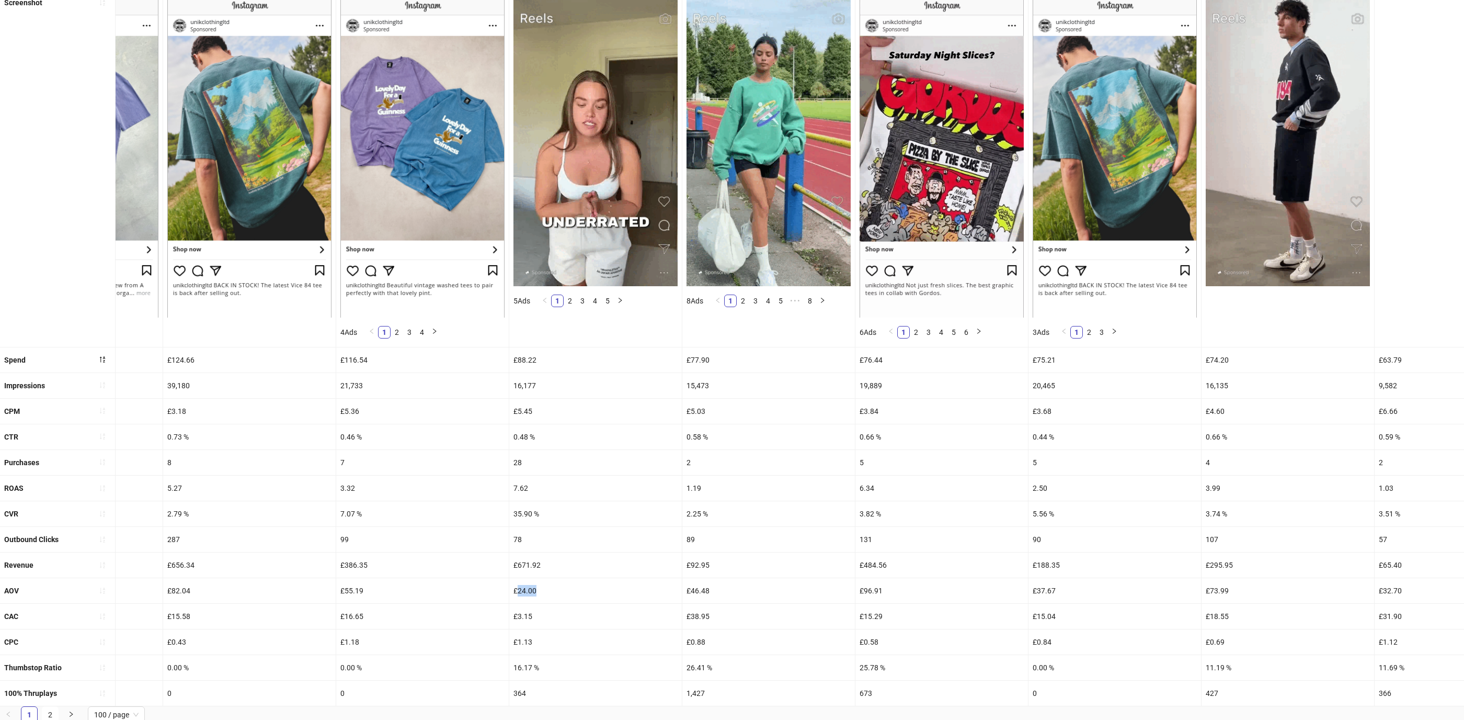
scroll to position [0, 7915]
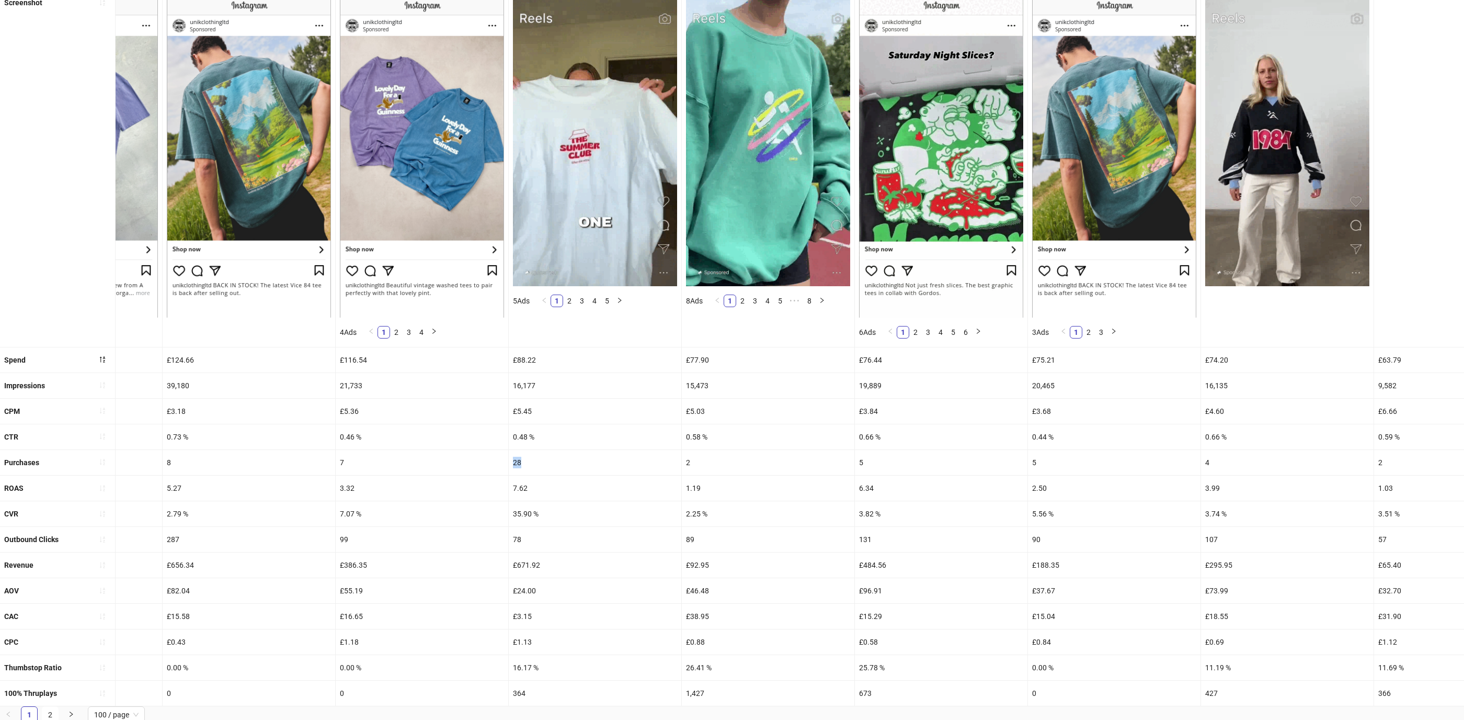
drag, startPoint x: 503, startPoint y: 459, endPoint x: 514, endPoint y: 459, distance: 11.0
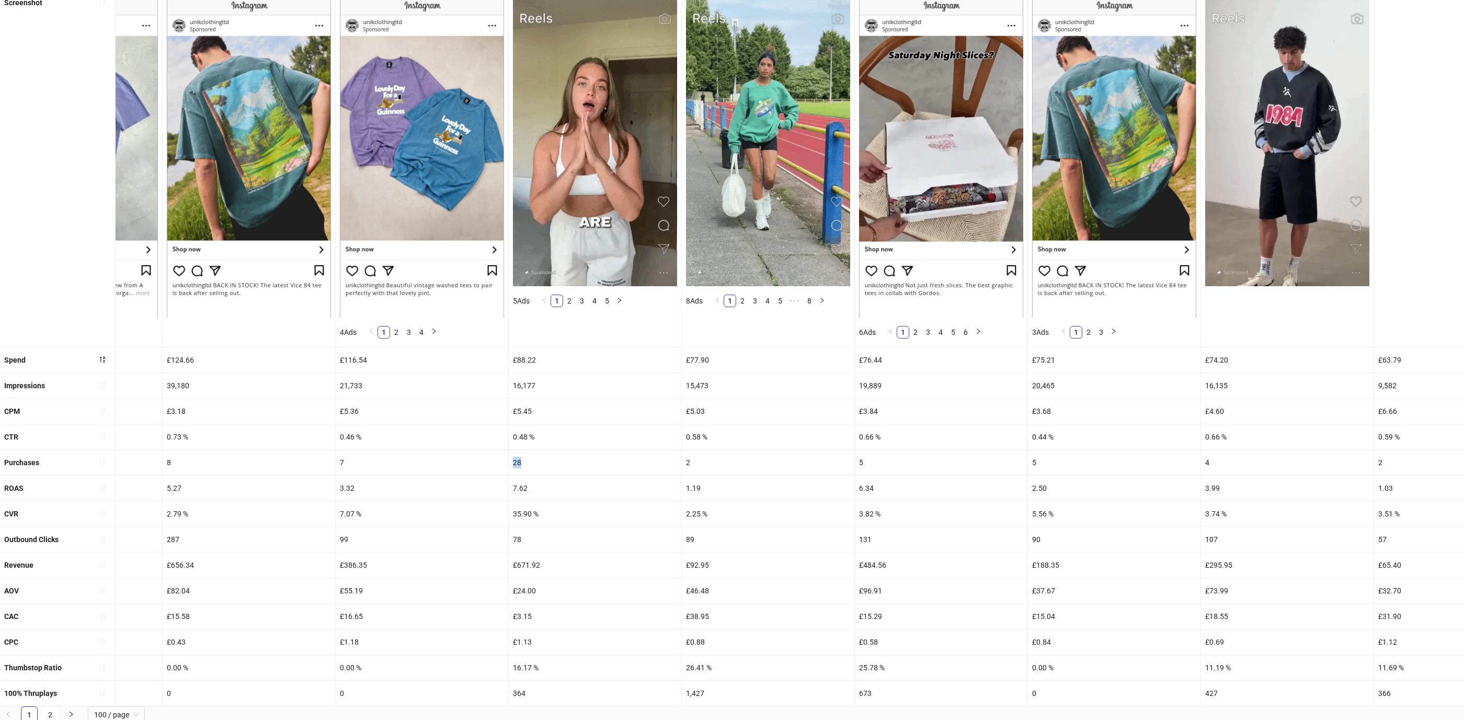
click at [514, 459] on div "28" at bounding box center [595, 462] width 173 height 25
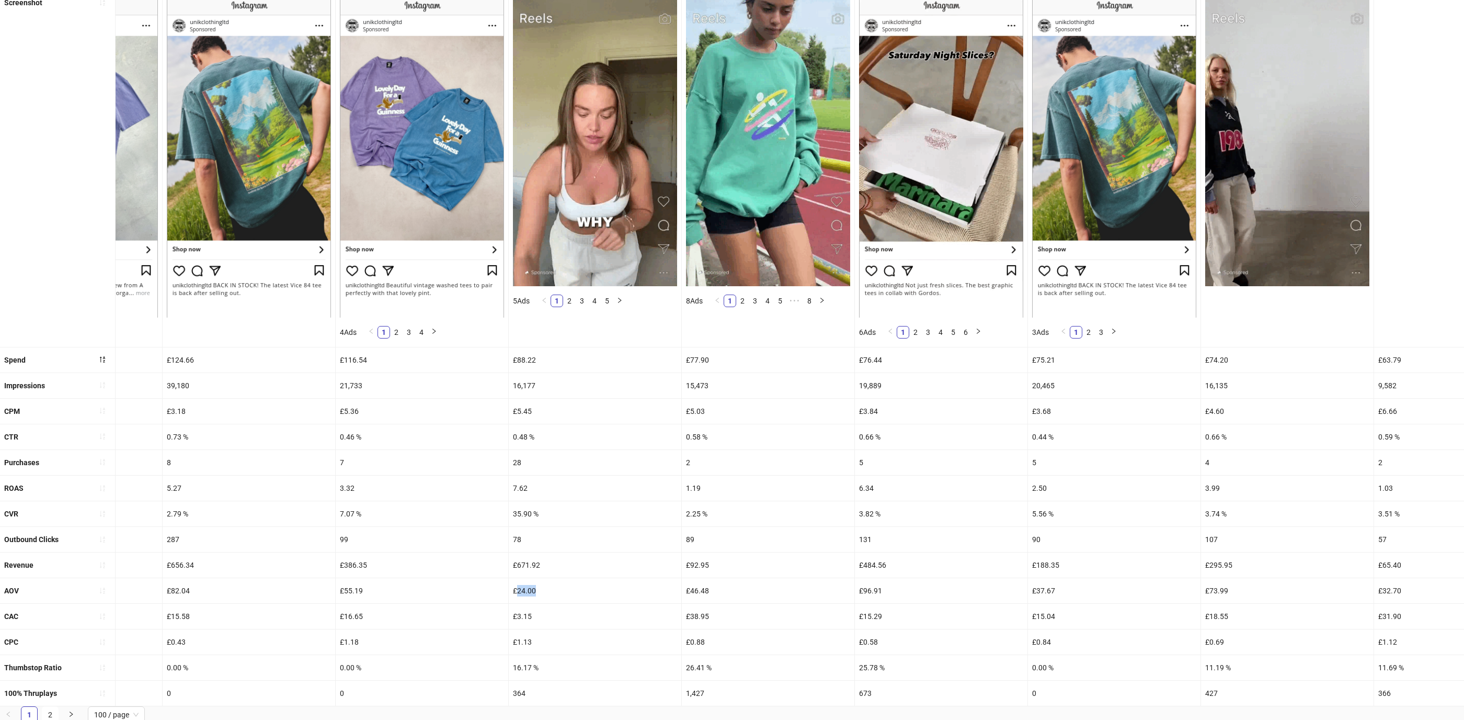
drag, startPoint x: 547, startPoint y: 593, endPoint x: 506, endPoint y: 591, distance: 40.8
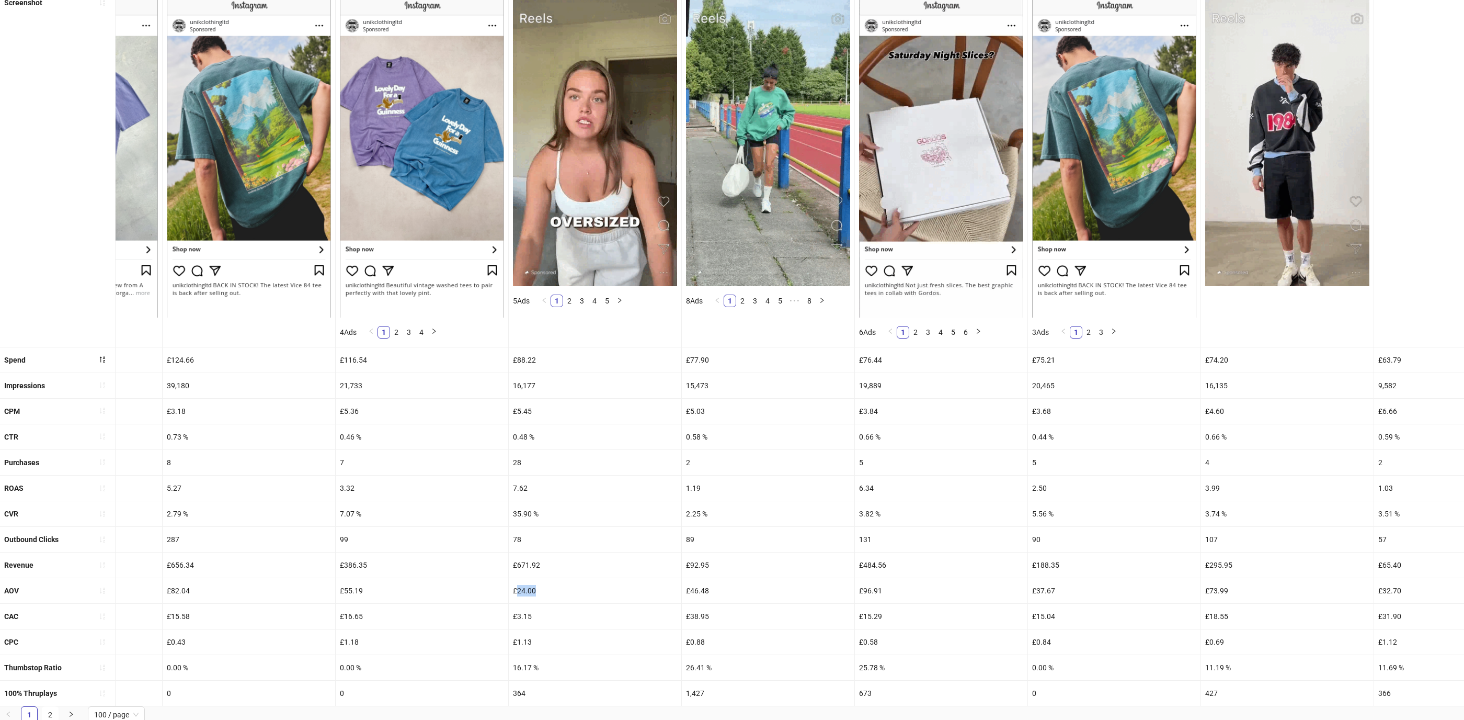
click at [509, 591] on div "£24.00" at bounding box center [595, 590] width 173 height 25
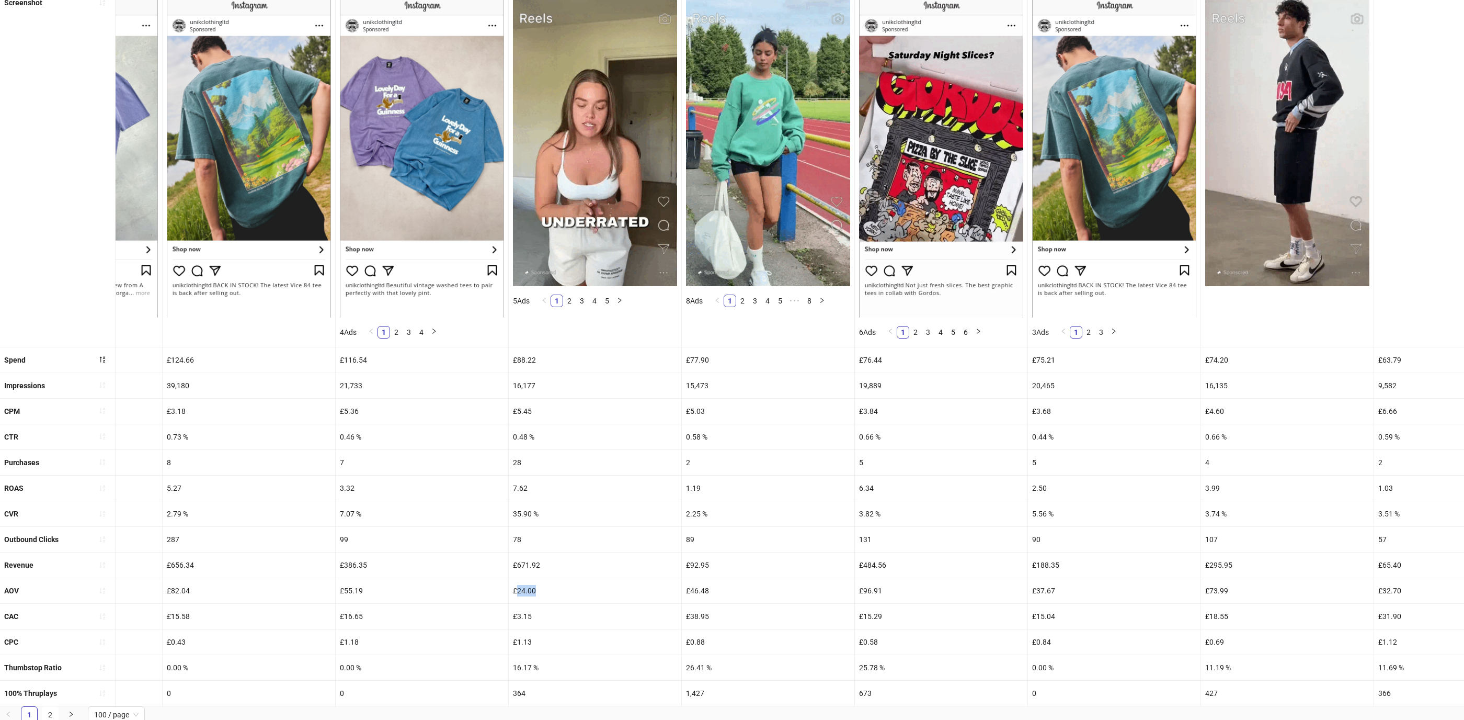
click at [509, 591] on div "£24.00" at bounding box center [595, 590] width 173 height 25
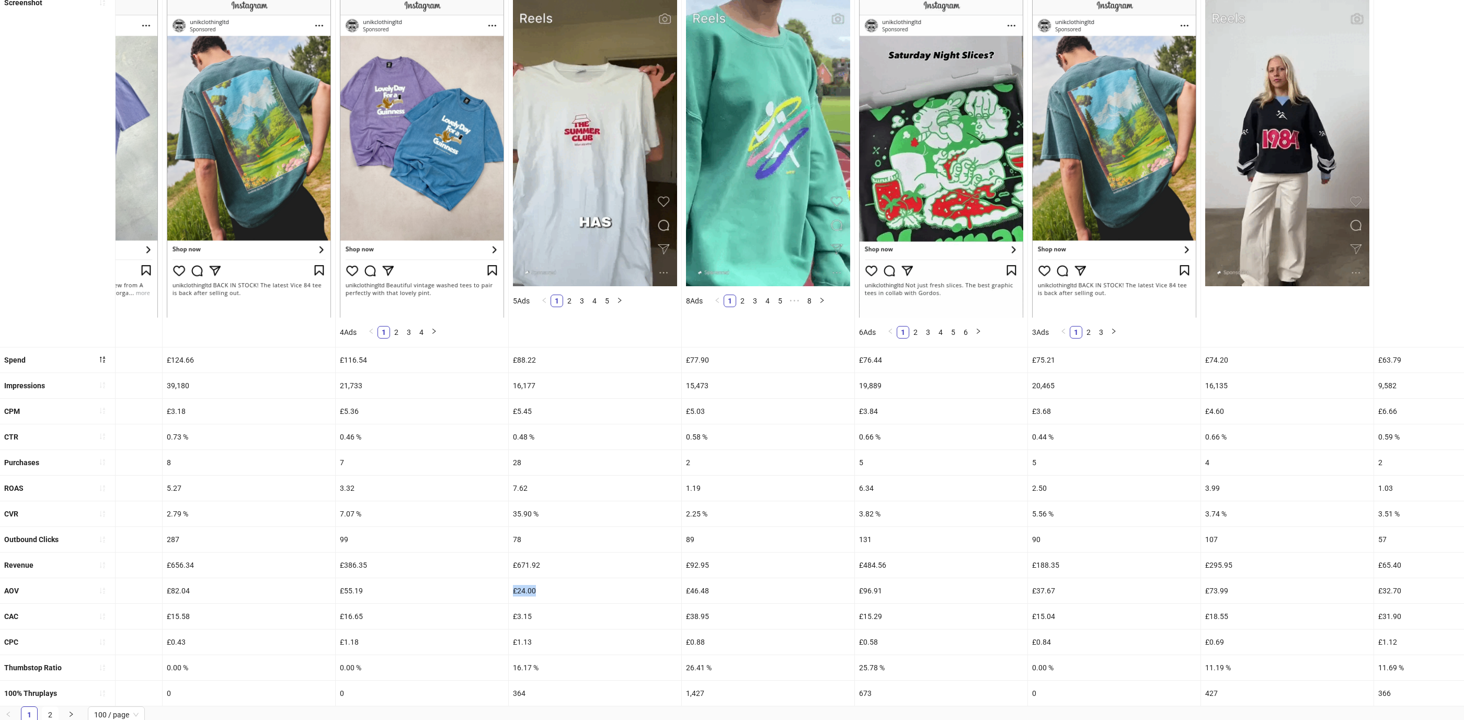
drag, startPoint x: 505, startPoint y: 591, endPoint x: 538, endPoint y: 591, distance: 32.4
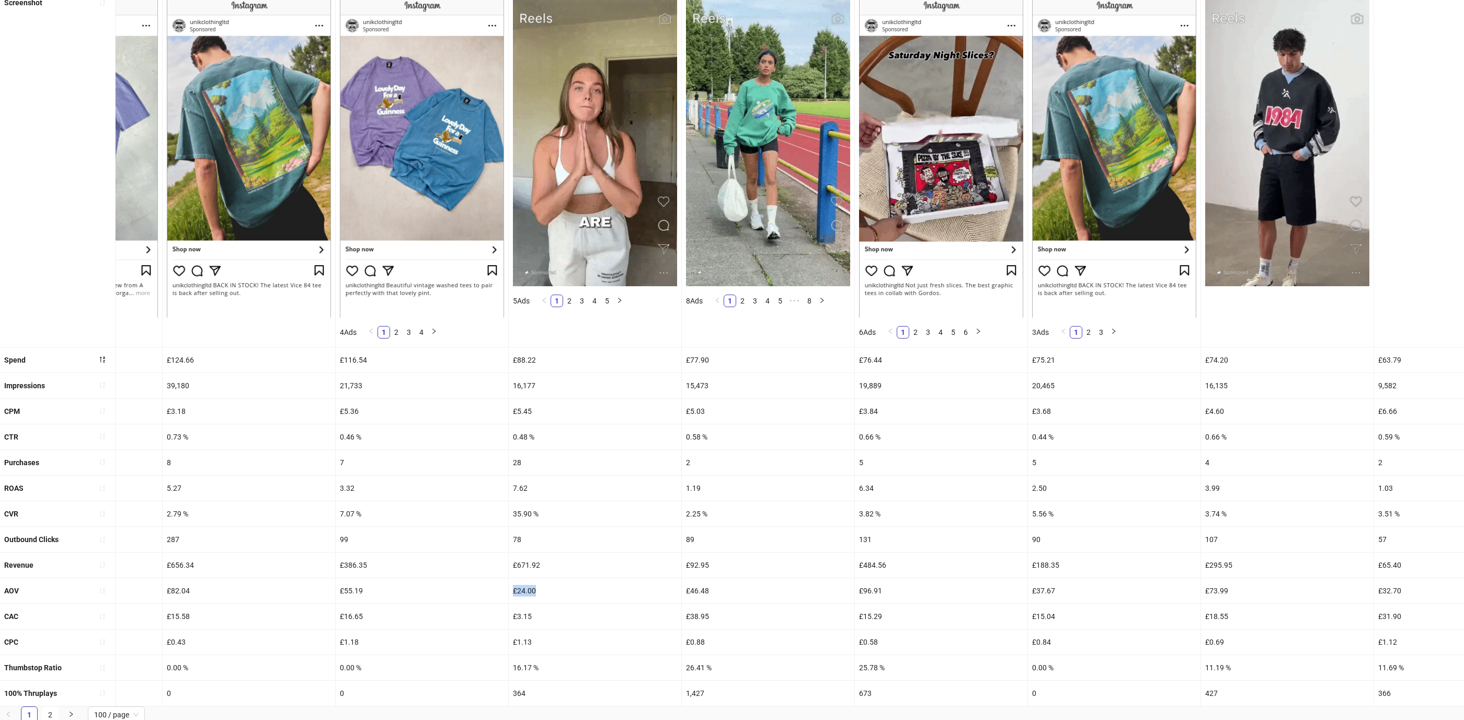
click at [538, 591] on div "£24.00" at bounding box center [595, 590] width 173 height 25
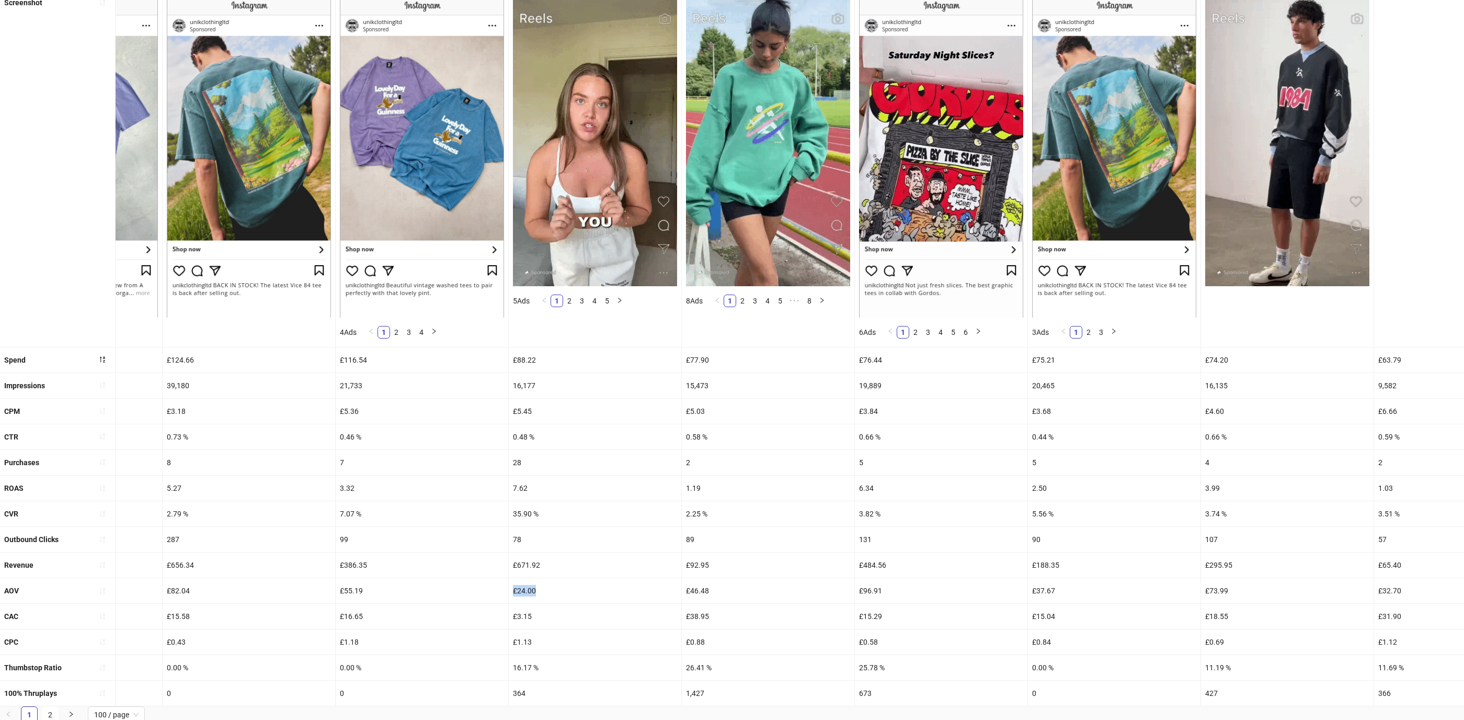
click at [538, 591] on div "£24.00" at bounding box center [595, 590] width 173 height 25
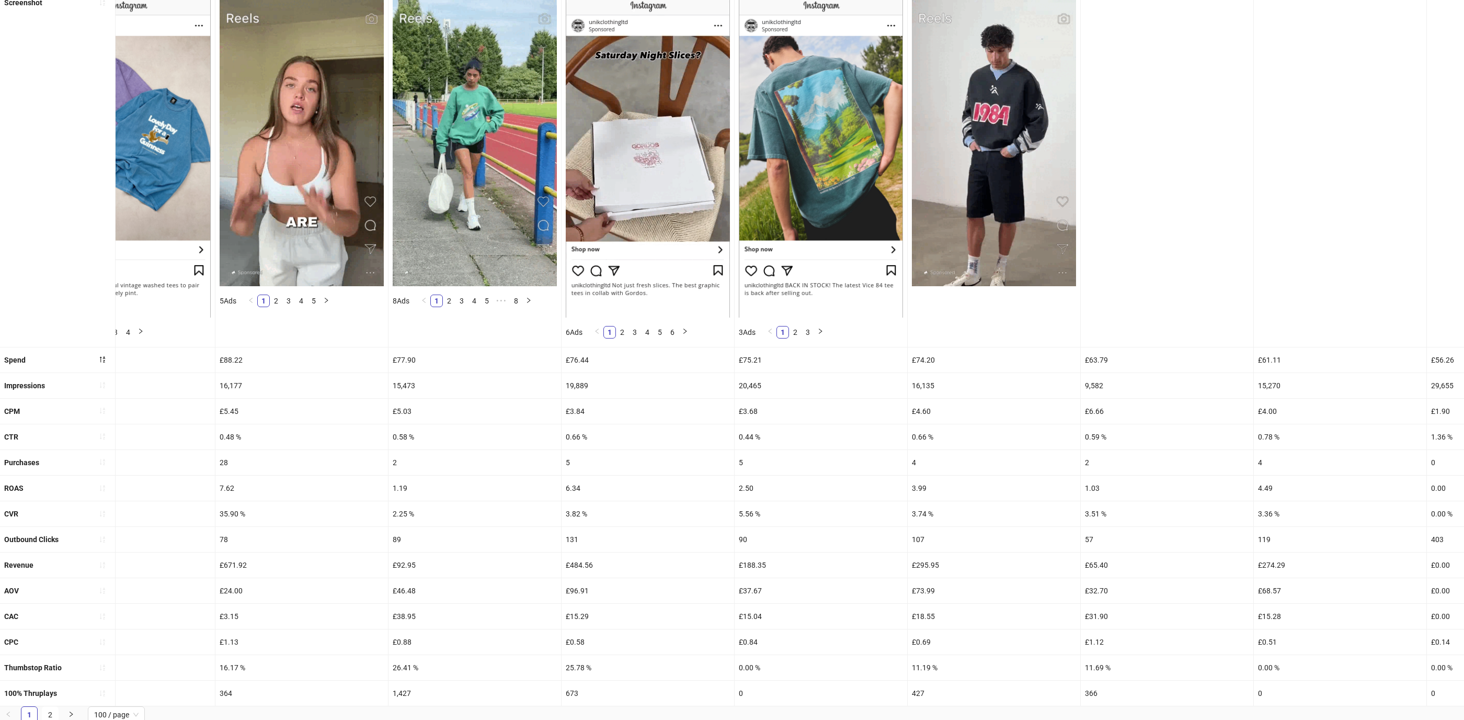
scroll to position [0, 8398]
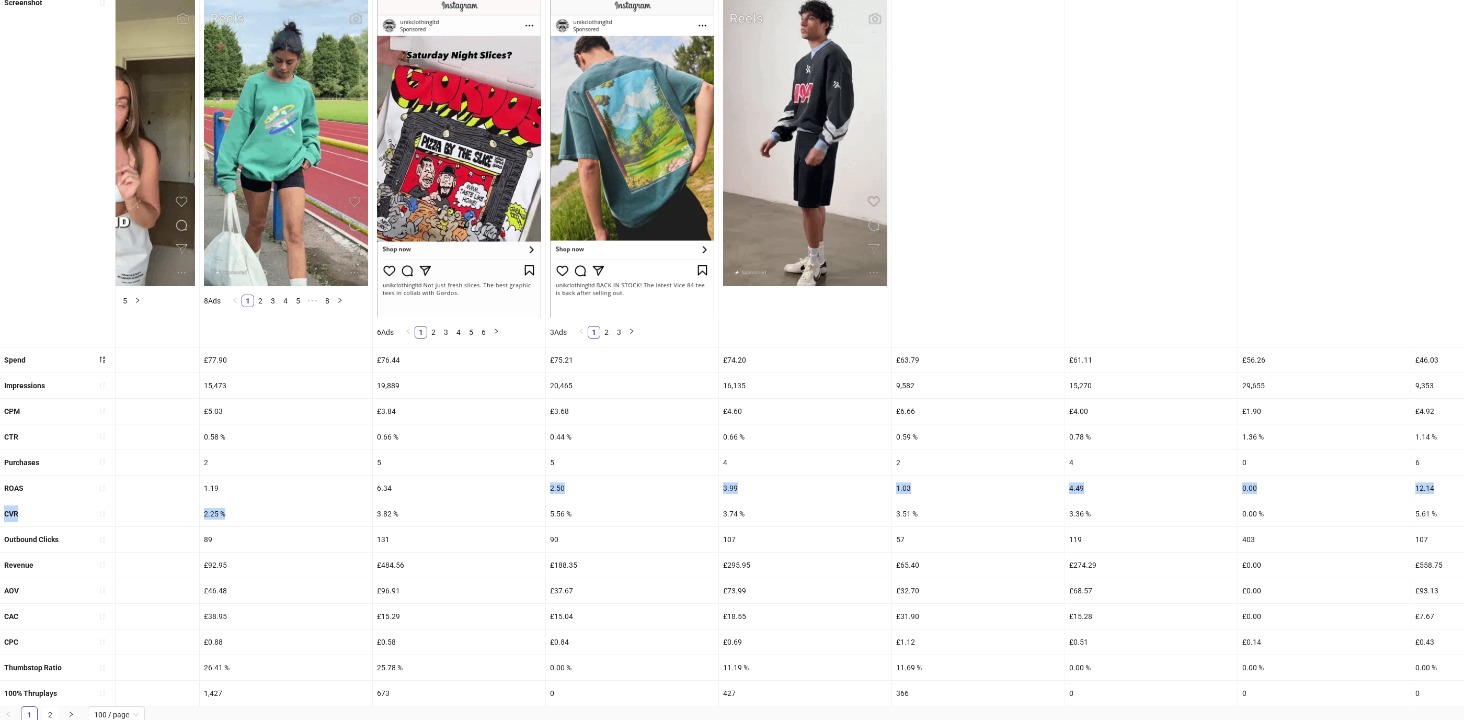
drag, startPoint x: 372, startPoint y: 496, endPoint x: 363, endPoint y: 492, distance: 9.4
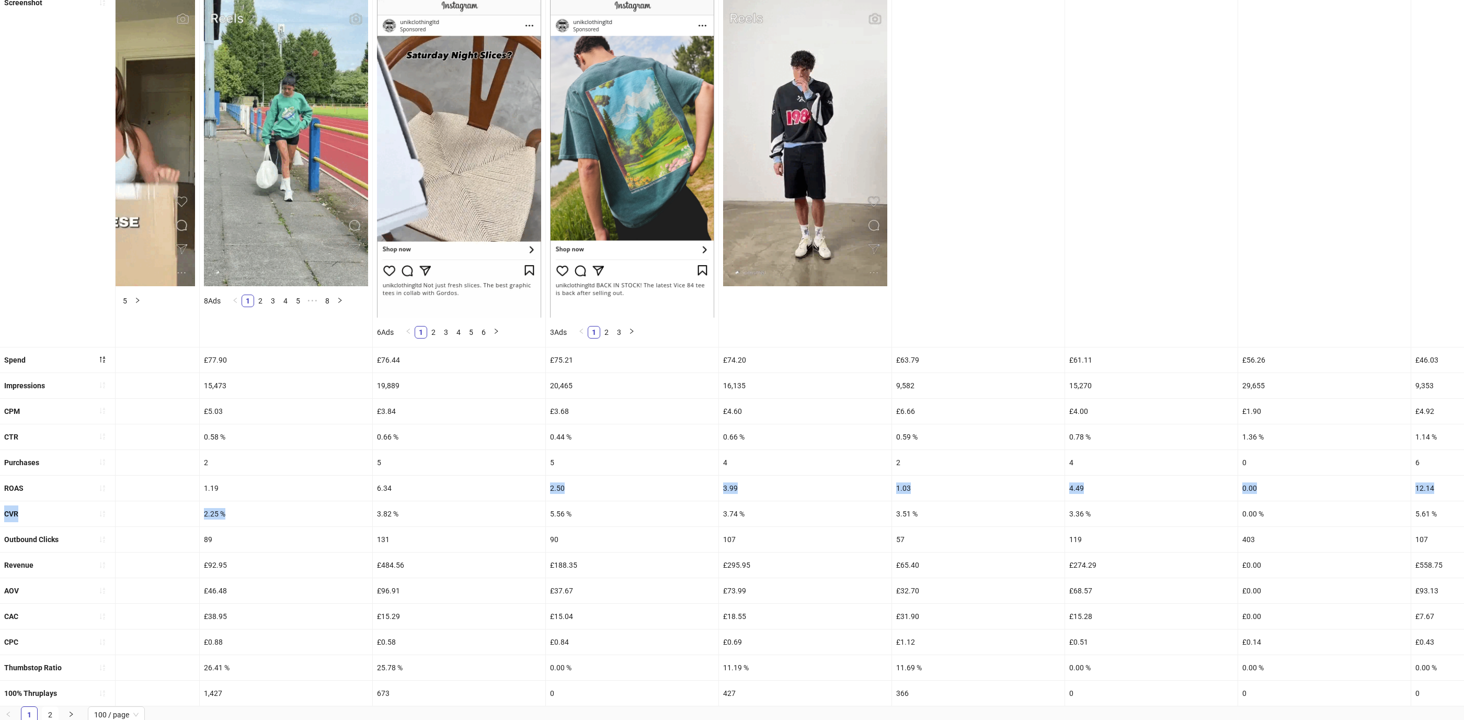
click at [363, 492] on ul "Ad name [DATE]-GUINNESS-CRAB-JAKE-UGC_EN_IMG_GUINNESS_CP_17072025_ALLG_CC_SC1_N…" at bounding box center [732, 335] width 1464 height 742
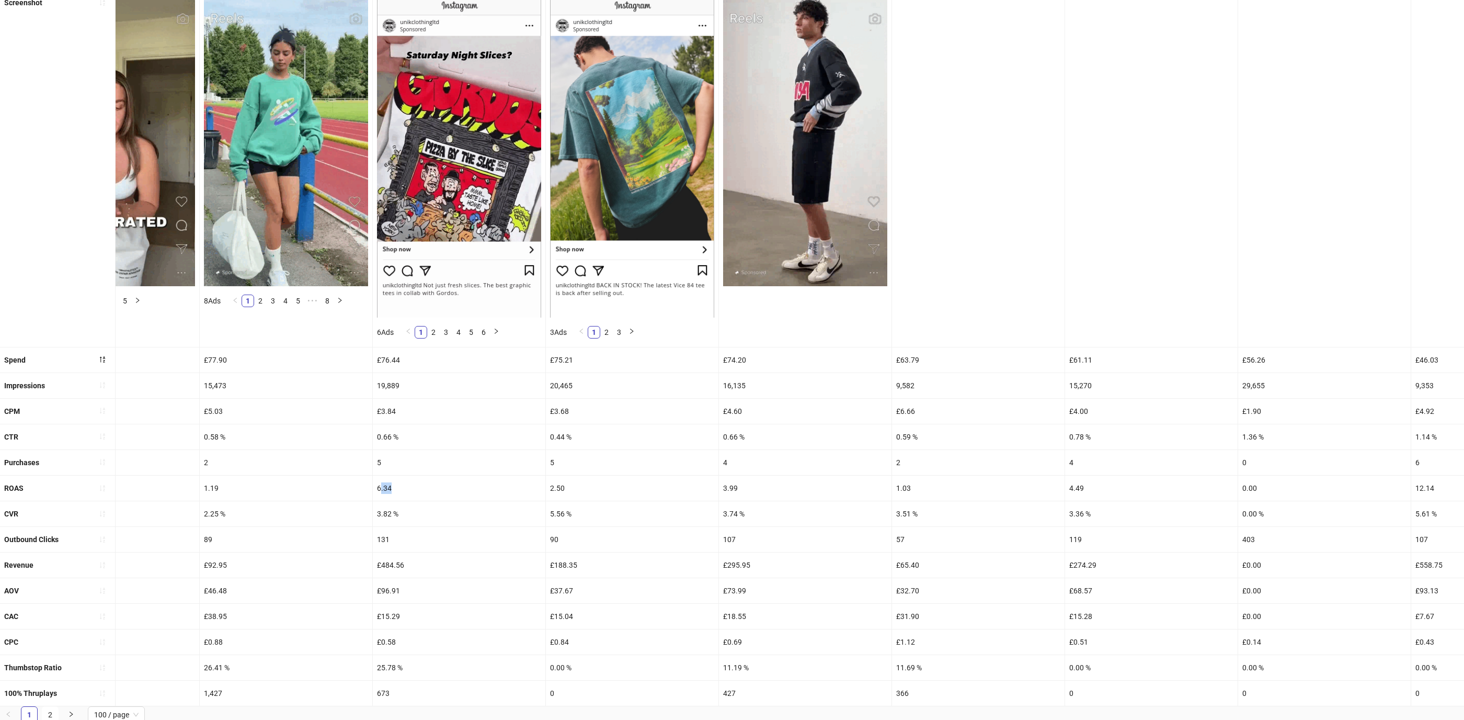
drag, startPoint x: 370, startPoint y: 488, endPoint x: 383, endPoint y: 488, distance: 13.6
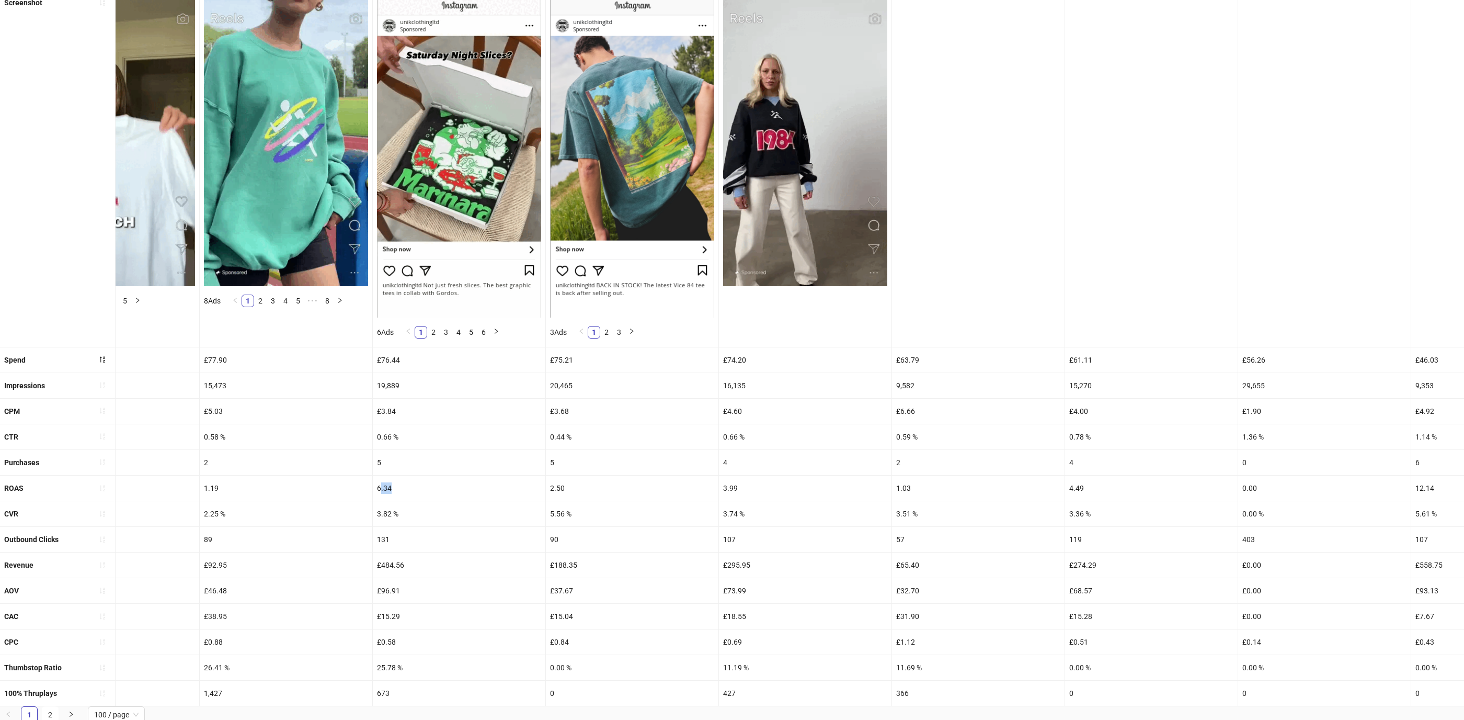
click at [383, 488] on div "6.34" at bounding box center [459, 487] width 173 height 25
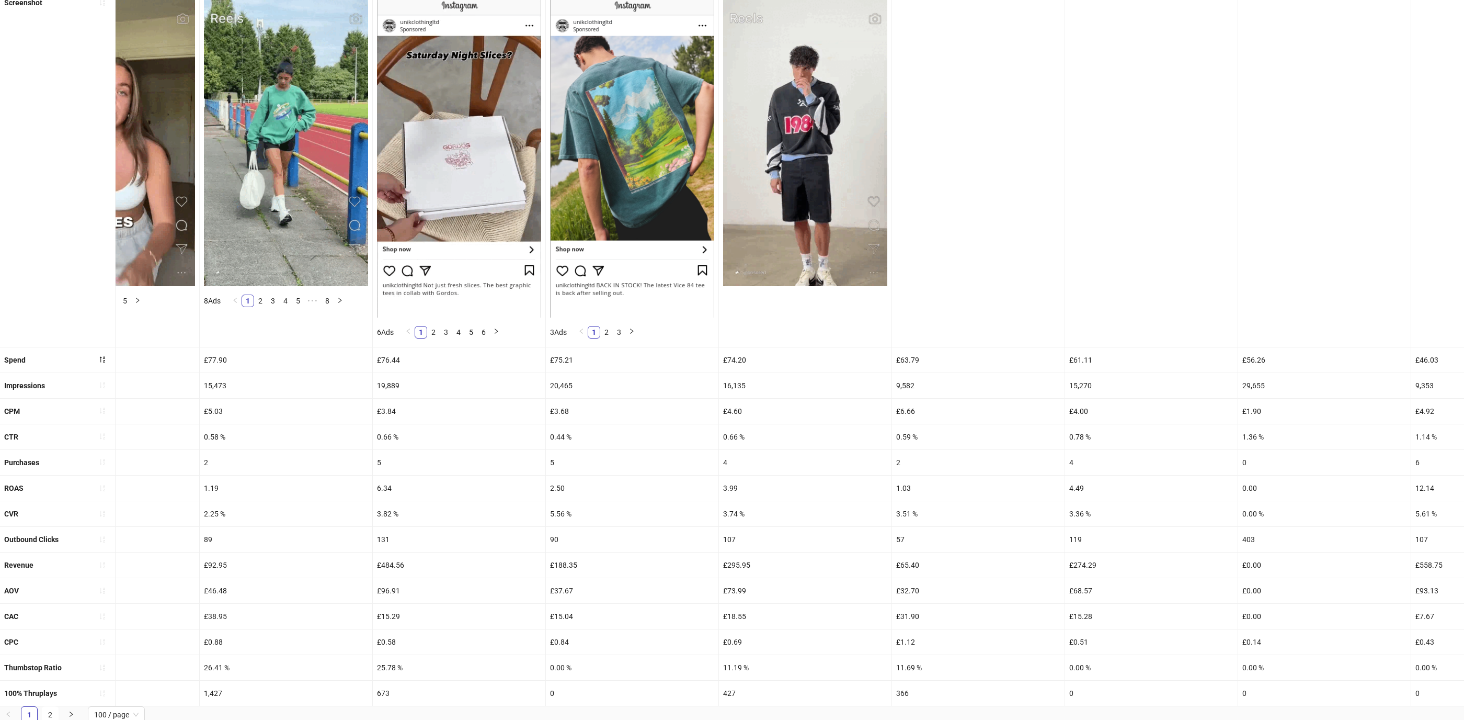
click at [383, 488] on div "6.34" at bounding box center [459, 487] width 173 height 25
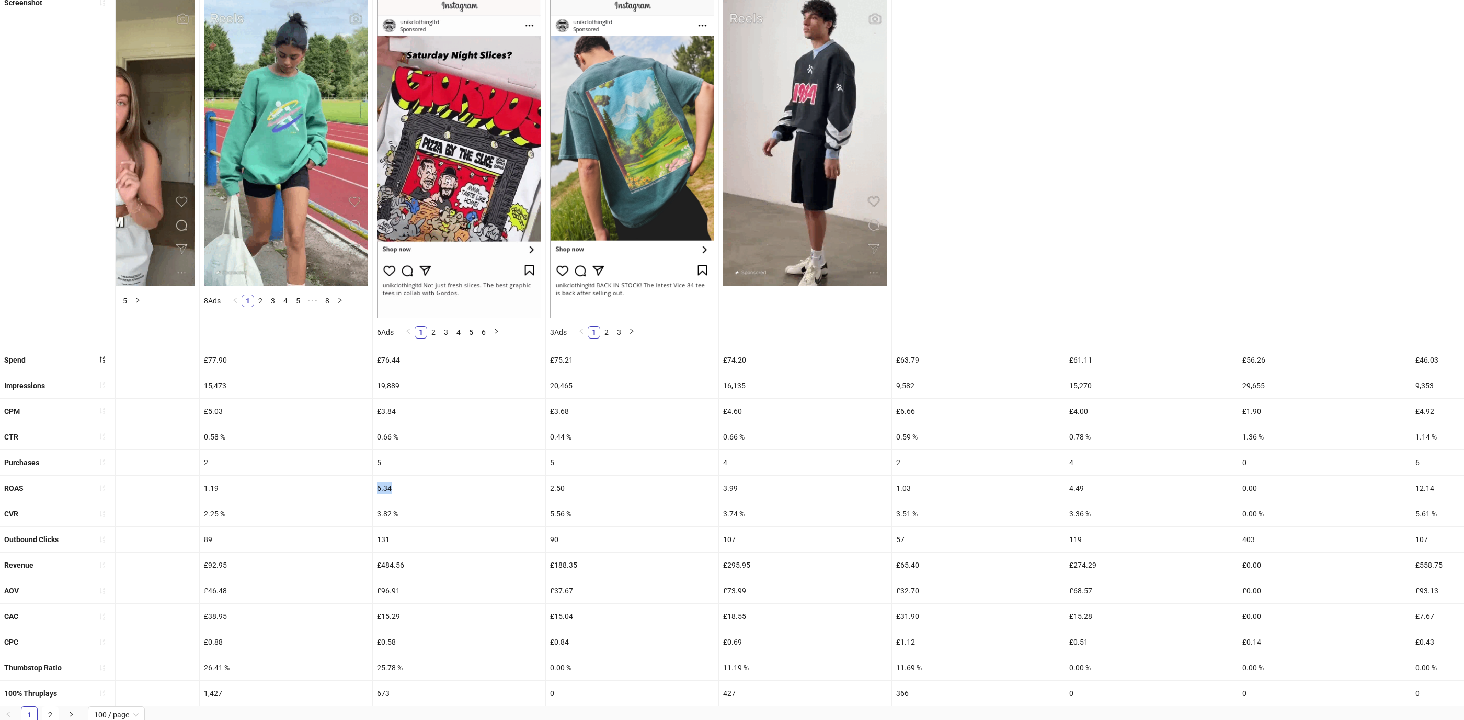
drag, startPoint x: 383, startPoint y: 488, endPoint x: 381, endPoint y: 470, distance: 18.0
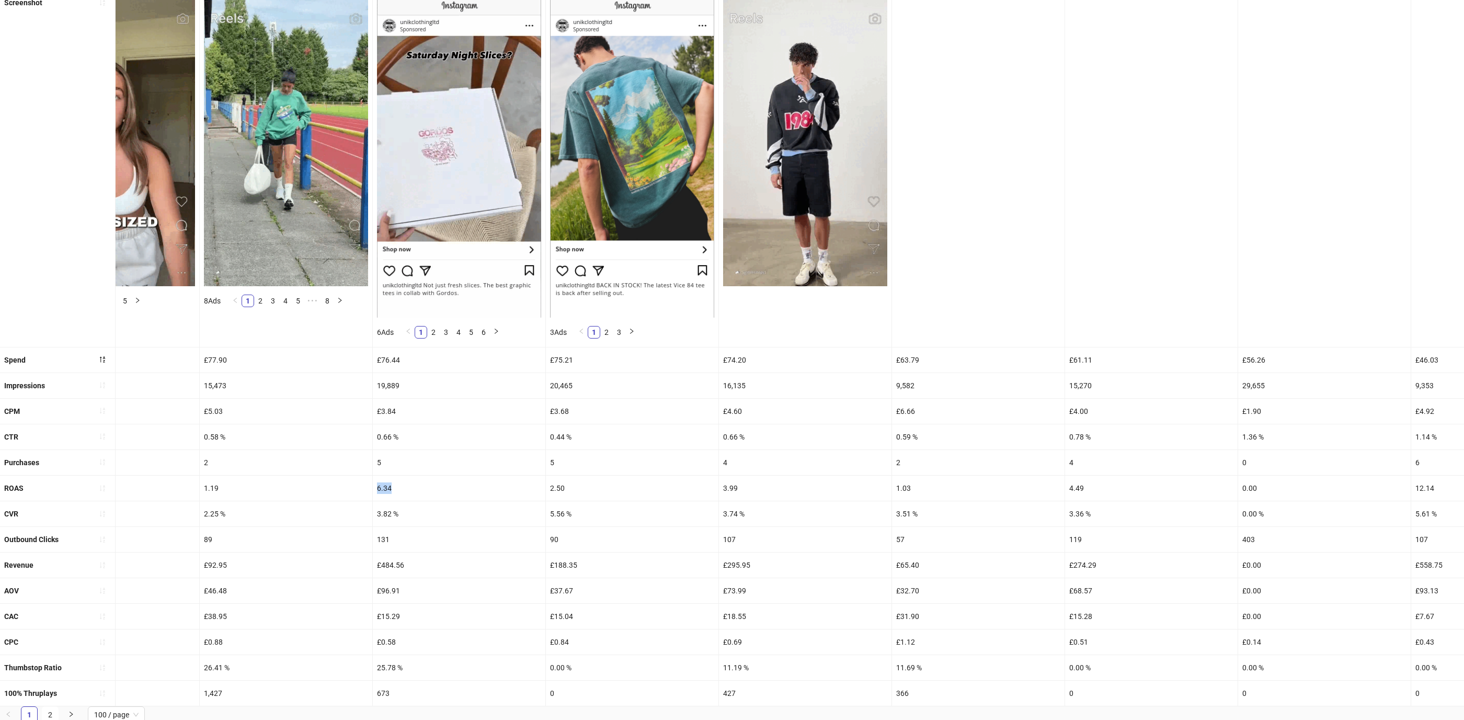
click at [373, 486] on div "6.34" at bounding box center [459, 487] width 173 height 25
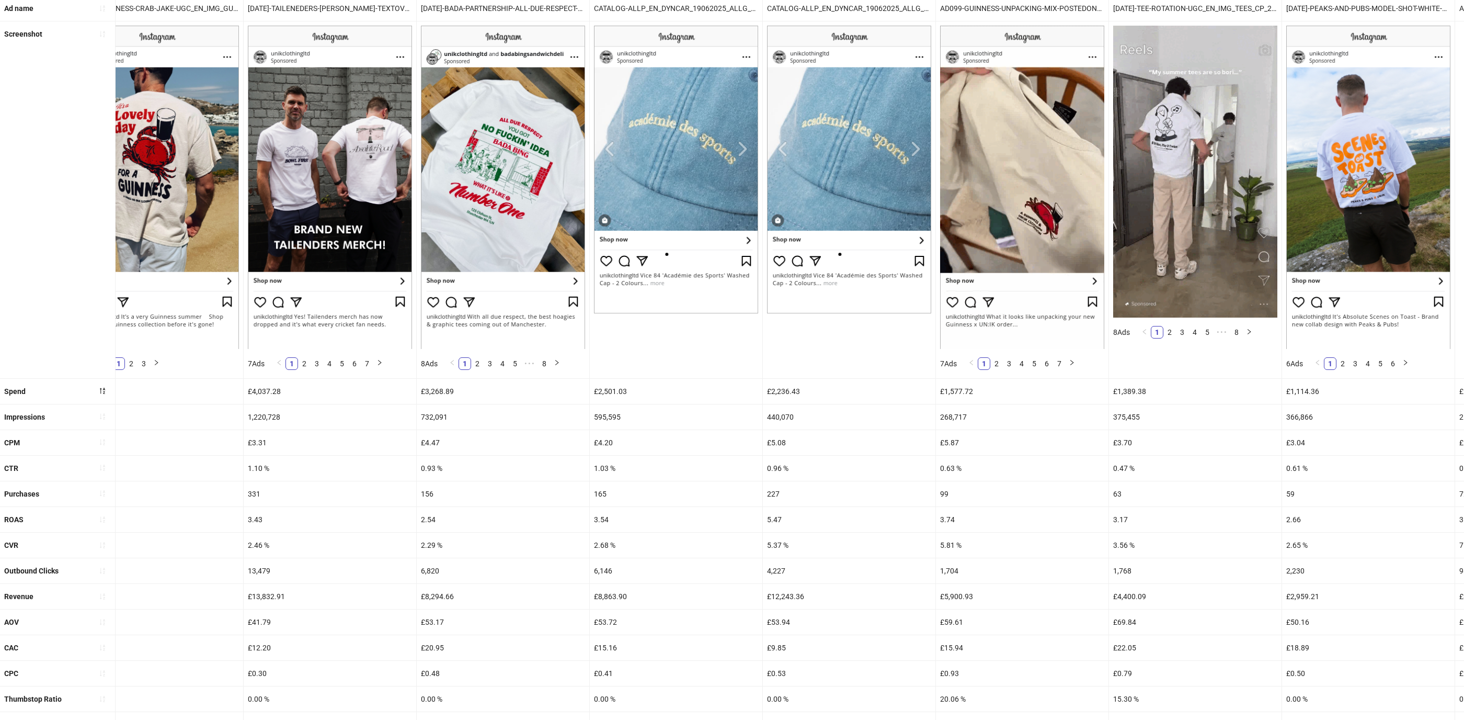
scroll to position [0, 0]
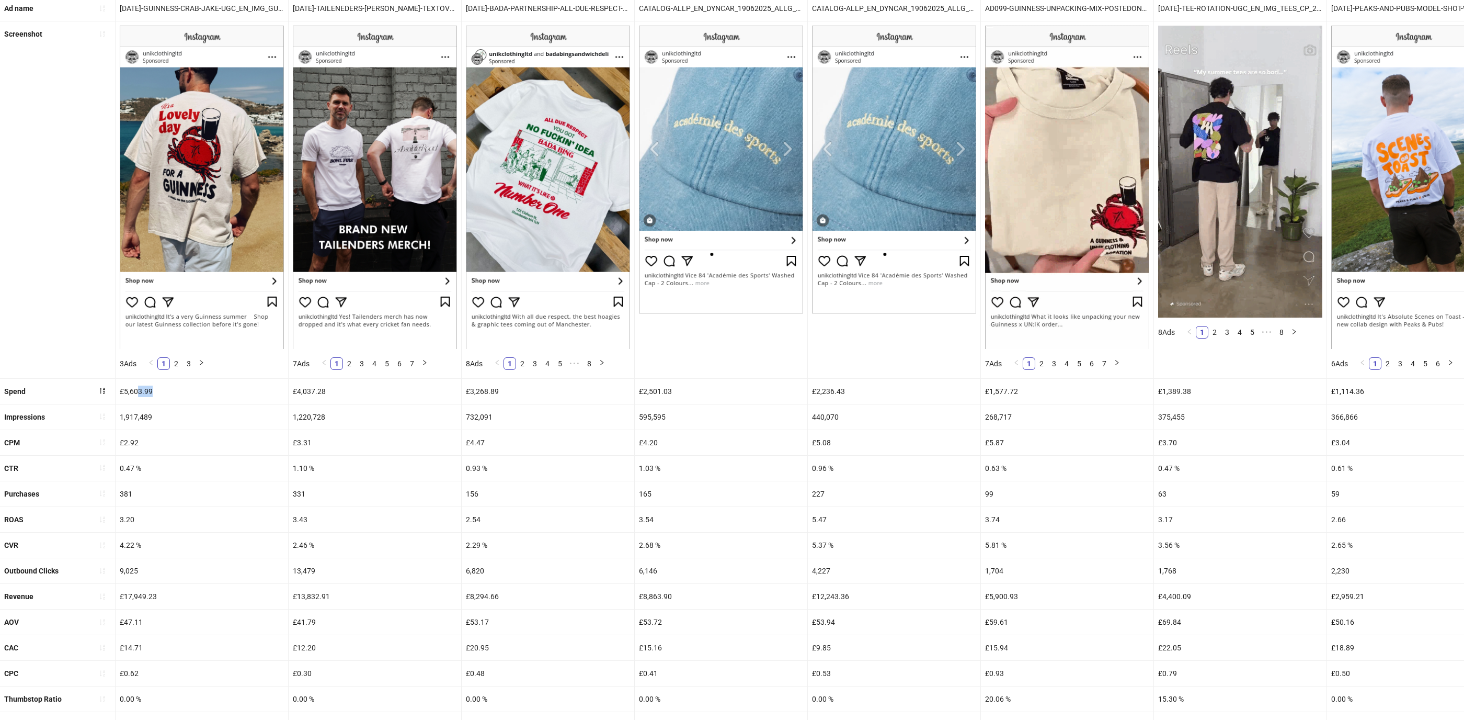
drag, startPoint x: 160, startPoint y: 391, endPoint x: 135, endPoint y: 389, distance: 24.6
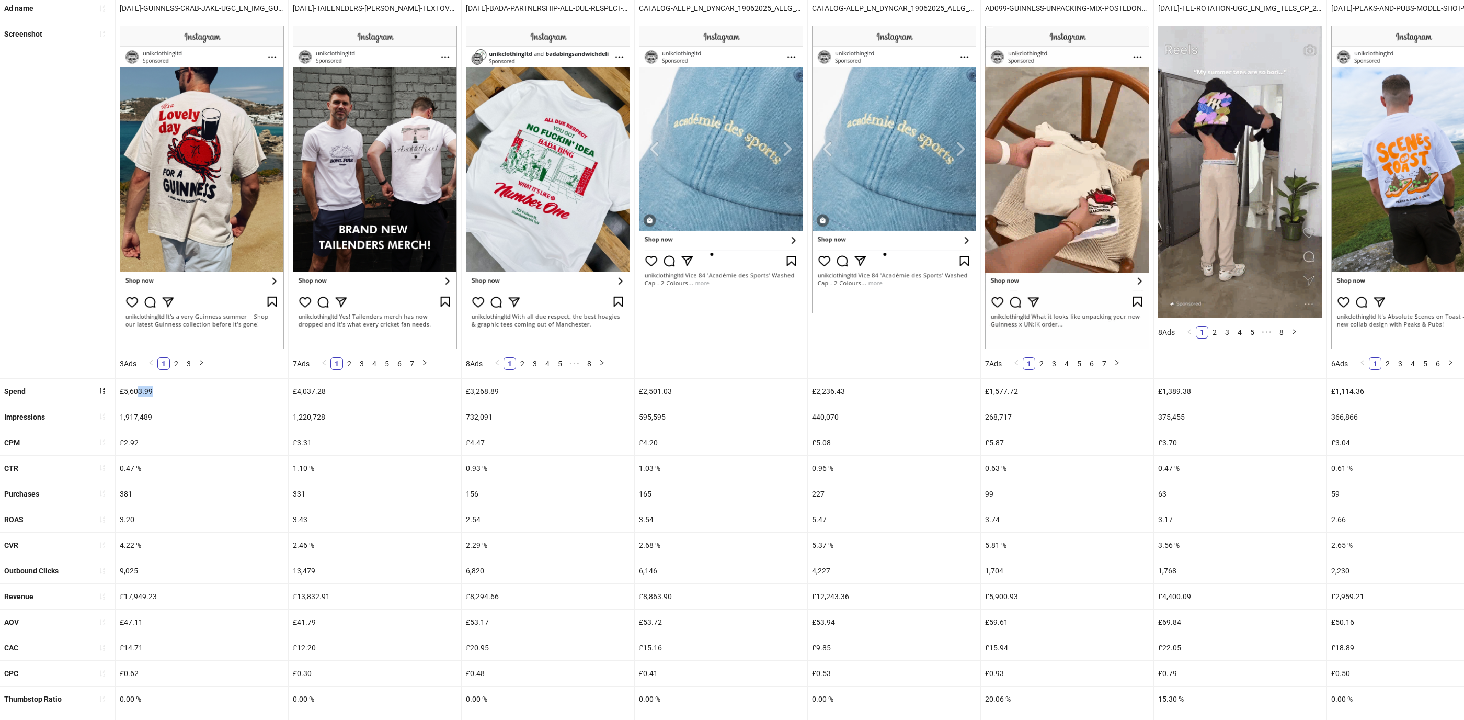
click at [135, 389] on div "£5,603.99" at bounding box center [202, 391] width 173 height 25
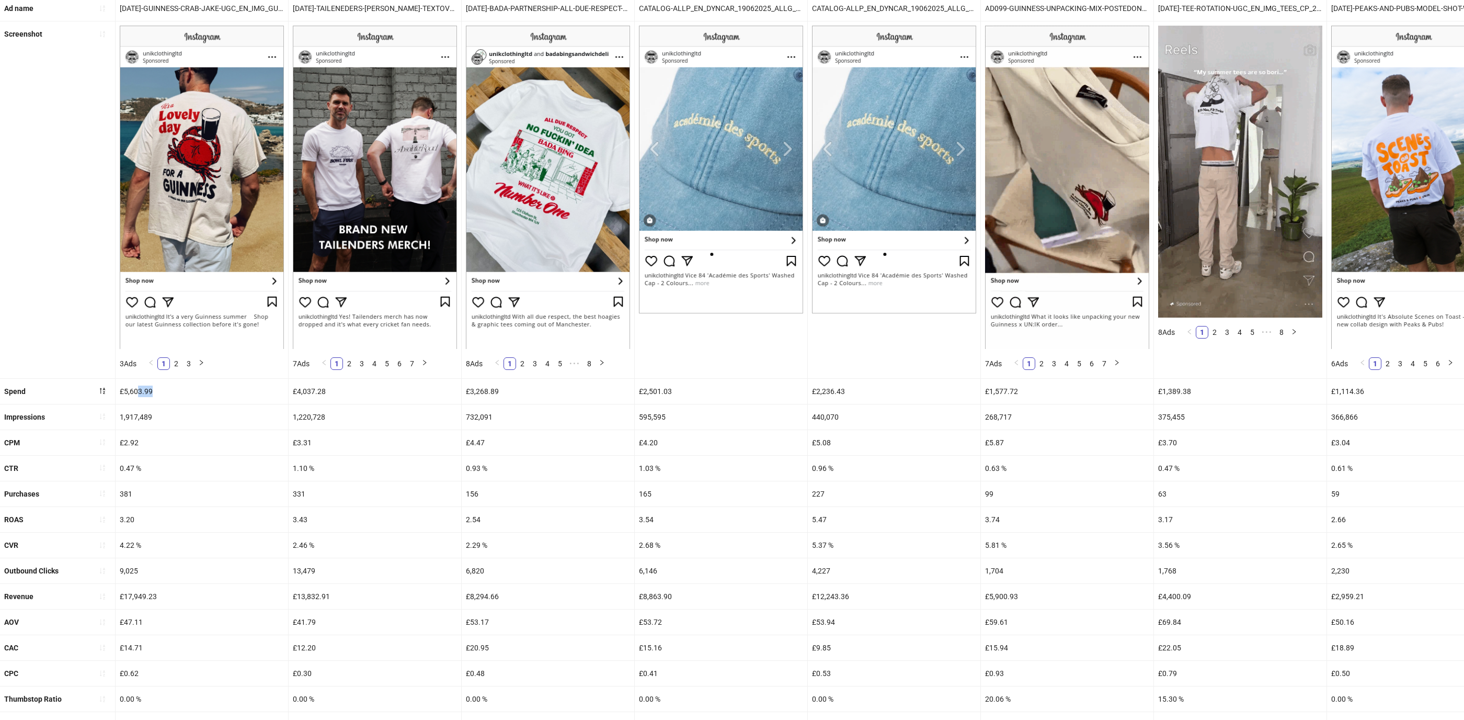
click at [135, 389] on div "£5,603.99" at bounding box center [202, 391] width 173 height 25
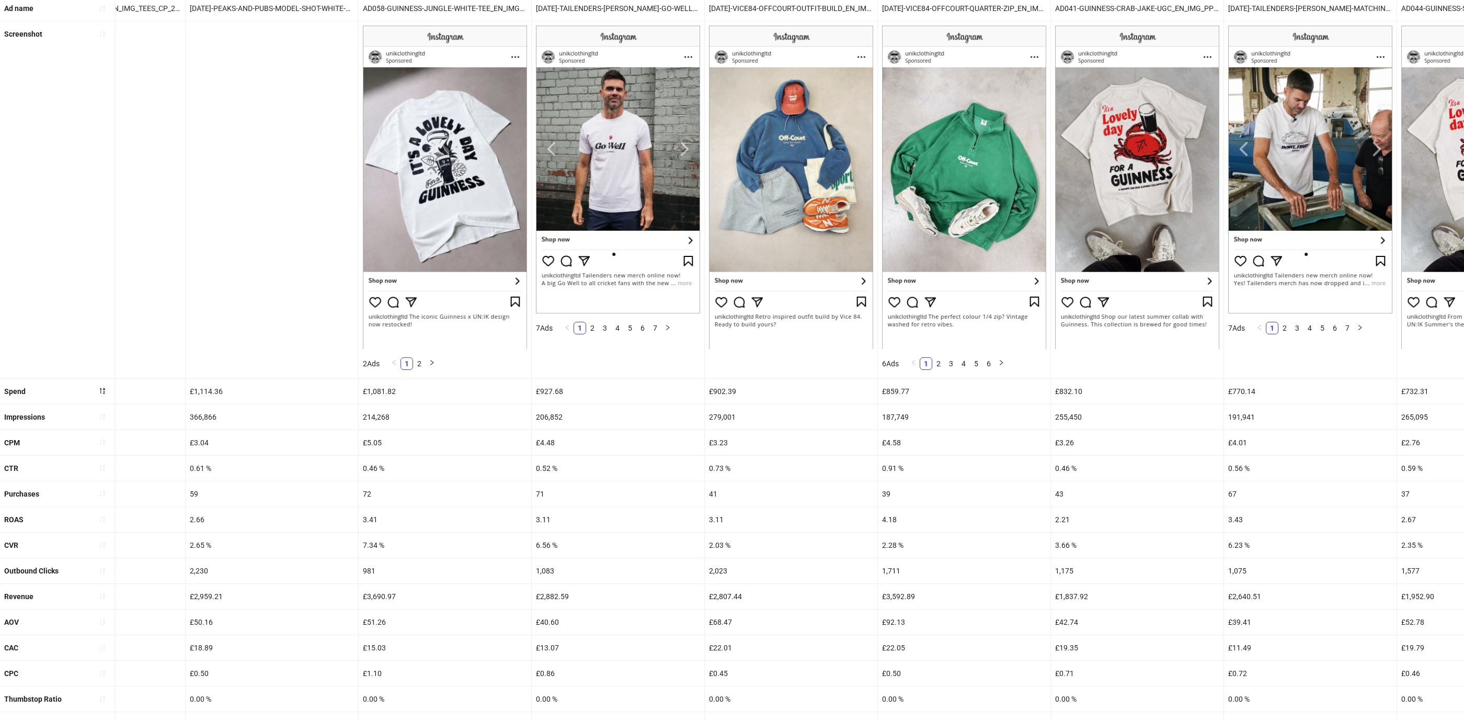
scroll to position [0, 1526]
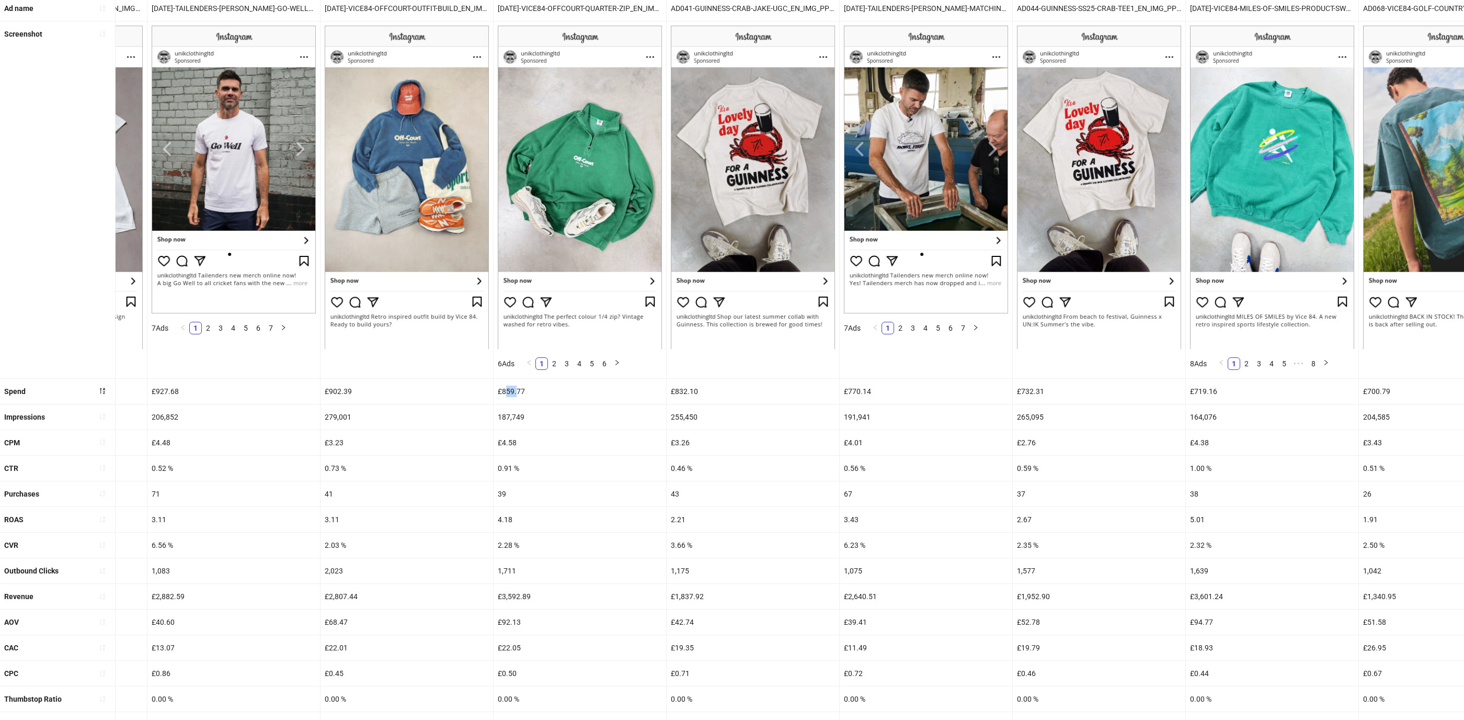
drag, startPoint x: 512, startPoint y: 393, endPoint x: 505, endPoint y: 393, distance: 6.8
click at [505, 393] on div "£859.77" at bounding box center [580, 391] width 173 height 25
click at [502, 519] on div "4.18" at bounding box center [580, 519] width 173 height 25
click at [527, 389] on div "£859.77" at bounding box center [580, 391] width 173 height 25
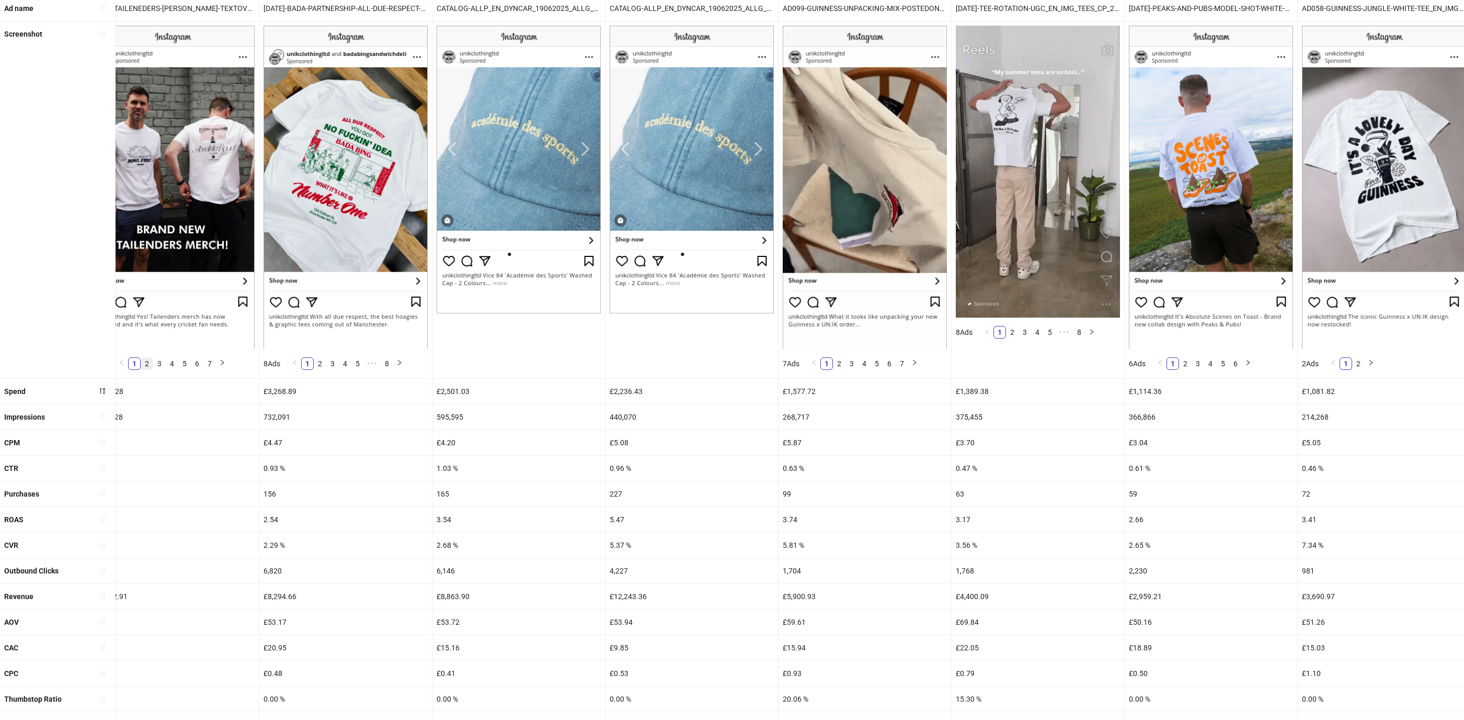
scroll to position [0, 0]
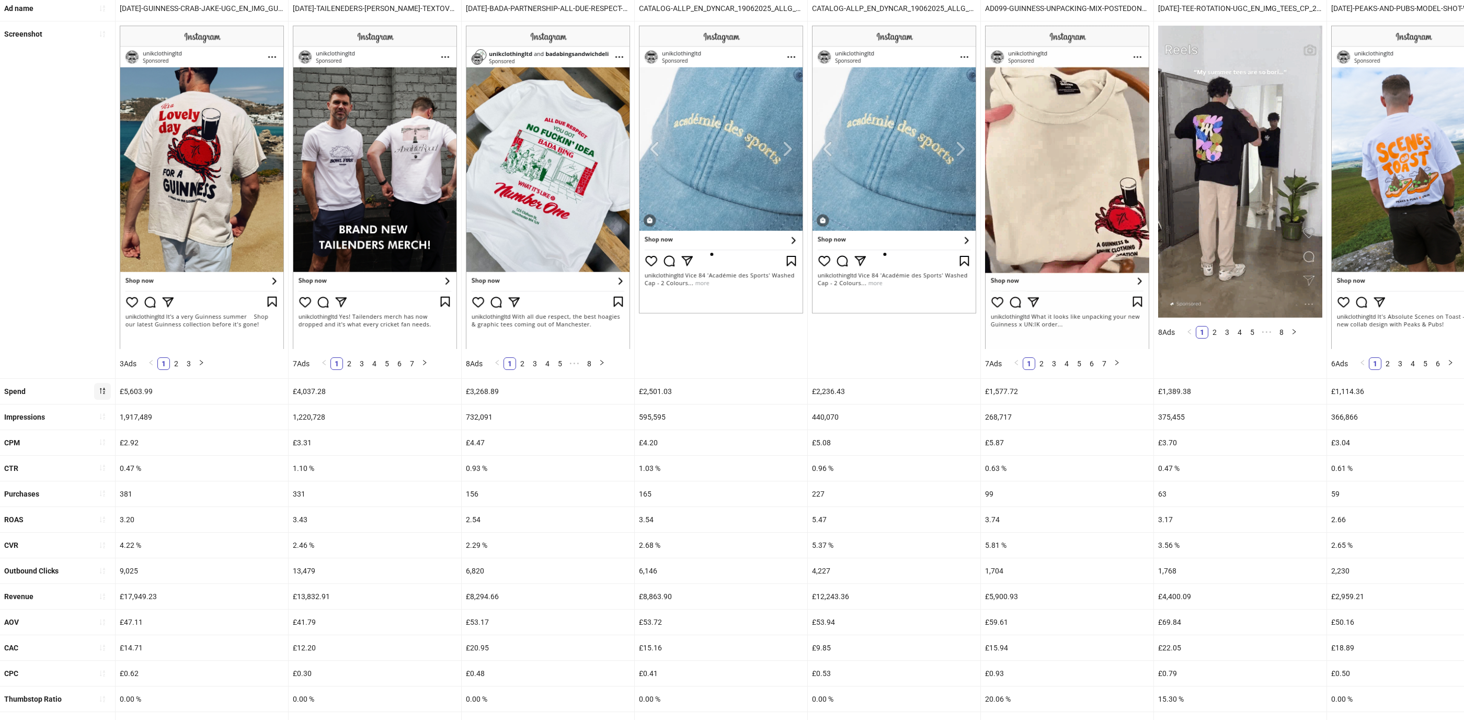
click at [105, 390] on icon "sort-descending" at bounding box center [102, 390] width 7 height 7
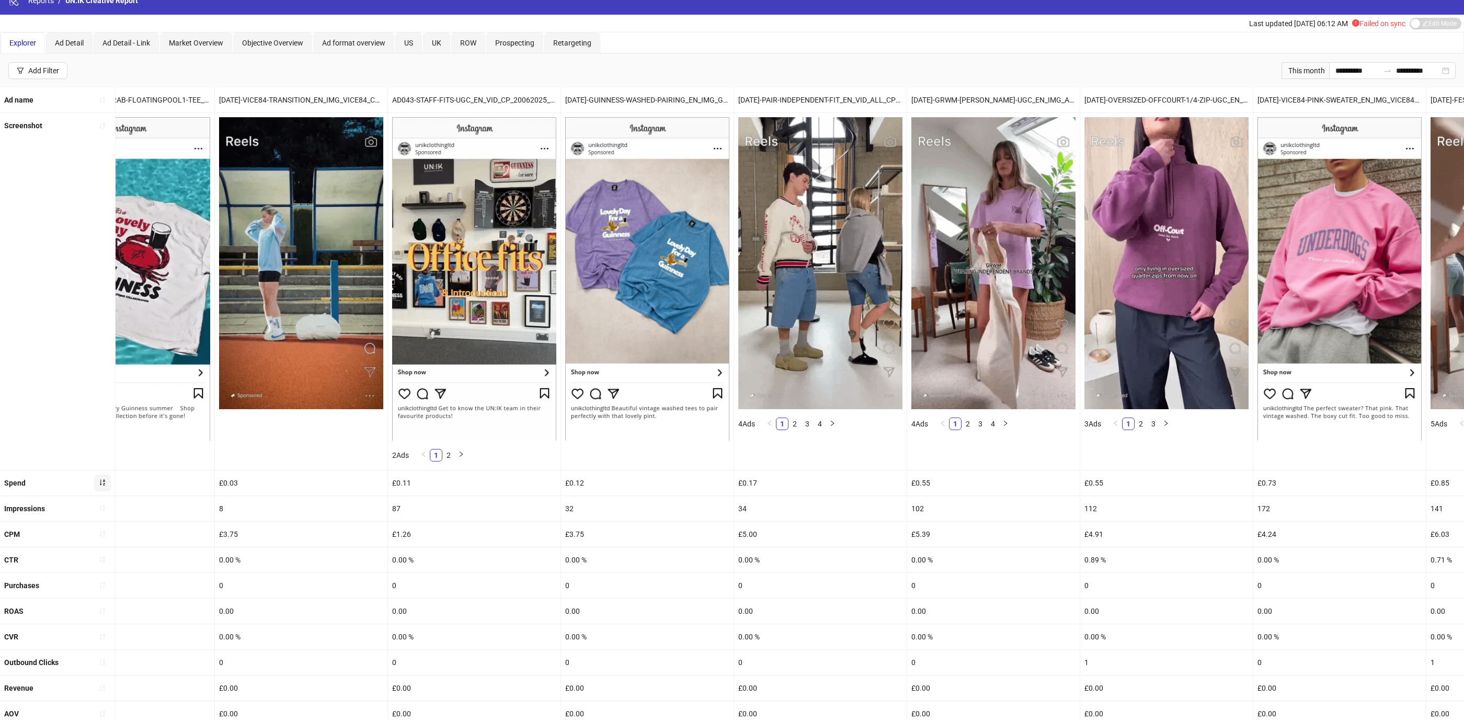
scroll to position [0, 777]
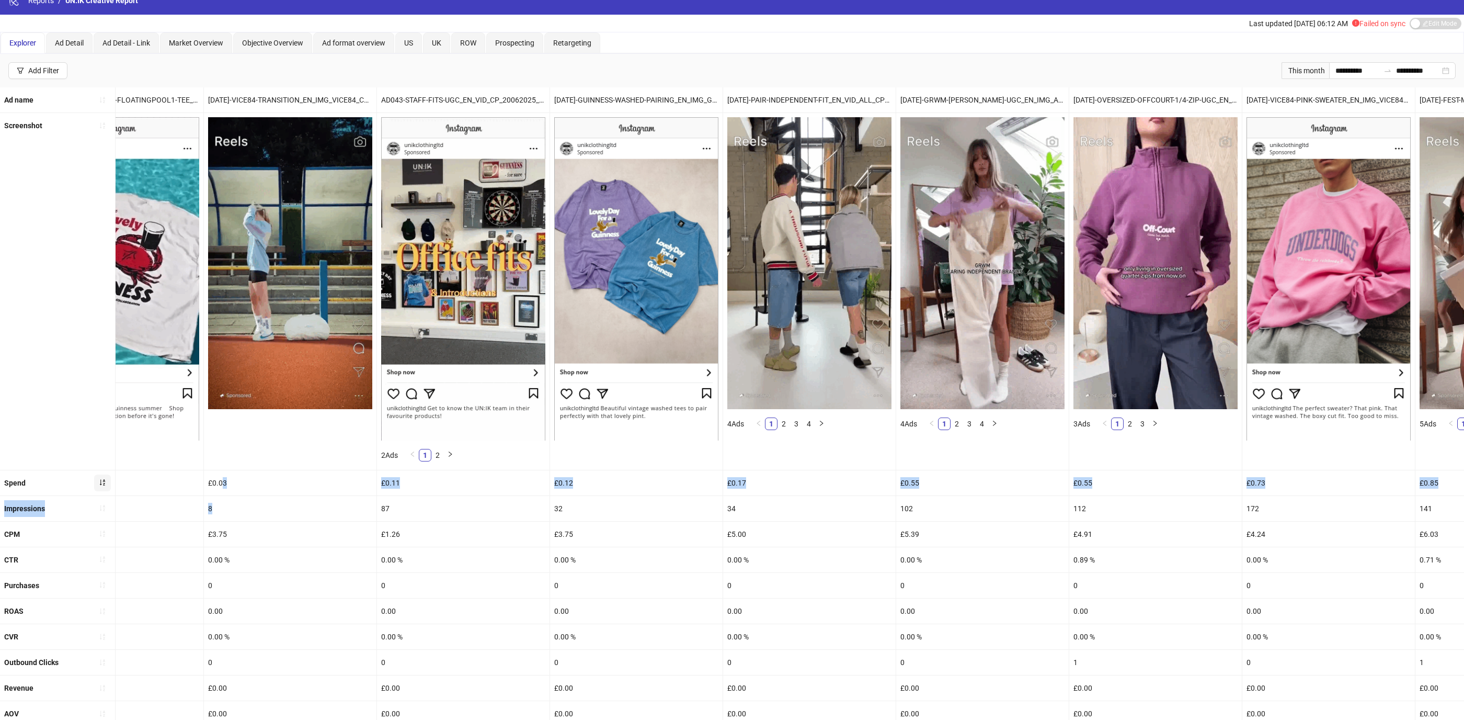
drag, startPoint x: 220, startPoint y: 504, endPoint x: 222, endPoint y: 518, distance: 13.7
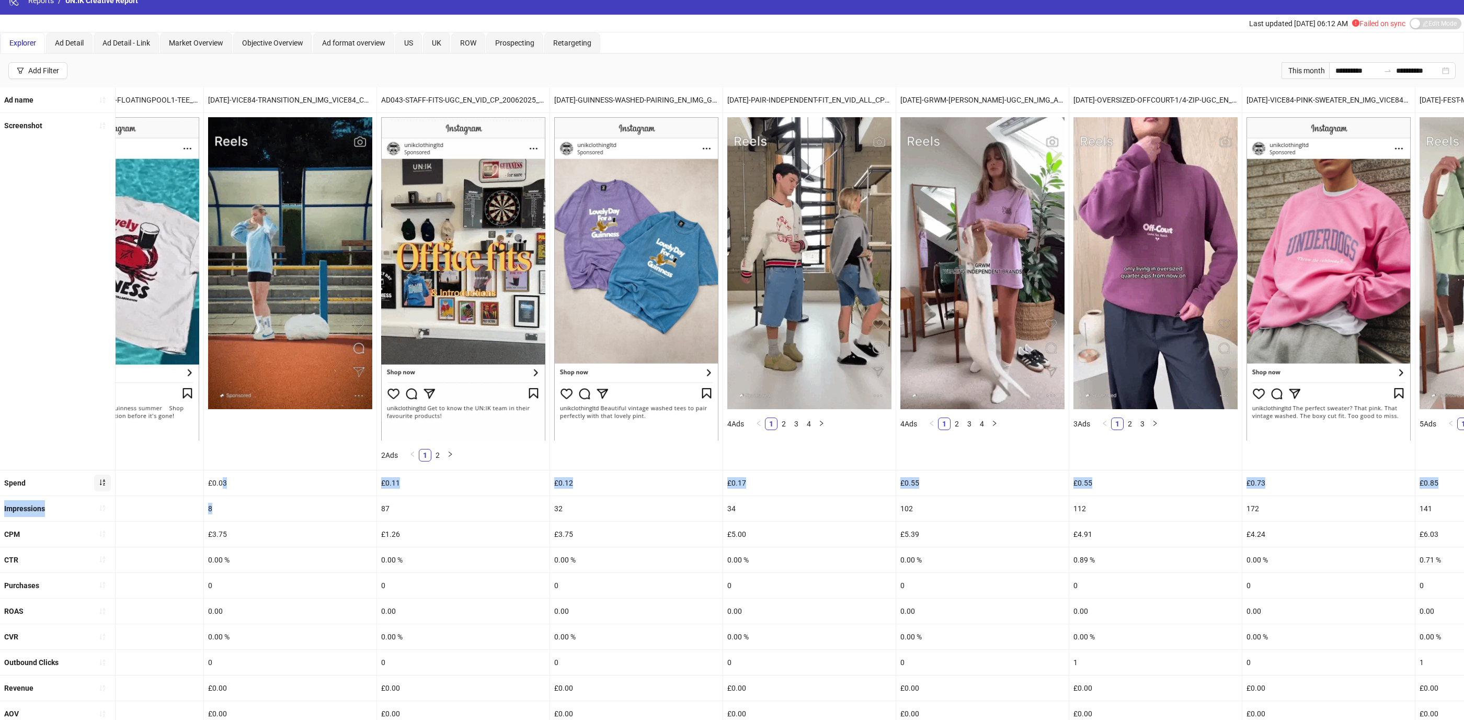
click at [222, 518] on ul "Ad name AD045-GUINNESS-SS25-CRAB-TEE2_EN_IMG_PP_20062025_M_CC_SC4_None_ AD046-D…" at bounding box center [732, 458] width 1464 height 742
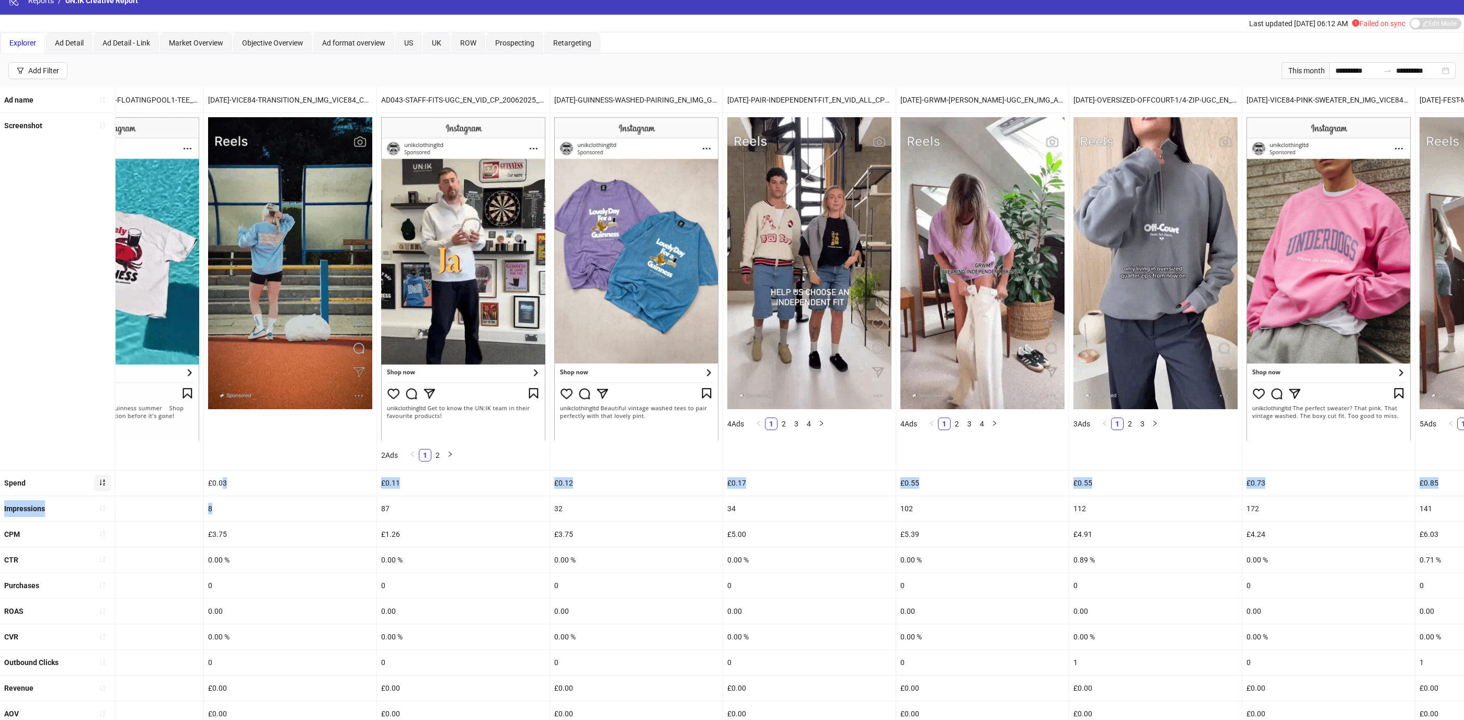
click at [222, 518] on div "8" at bounding box center [290, 508] width 173 height 25
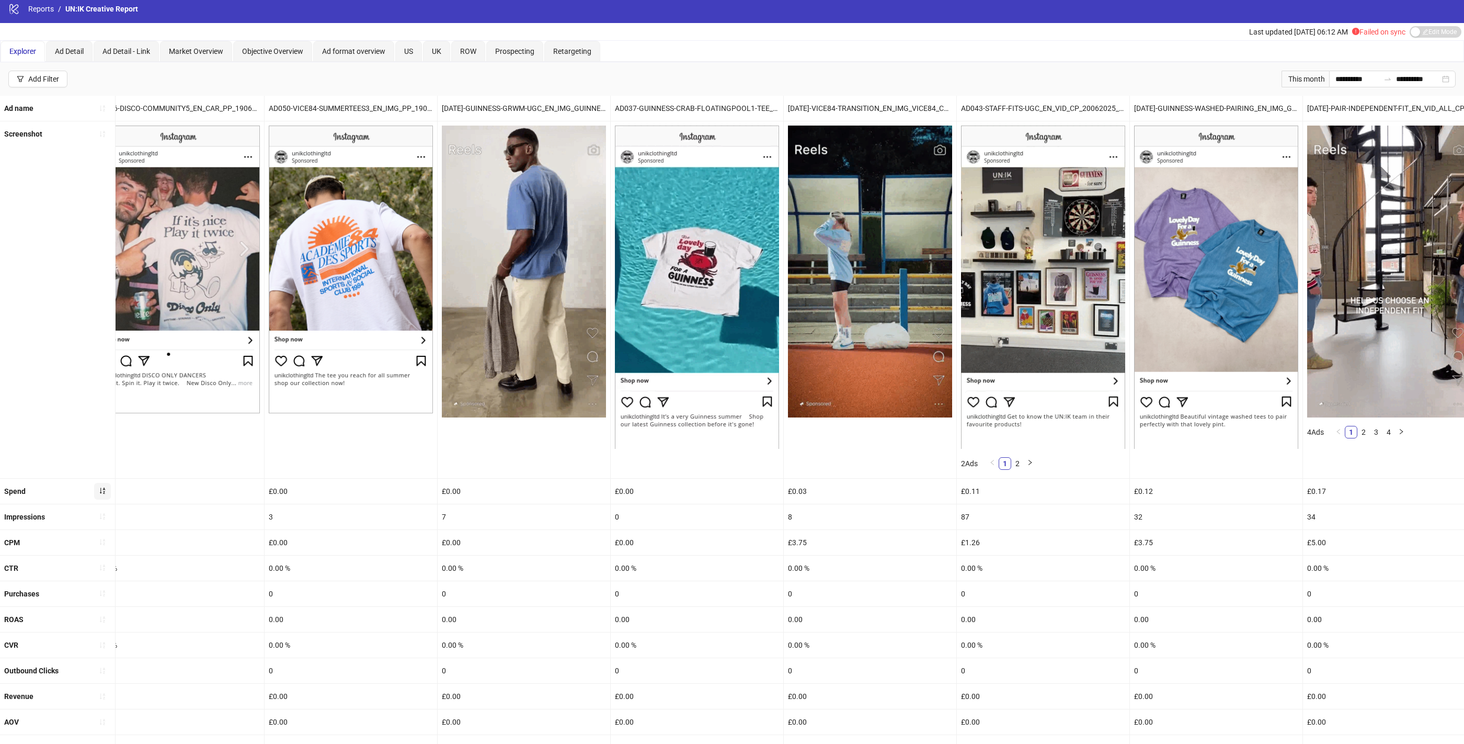
scroll to position [0, 0]
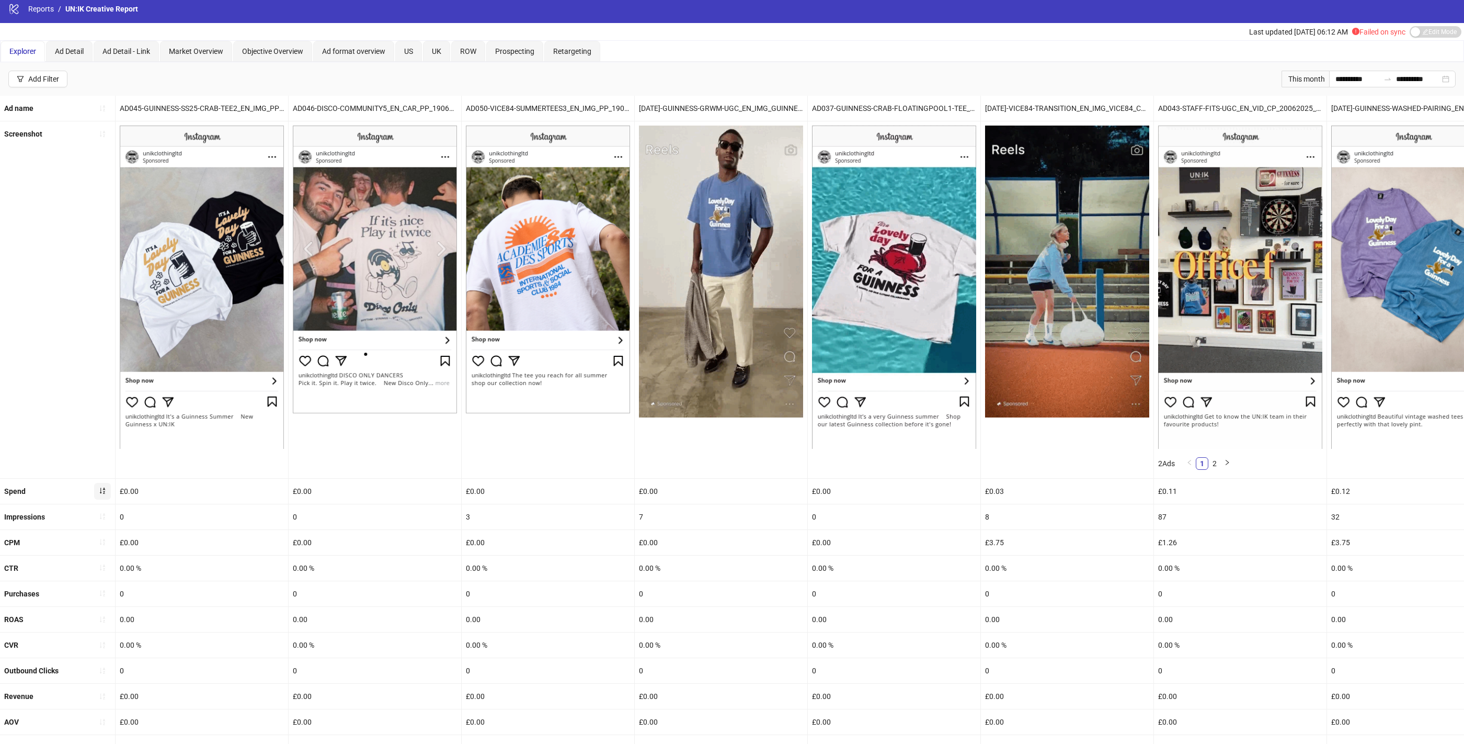
click at [100, 488] on icon "sort-ascending" at bounding box center [102, 490] width 7 height 7
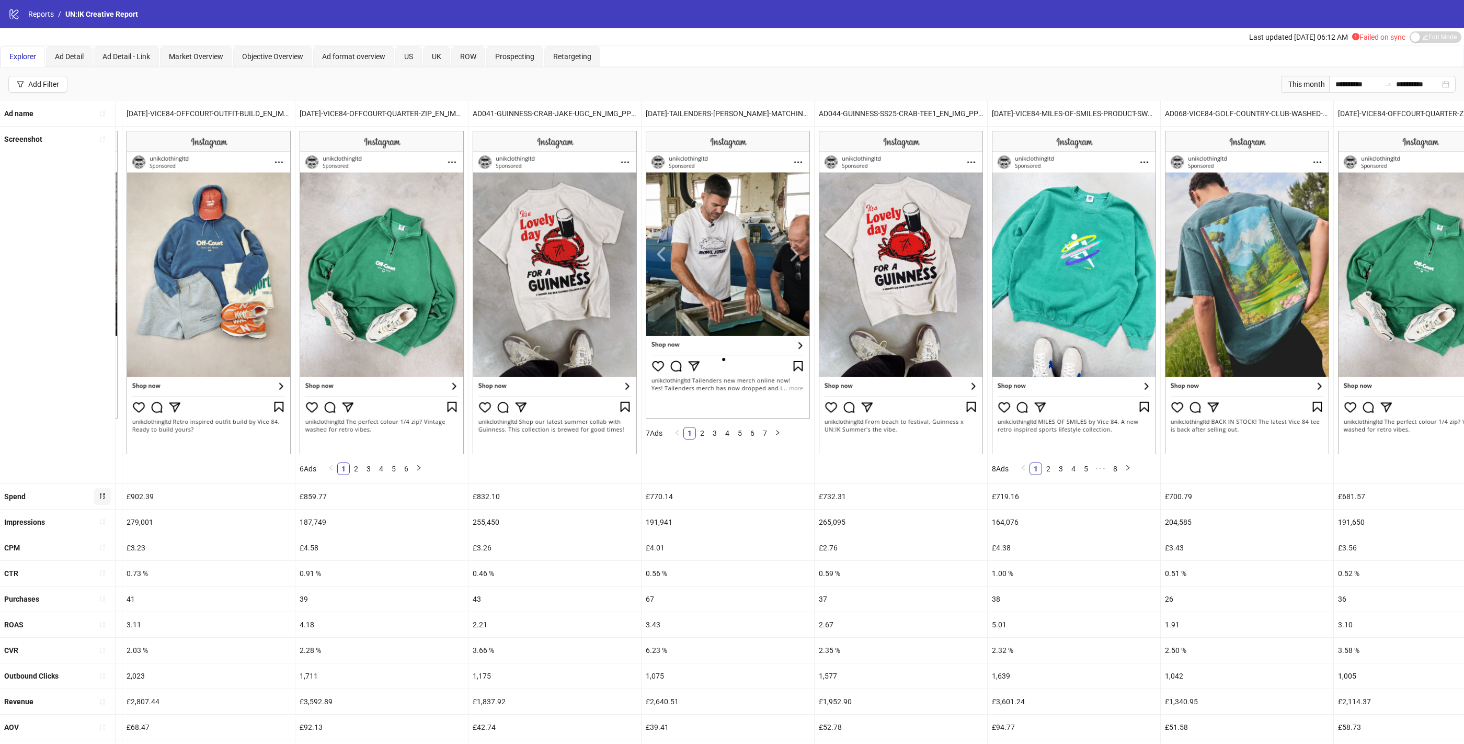
scroll to position [0, 1939]
